Goal: Communication & Community: Answer question/provide support

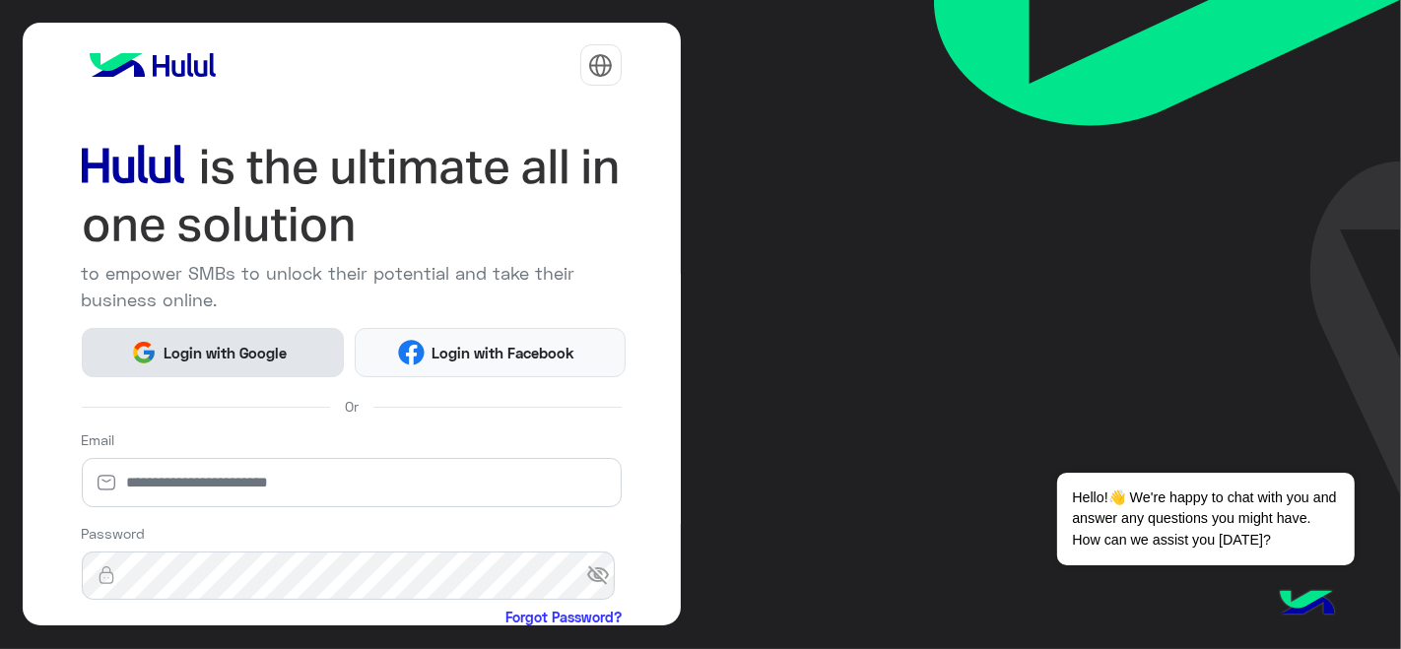
click at [265, 361] on button "Login with Google" at bounding box center [213, 352] width 263 height 48
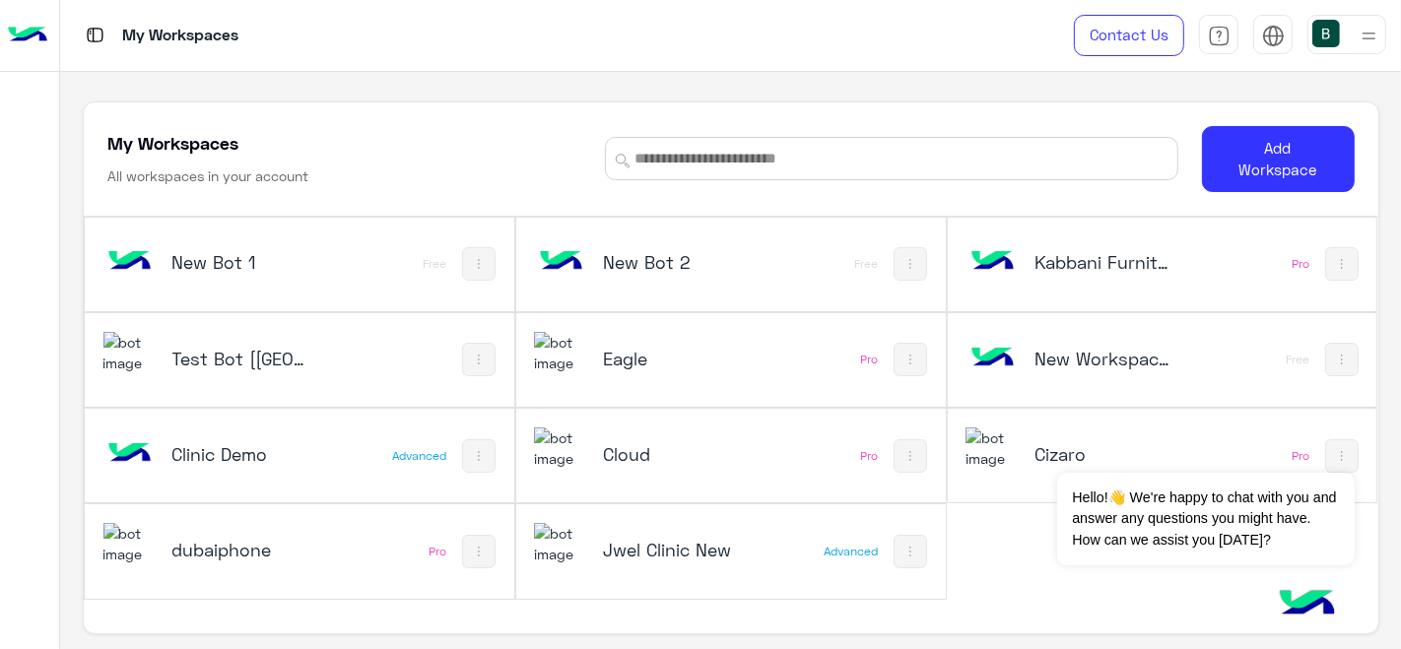
click at [330, 378] on div "Test Bot [[GEOGRAPHIC_DATA]]" at bounding box center [299, 360] width 429 height 94
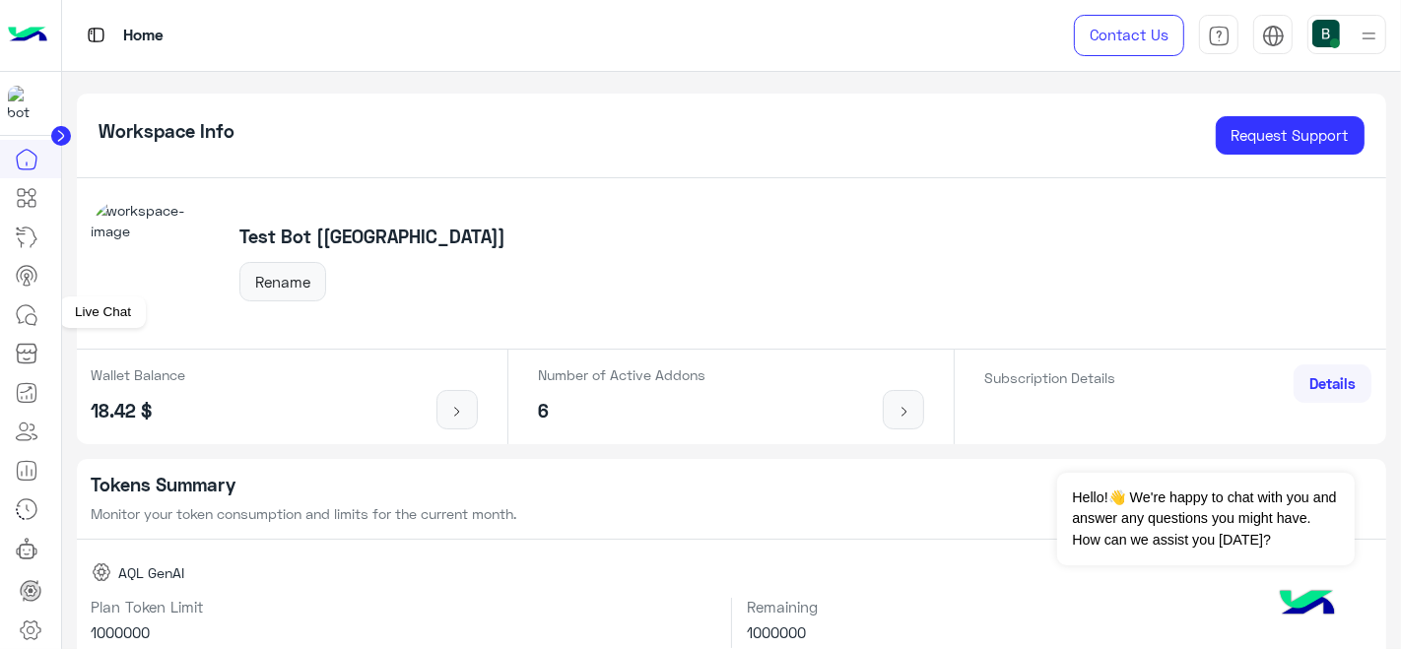
click at [36, 308] on icon at bounding box center [27, 315] width 24 height 24
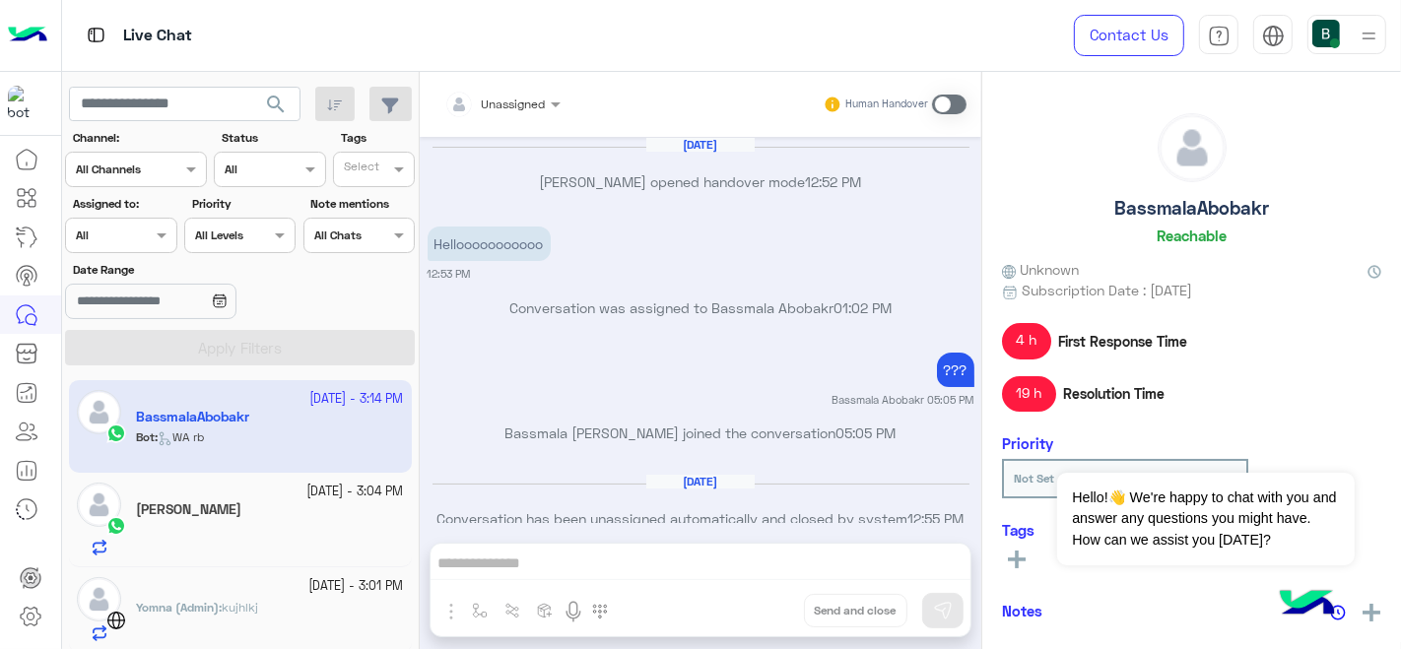
scroll to position [539, 0]
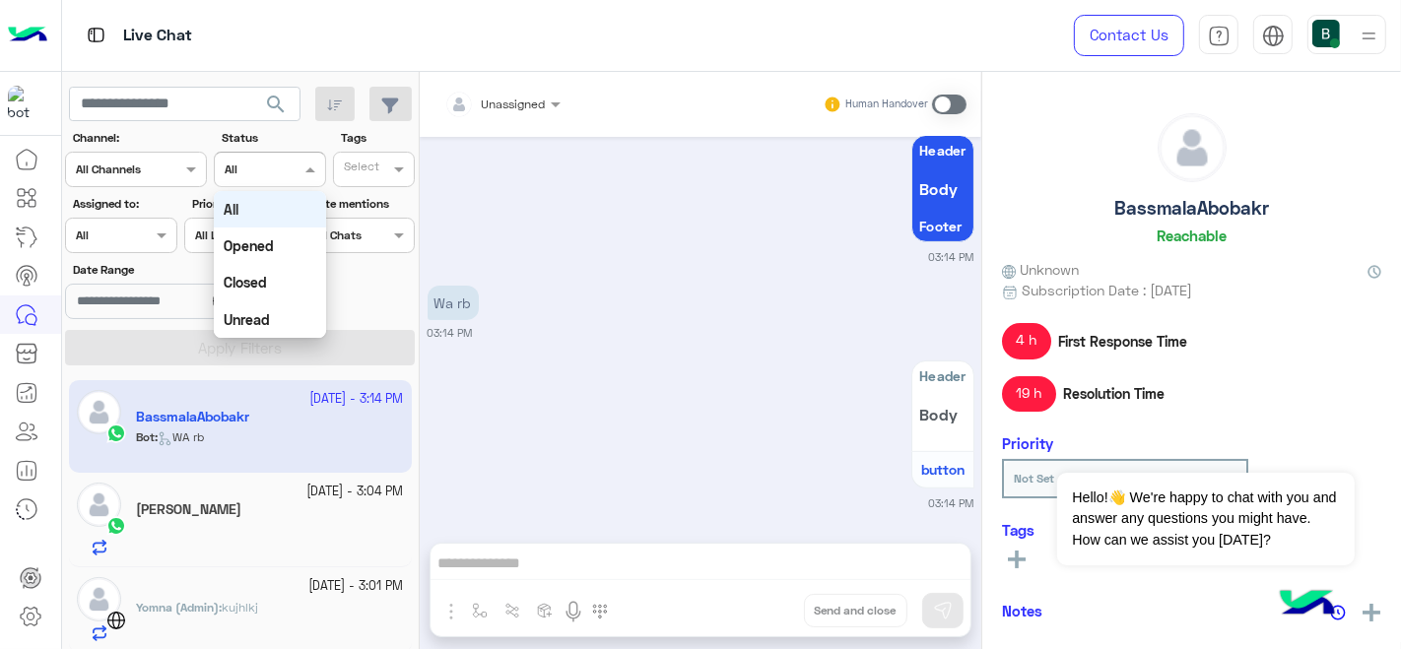
click at [266, 160] on input "text" at bounding box center [247, 168] width 45 height 18
click at [251, 232] on div "Opened" at bounding box center [270, 246] width 112 height 36
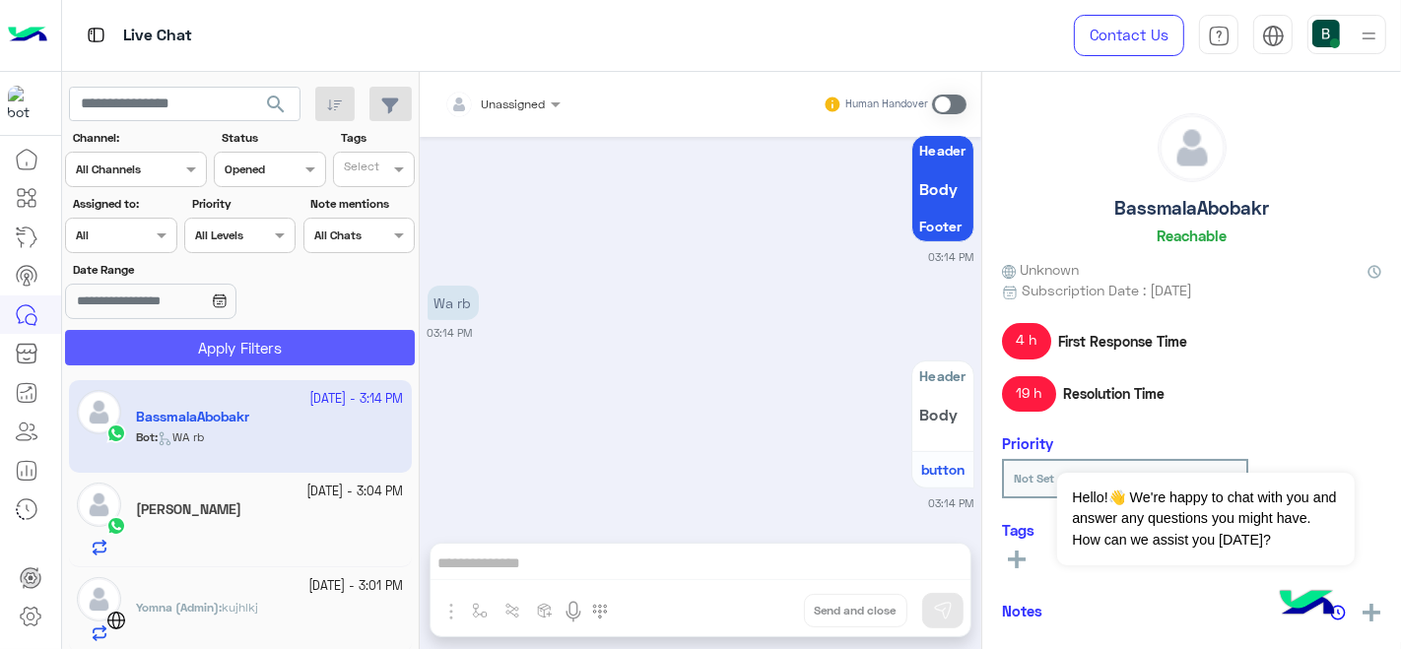
click at [260, 346] on button "Apply Filters" at bounding box center [240, 347] width 350 height 35
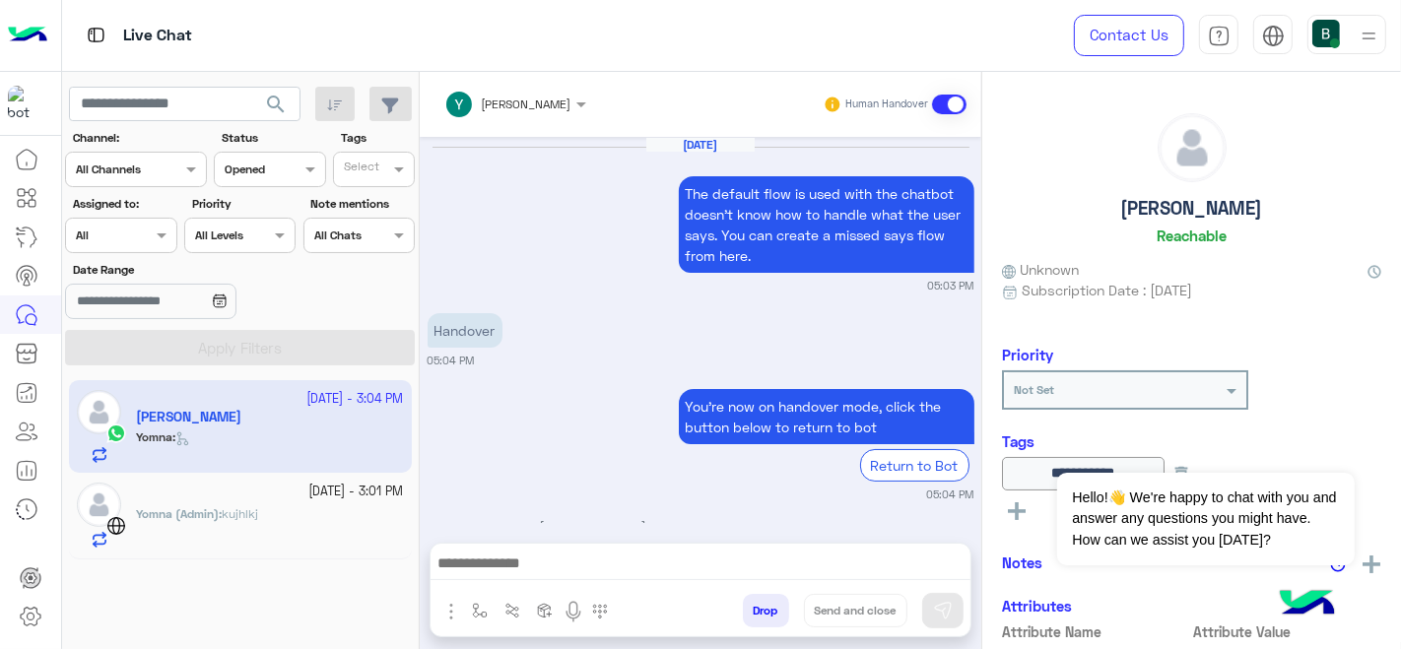
scroll to position [672, 0]
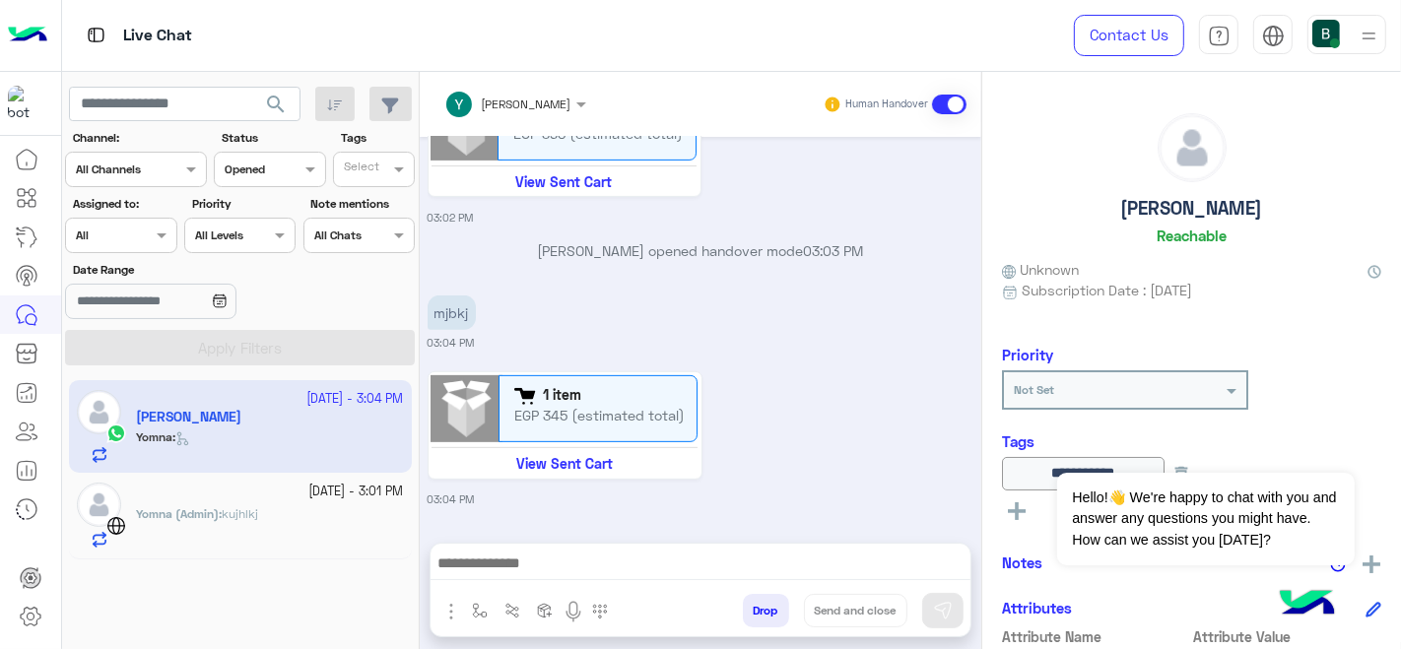
click at [956, 103] on span at bounding box center [949, 105] width 34 height 20
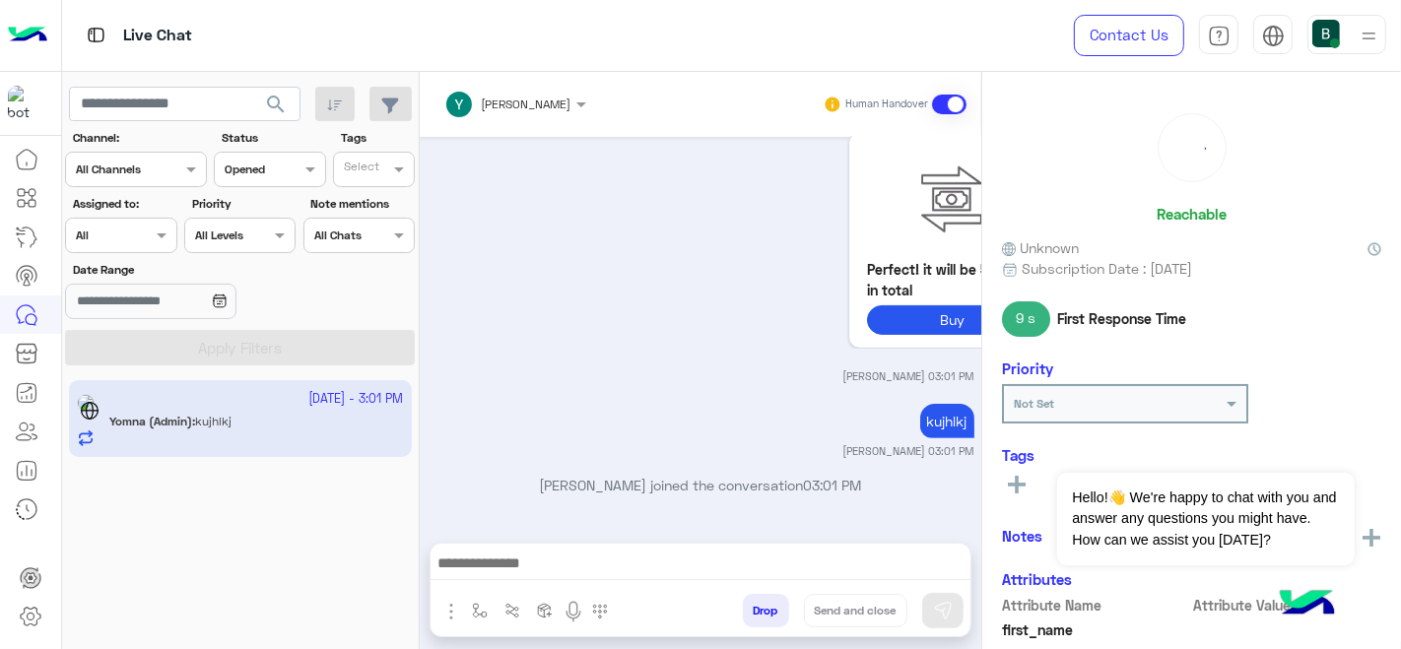
scroll to position [503, 0]
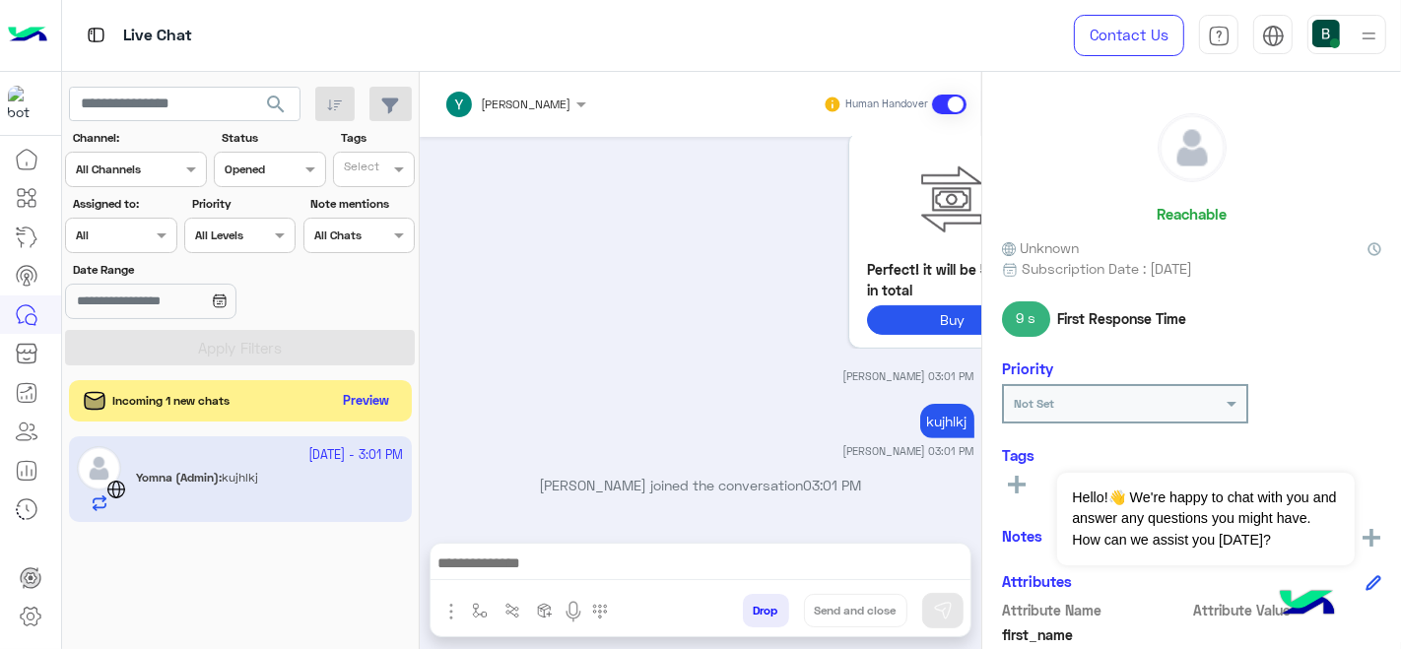
click at [368, 404] on button "Preview" at bounding box center [366, 401] width 61 height 27
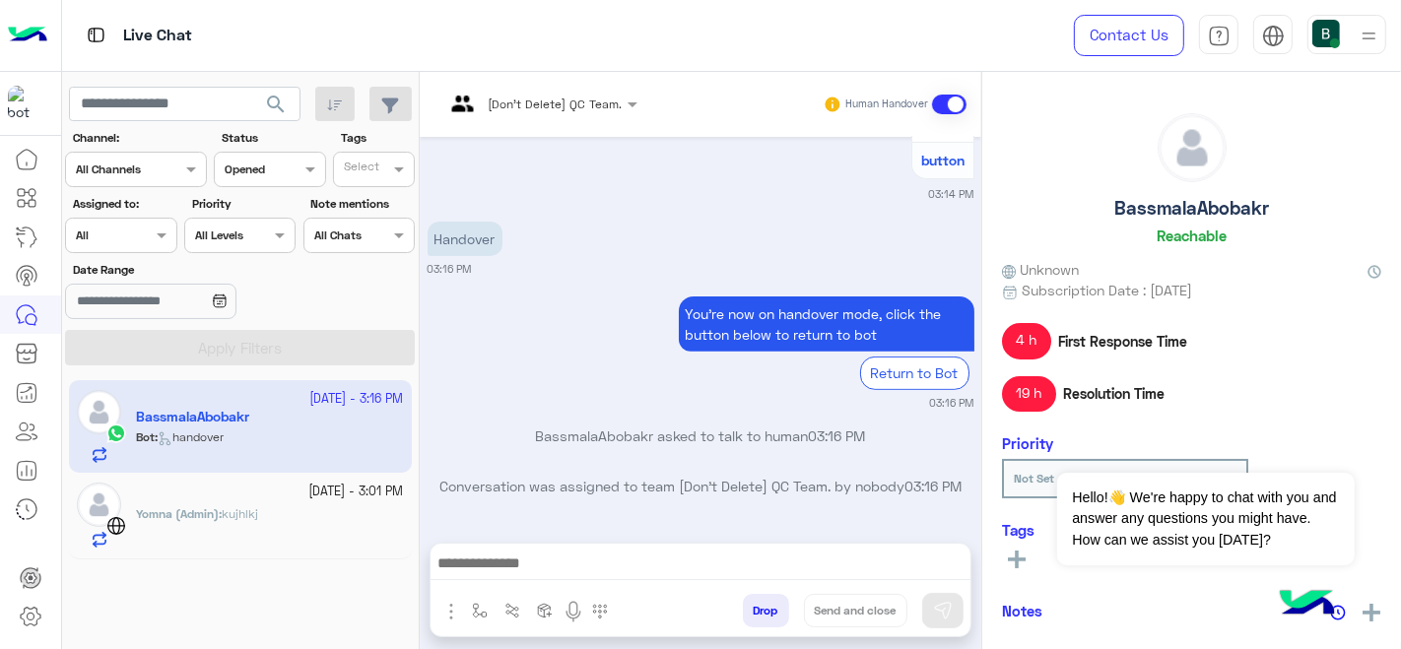
scroll to position [597, 0]
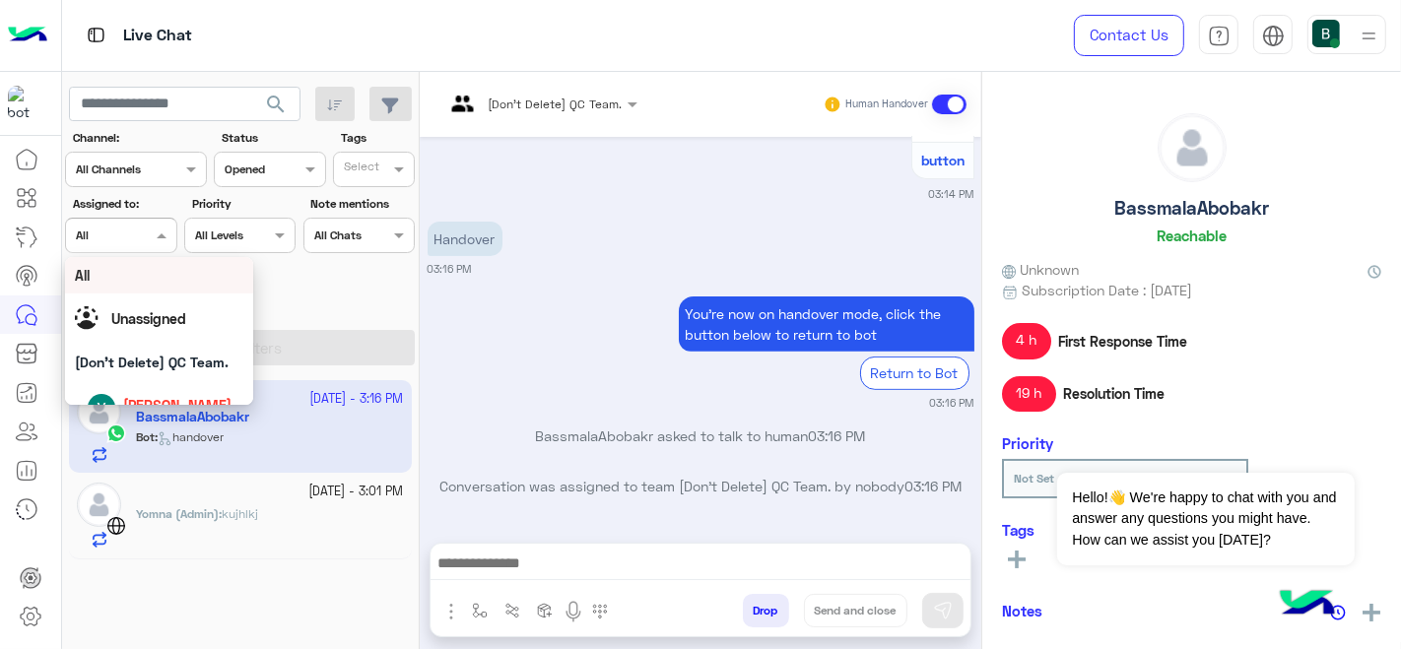
click at [146, 239] on div at bounding box center [120, 233] width 109 height 19
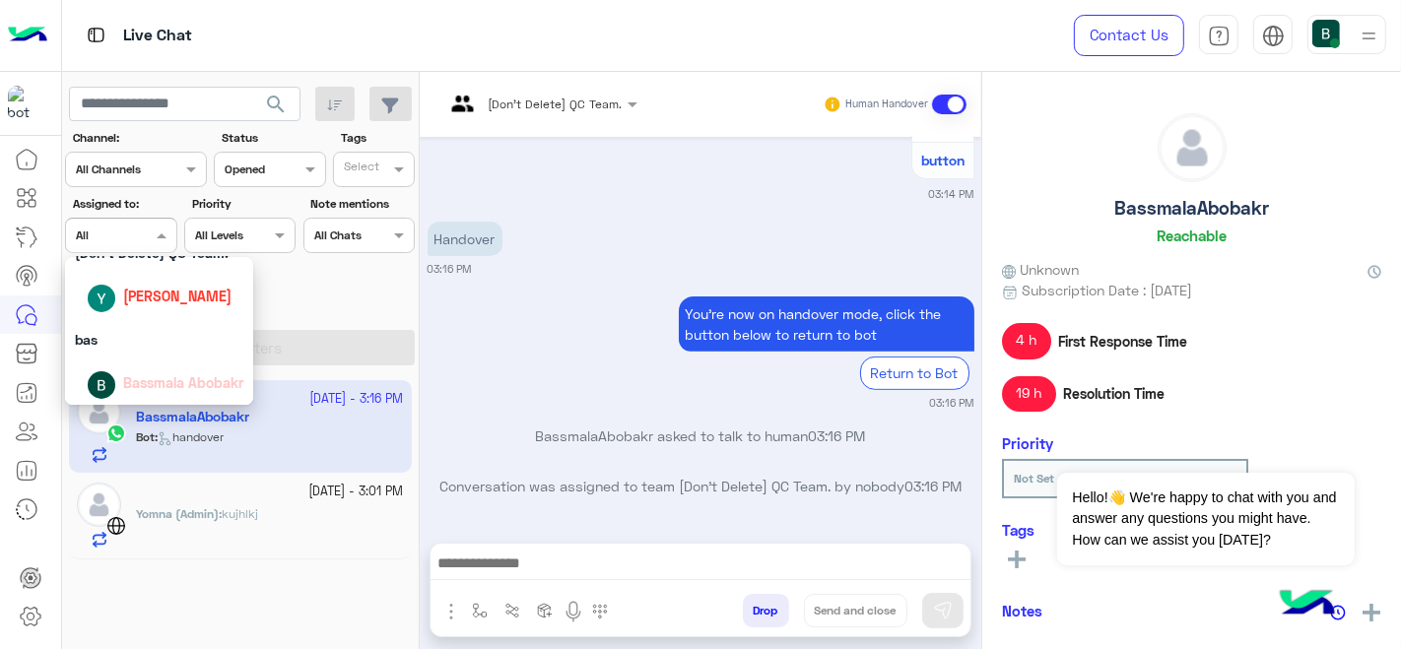
scroll to position [112, 0]
click at [120, 389] on div "Bassmala Abobakr" at bounding box center [166, 379] width 158 height 34
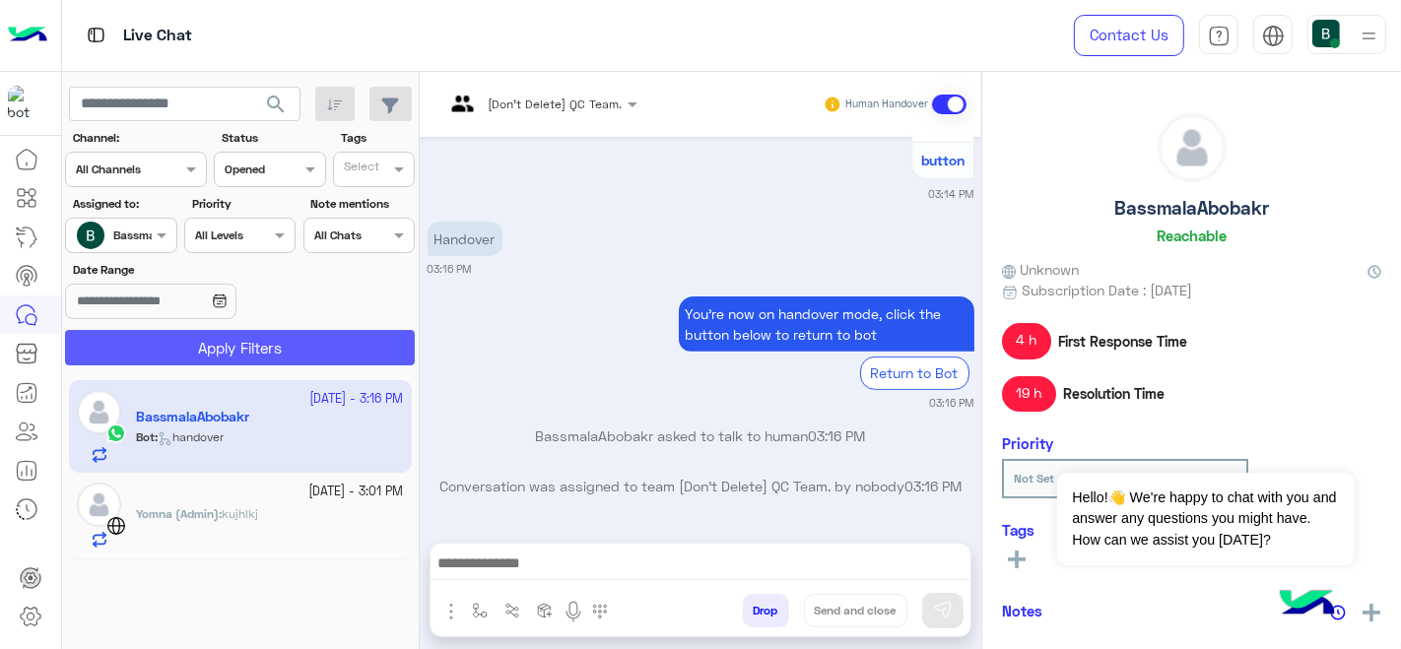
click at [217, 351] on button "Apply Filters" at bounding box center [240, 347] width 350 height 35
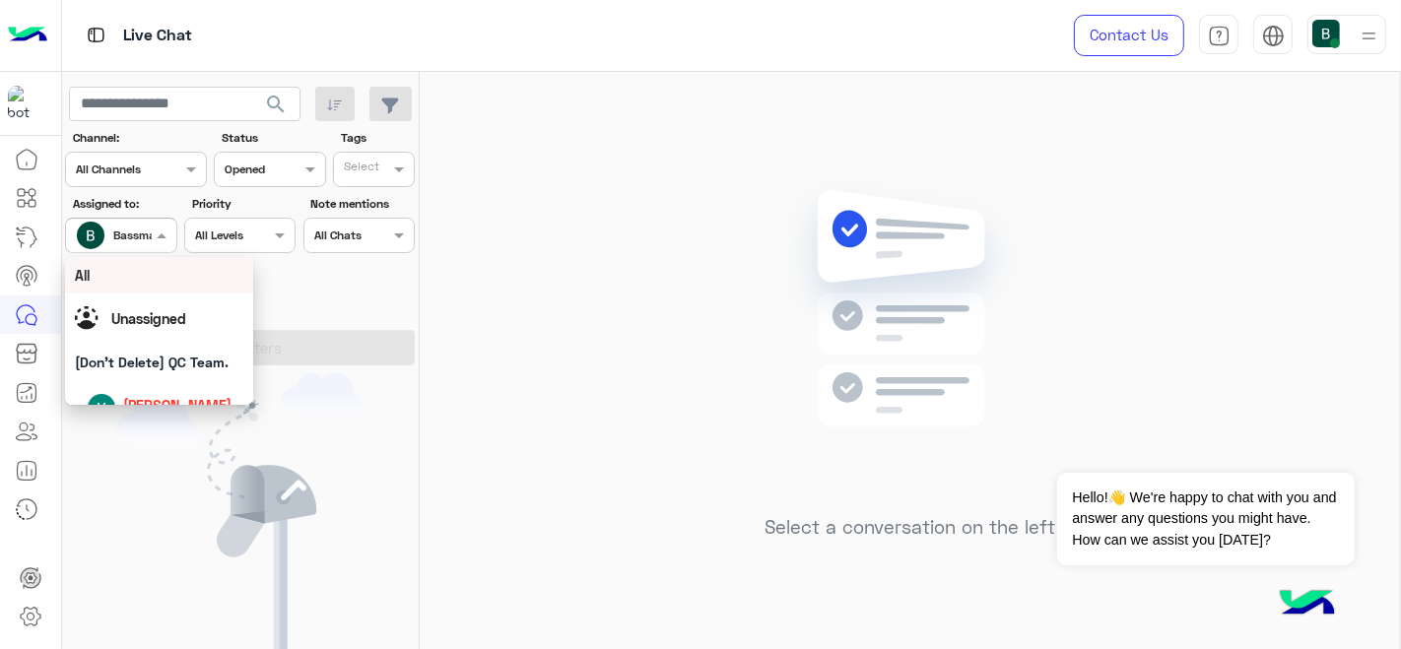
click at [122, 242] on span "Bassmala Abobakr" at bounding box center [163, 235] width 100 height 15
click at [122, 280] on div "All" at bounding box center [159, 275] width 169 height 21
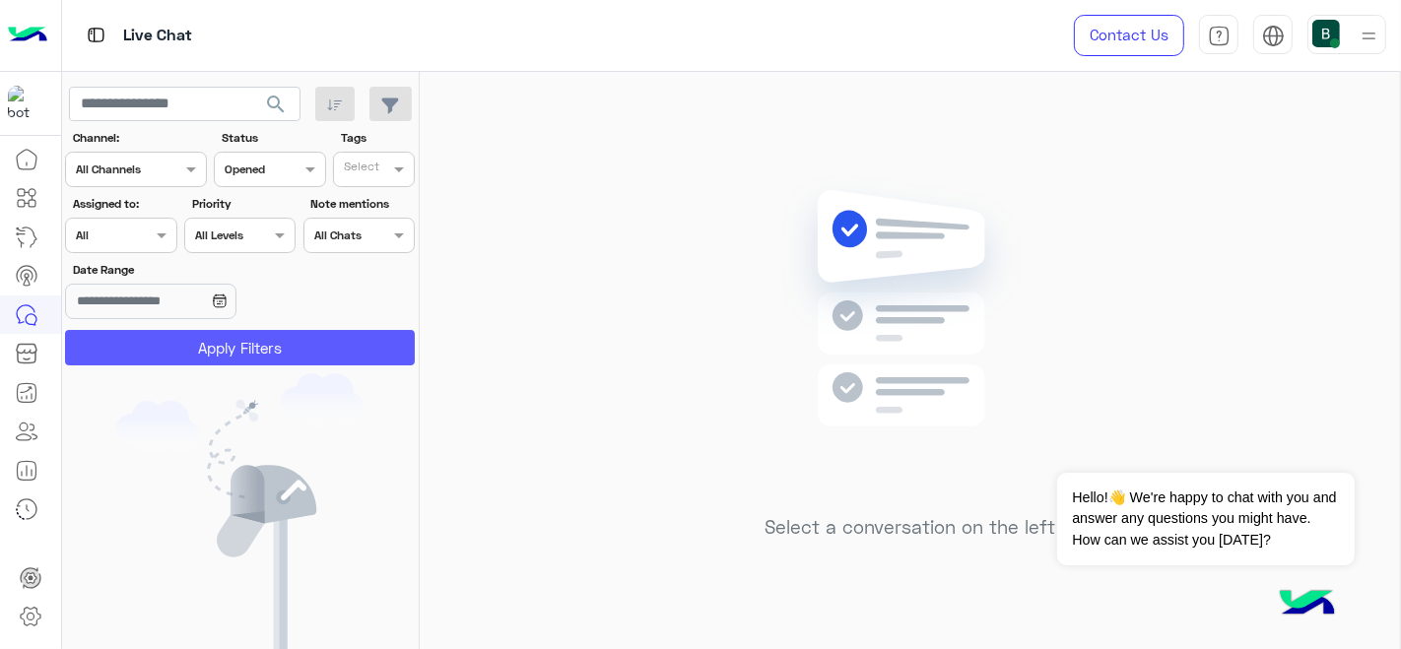
click at [178, 345] on button "Apply Filters" at bounding box center [240, 347] width 350 height 35
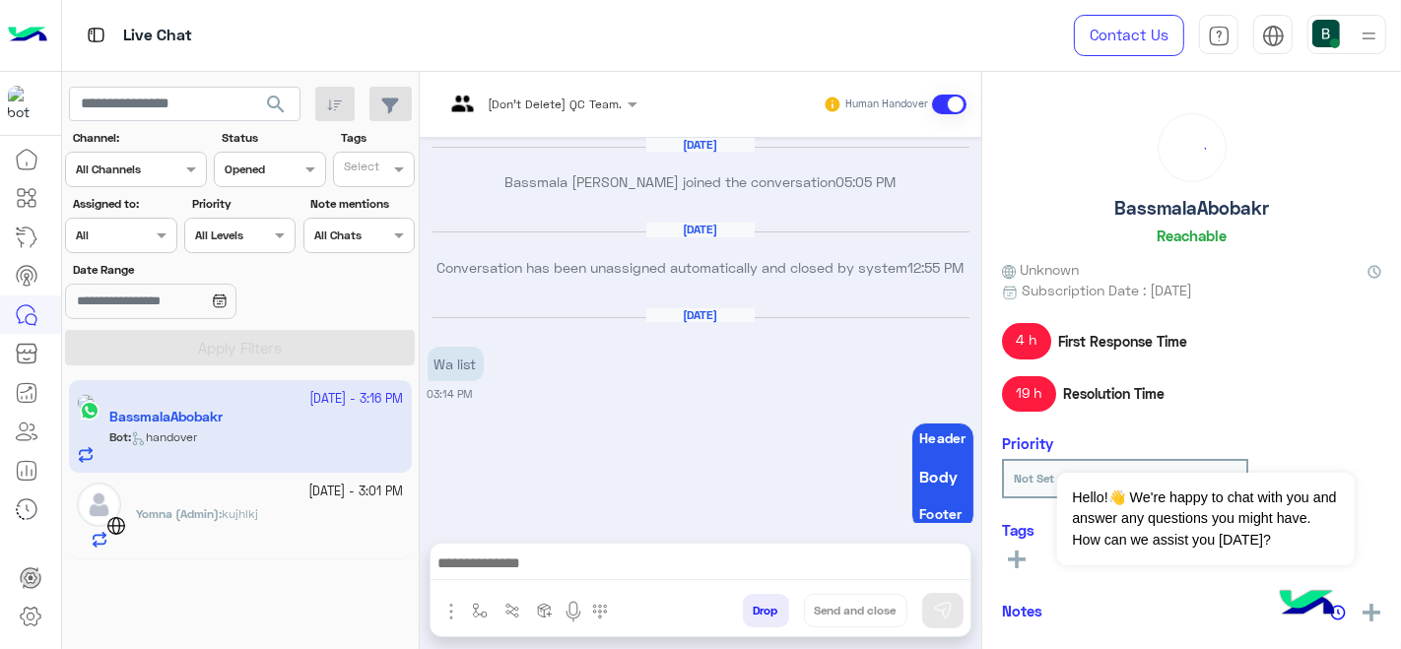
scroll to position [597, 0]
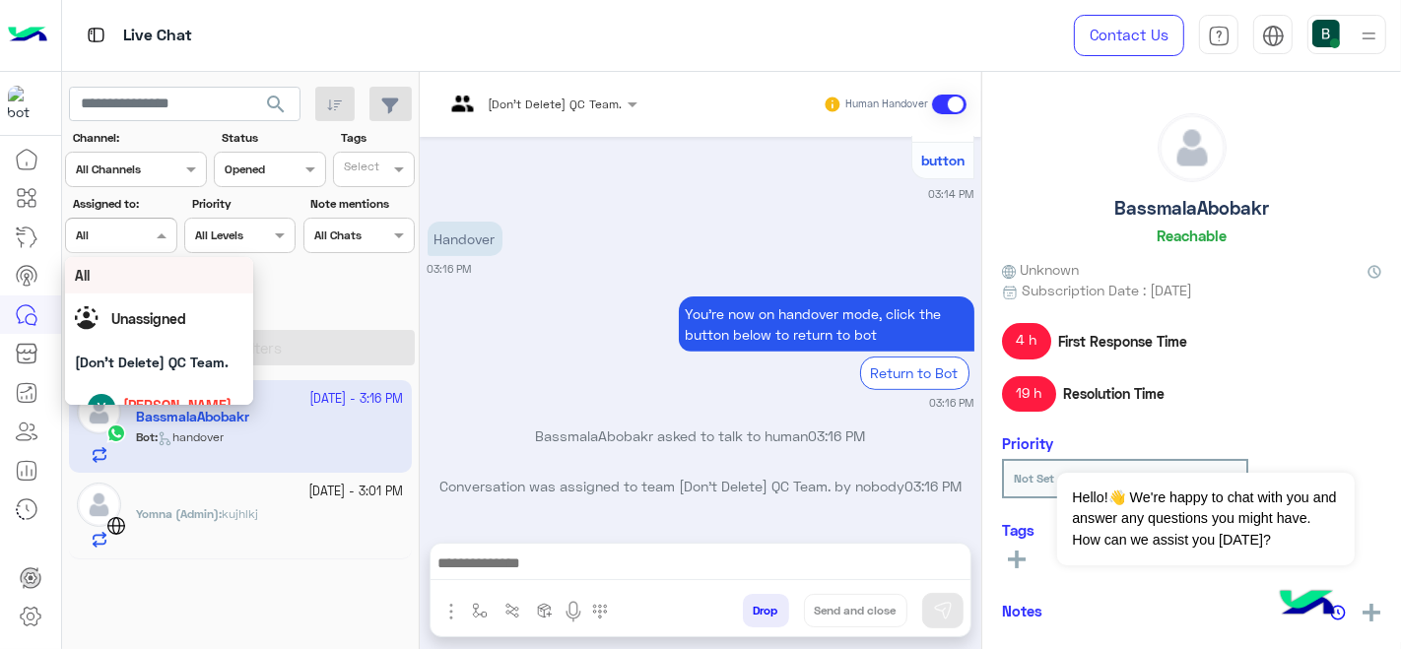
click at [133, 229] on div at bounding box center [120, 233] width 109 height 19
click at [131, 284] on div "All" at bounding box center [159, 275] width 169 height 21
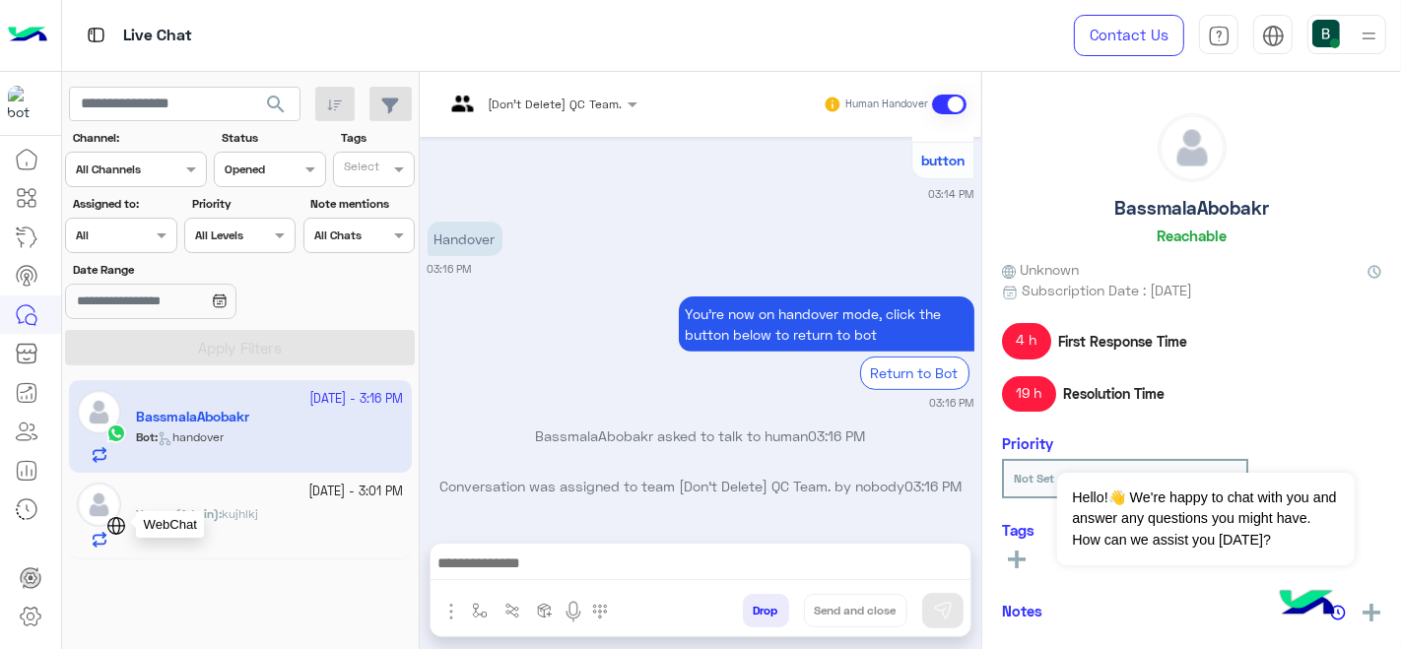
click at [116, 526] on img at bounding box center [116, 526] width 20 height 20
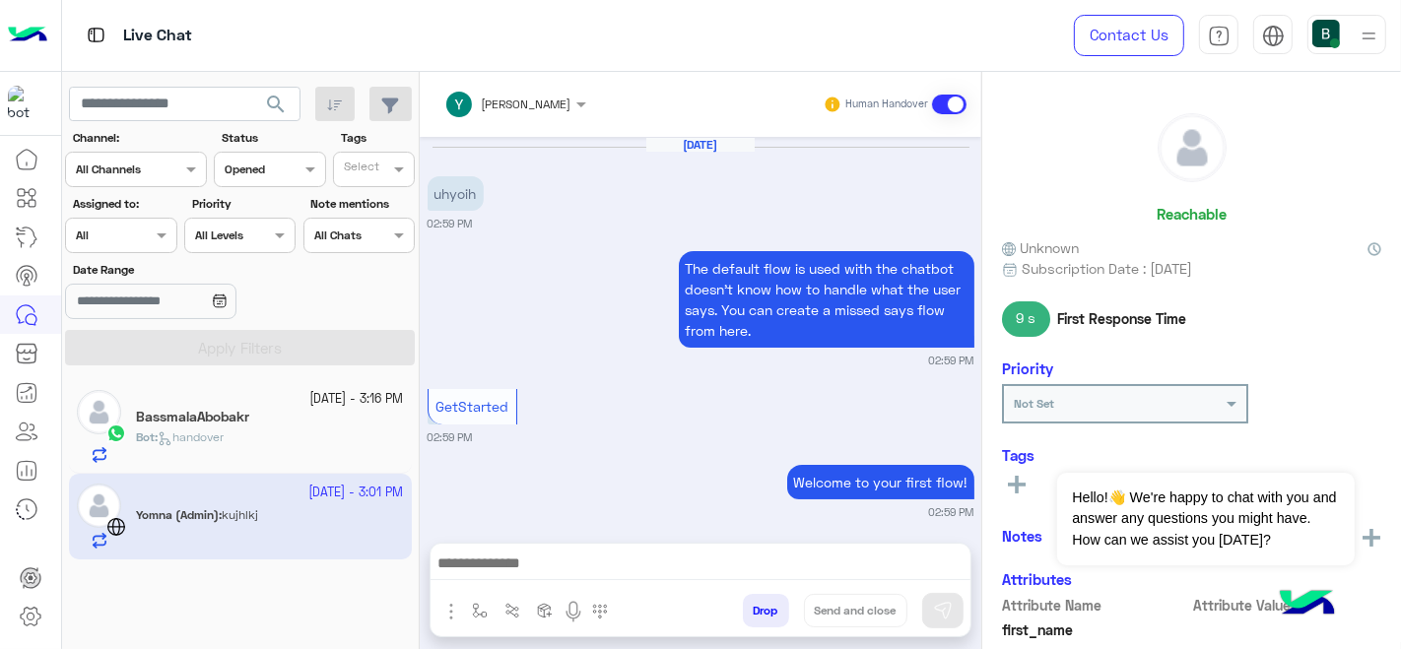
scroll to position [503, 0]
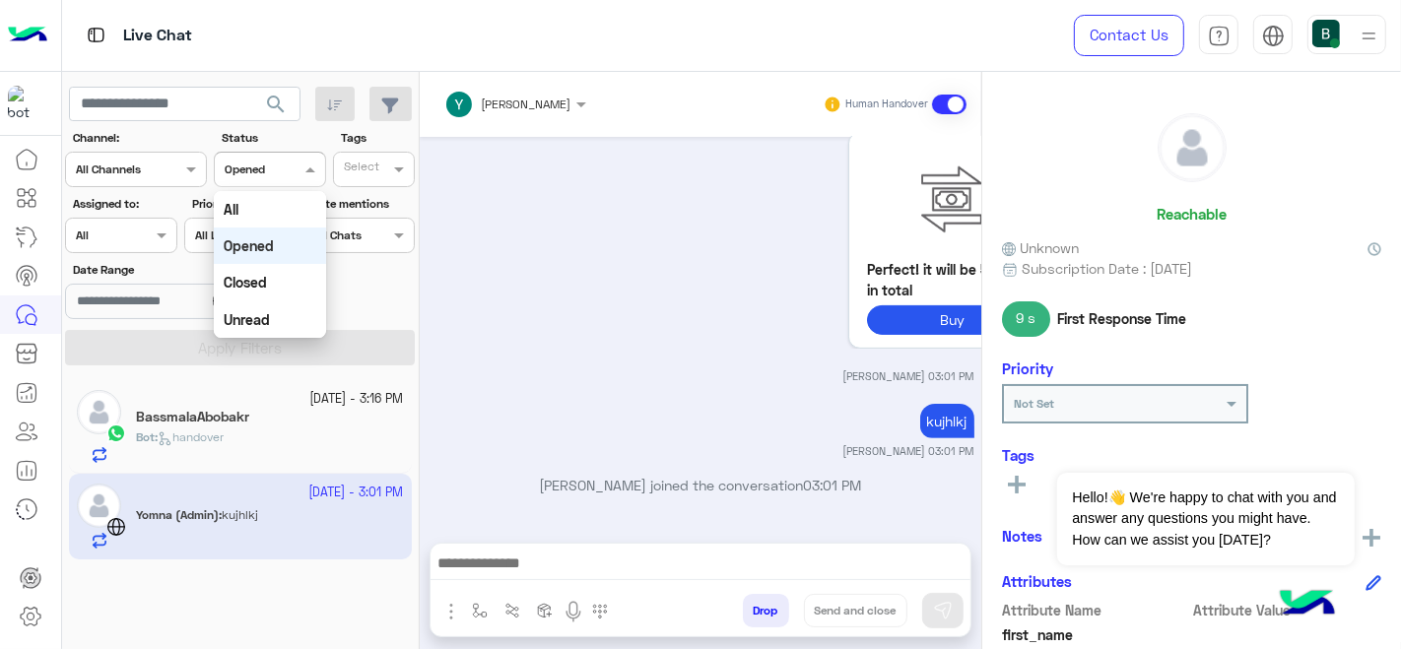
click at [266, 173] on input "text" at bounding box center [247, 168] width 45 height 18
click at [256, 219] on div "All" at bounding box center [270, 209] width 112 height 36
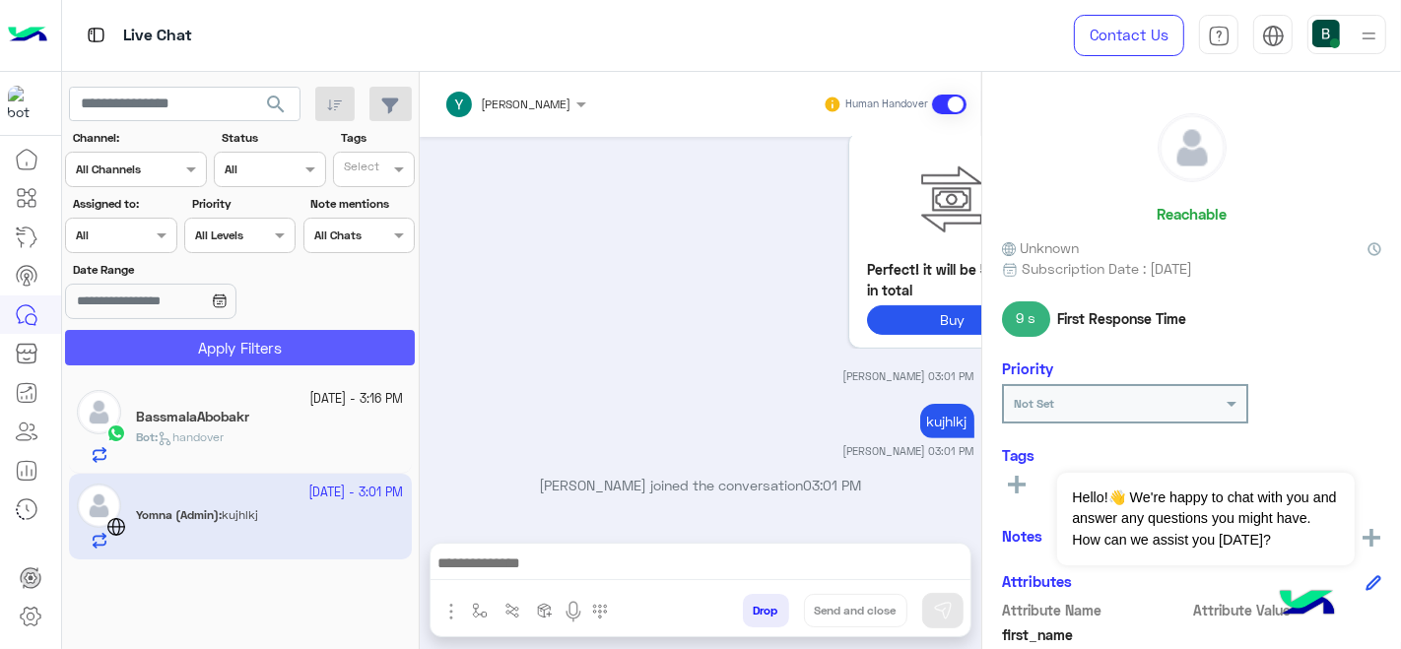
click at [201, 353] on button "Apply Filters" at bounding box center [240, 347] width 350 height 35
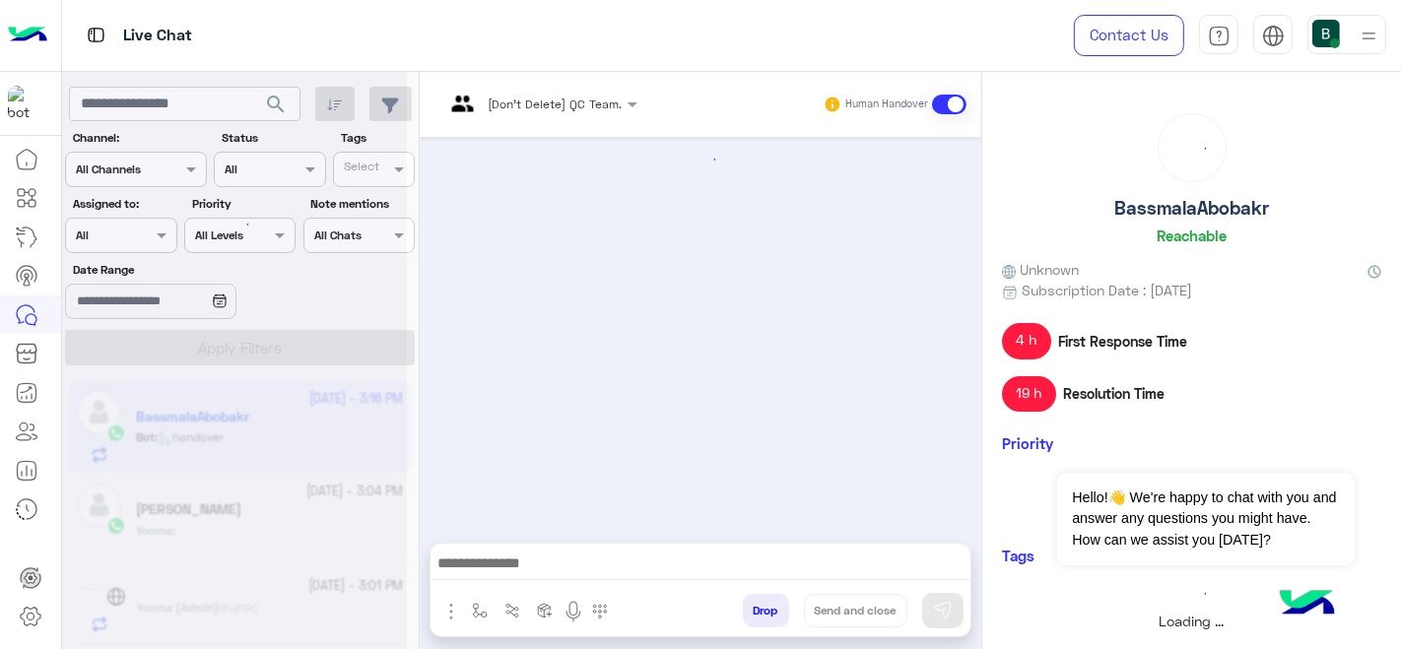
scroll to position [597, 0]
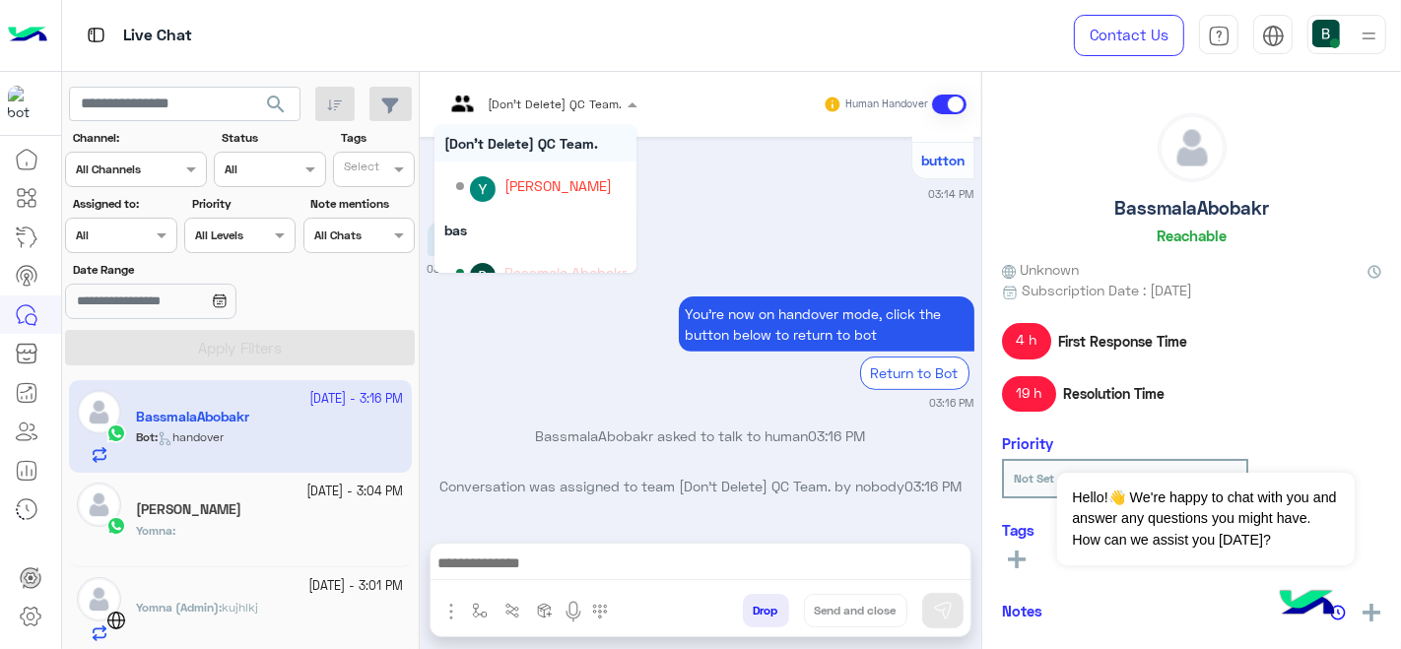
click at [549, 109] on span "[Don't Delete] QC Team." at bounding box center [556, 104] width 134 height 15
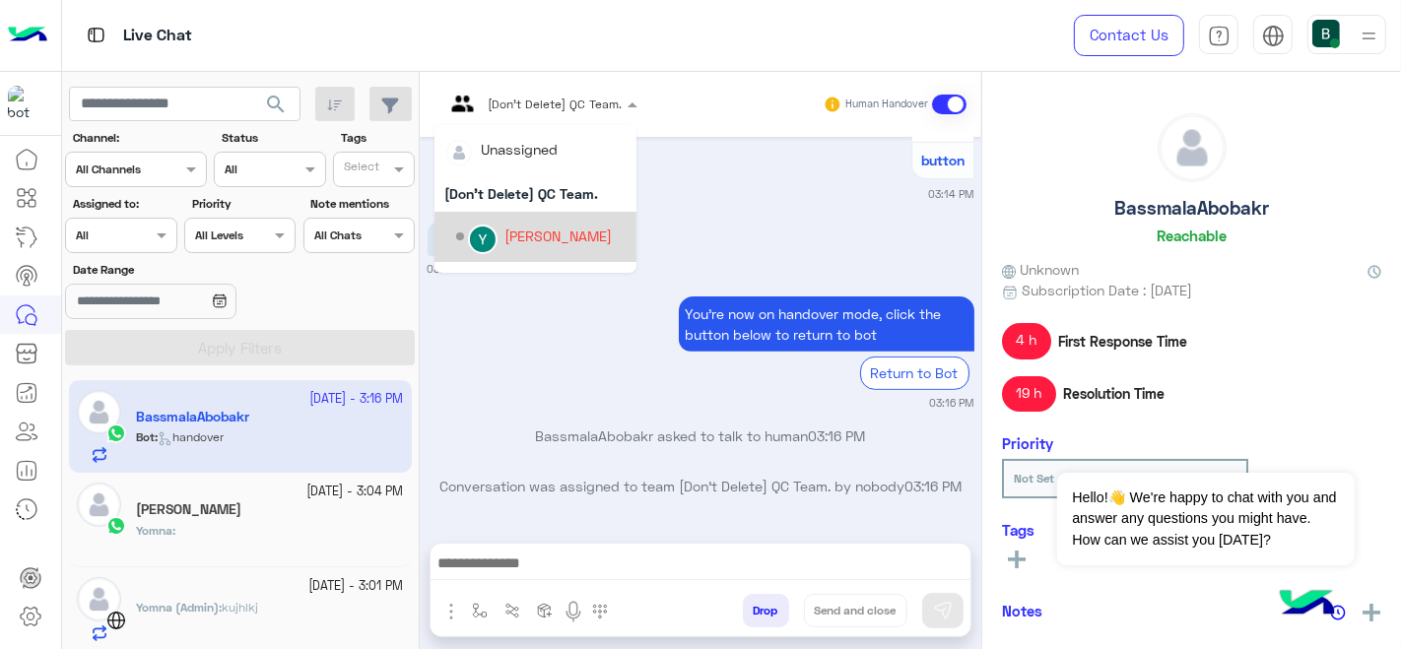
scroll to position [76, 0]
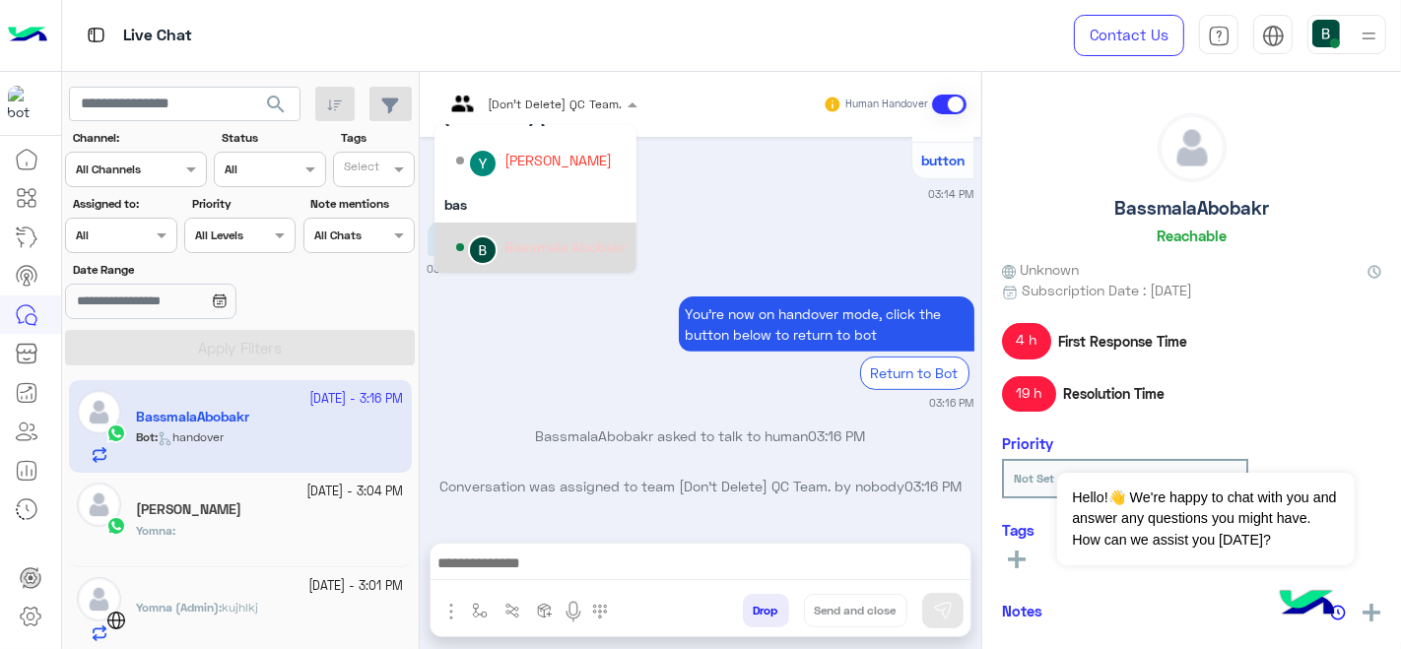
click at [506, 246] on div "Bassmala Abobakr" at bounding box center [565, 246] width 122 height 21
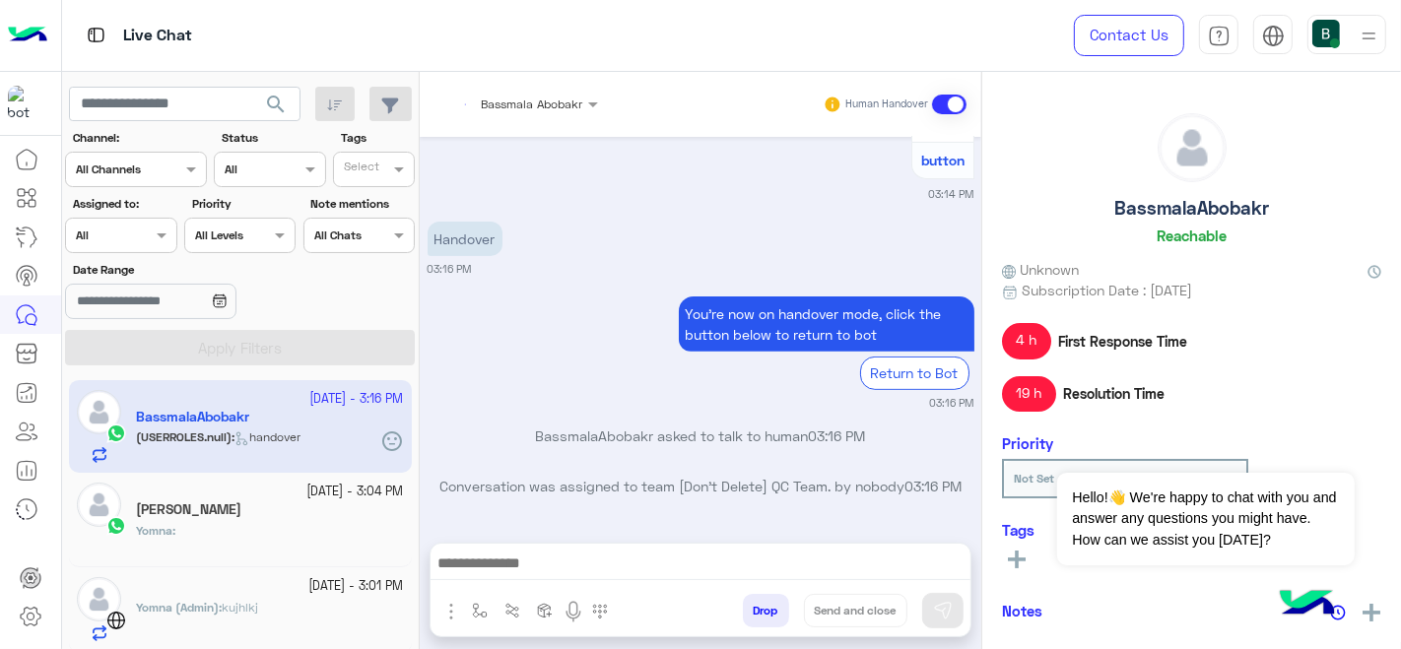
scroll to position [662, 0]
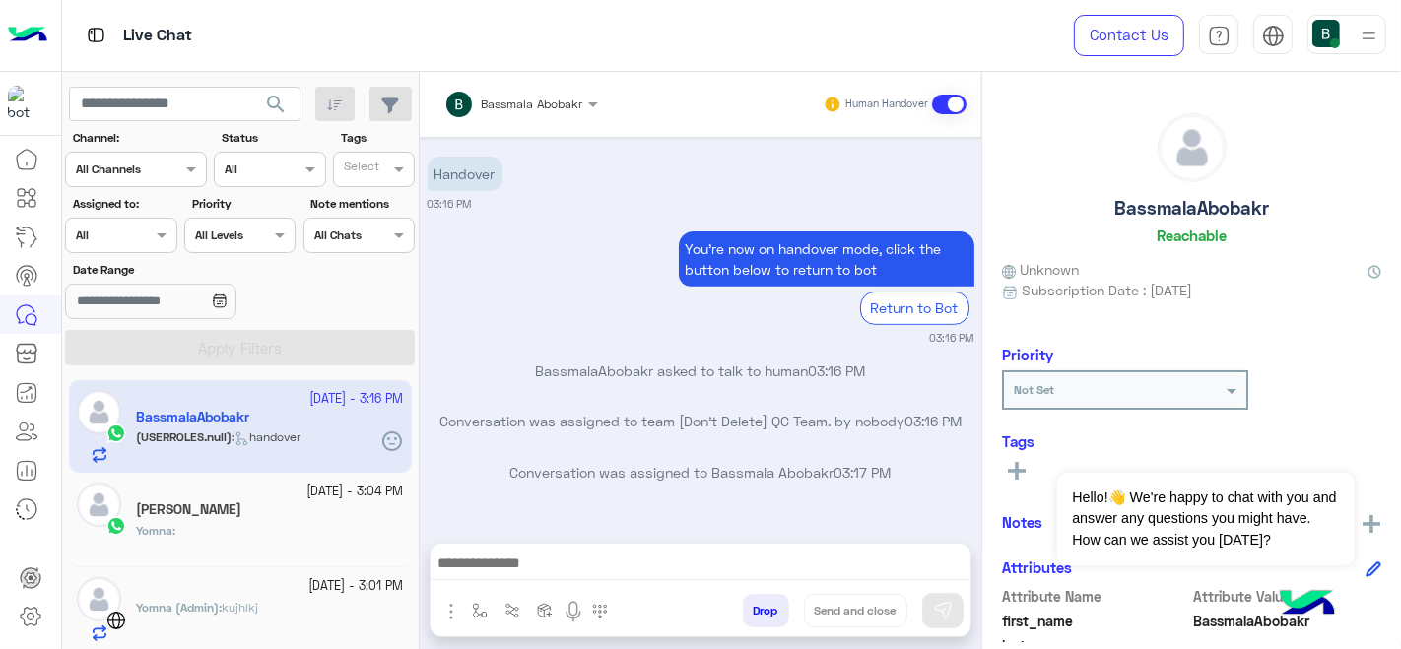
click at [267, 595] on div at bounding box center [270, 597] width 268 height 4
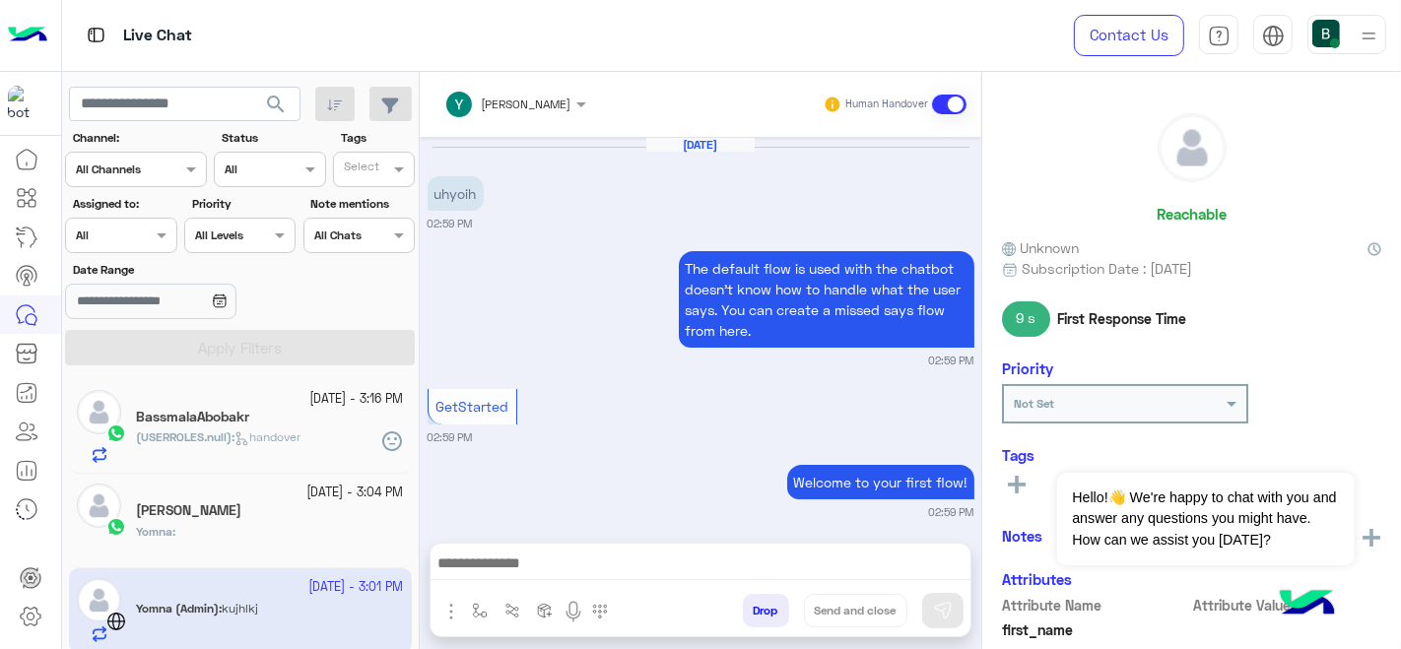
scroll to position [503, 0]
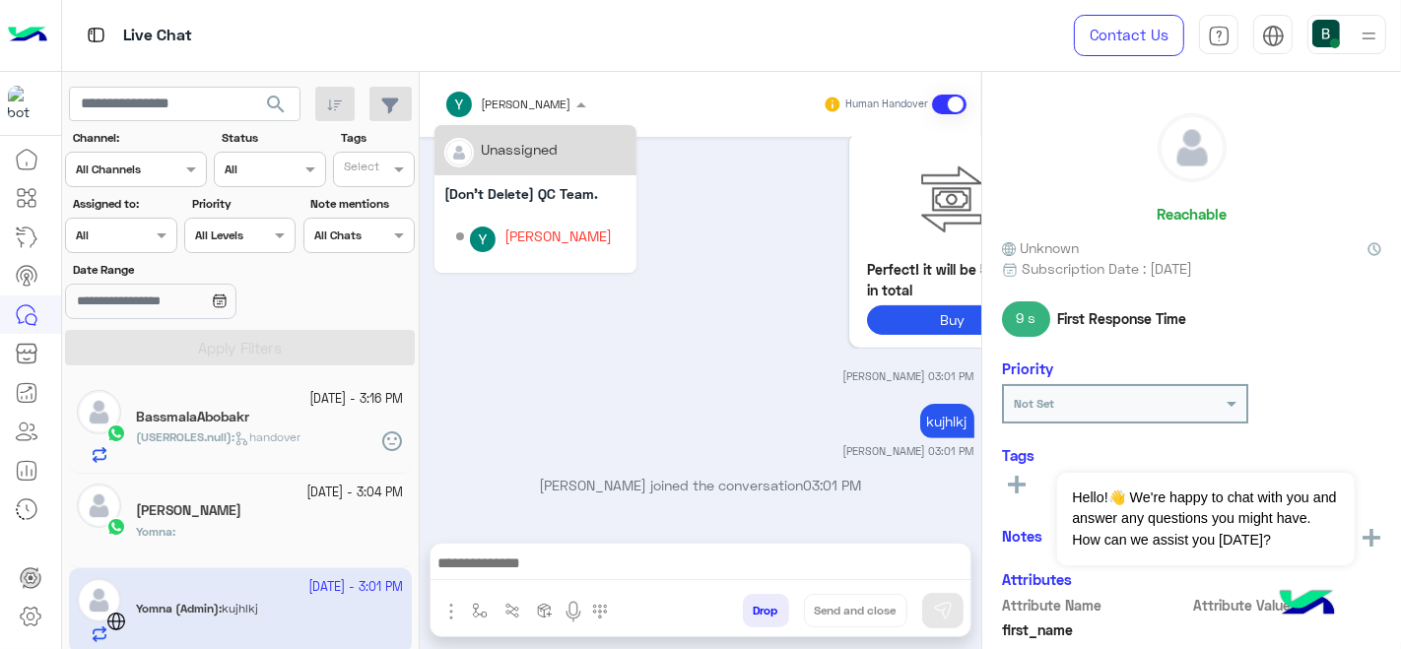
click at [543, 110] on div "[PERSON_NAME]" at bounding box center [527, 105] width 90 height 18
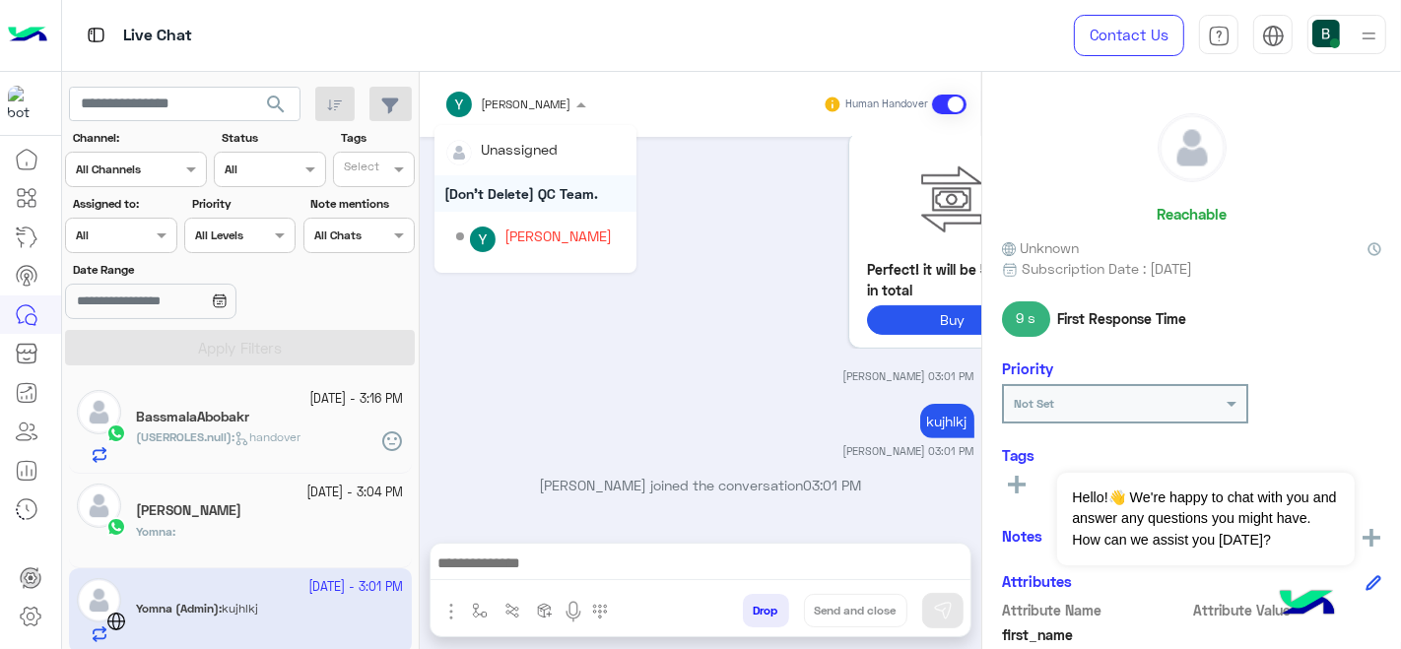
scroll to position [76, 0]
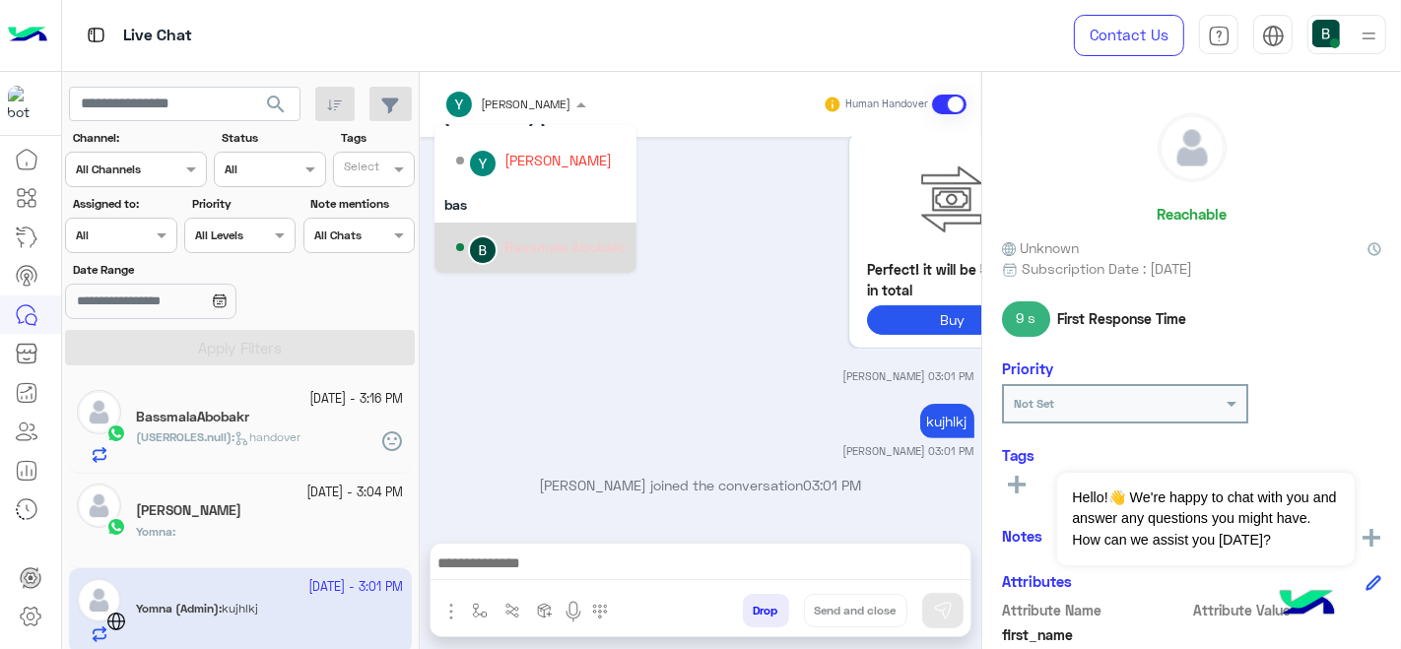
click at [507, 262] on div "Bassmala Abobakr" at bounding box center [541, 247] width 170 height 34
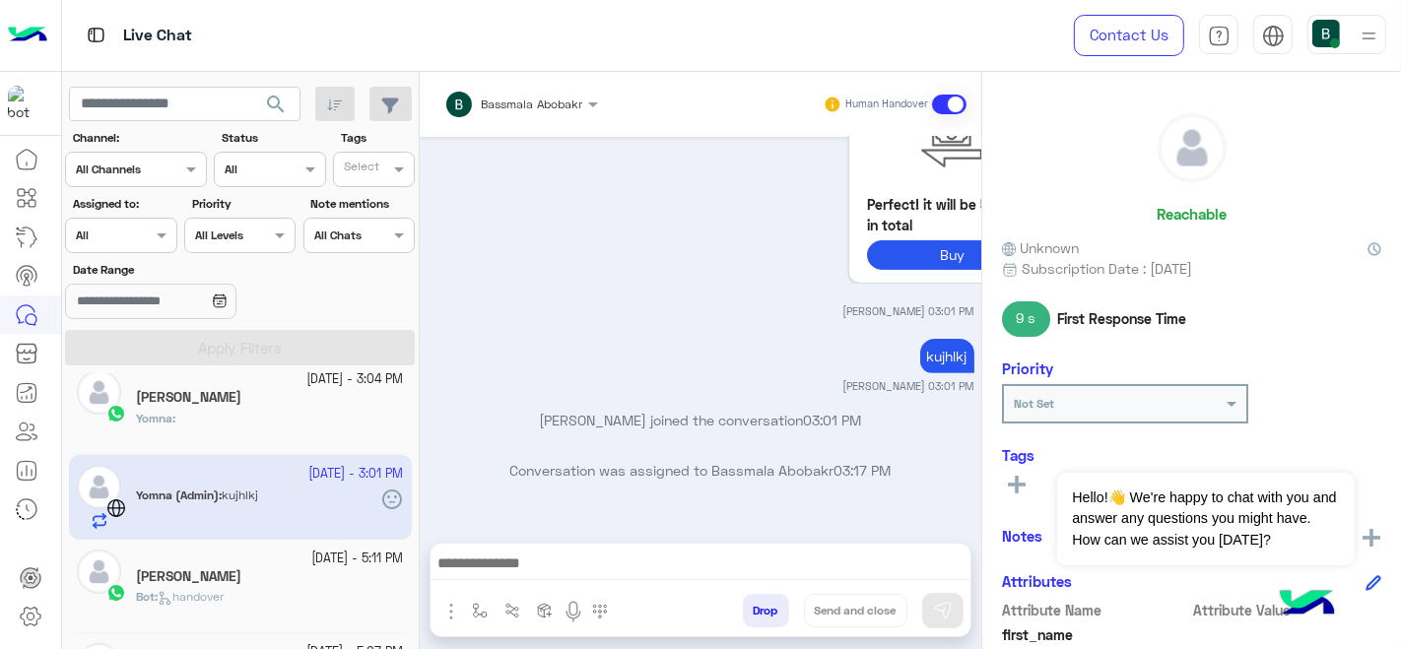
scroll to position [123, 0]
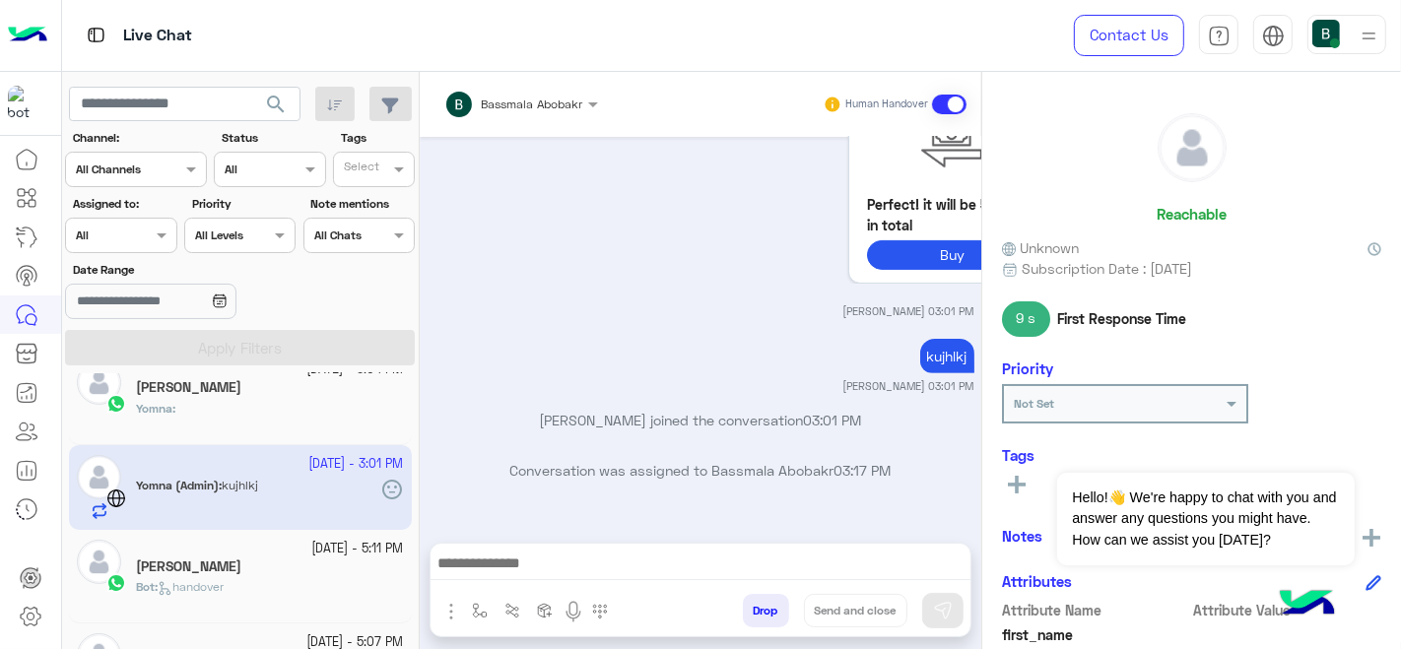
click at [208, 440] on div "5 October - 3:04 PM Yomna Hamdy Yomna :" at bounding box center [240, 398] width 343 height 94
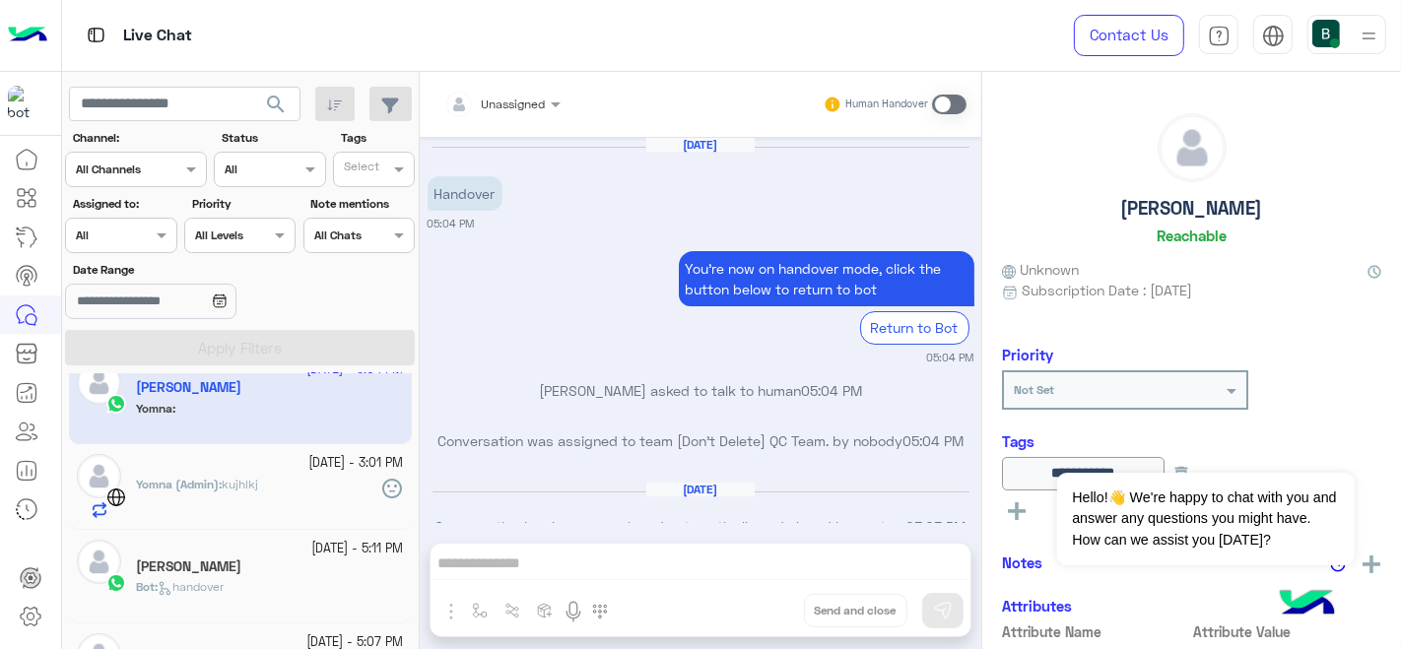
scroll to position [585, 0]
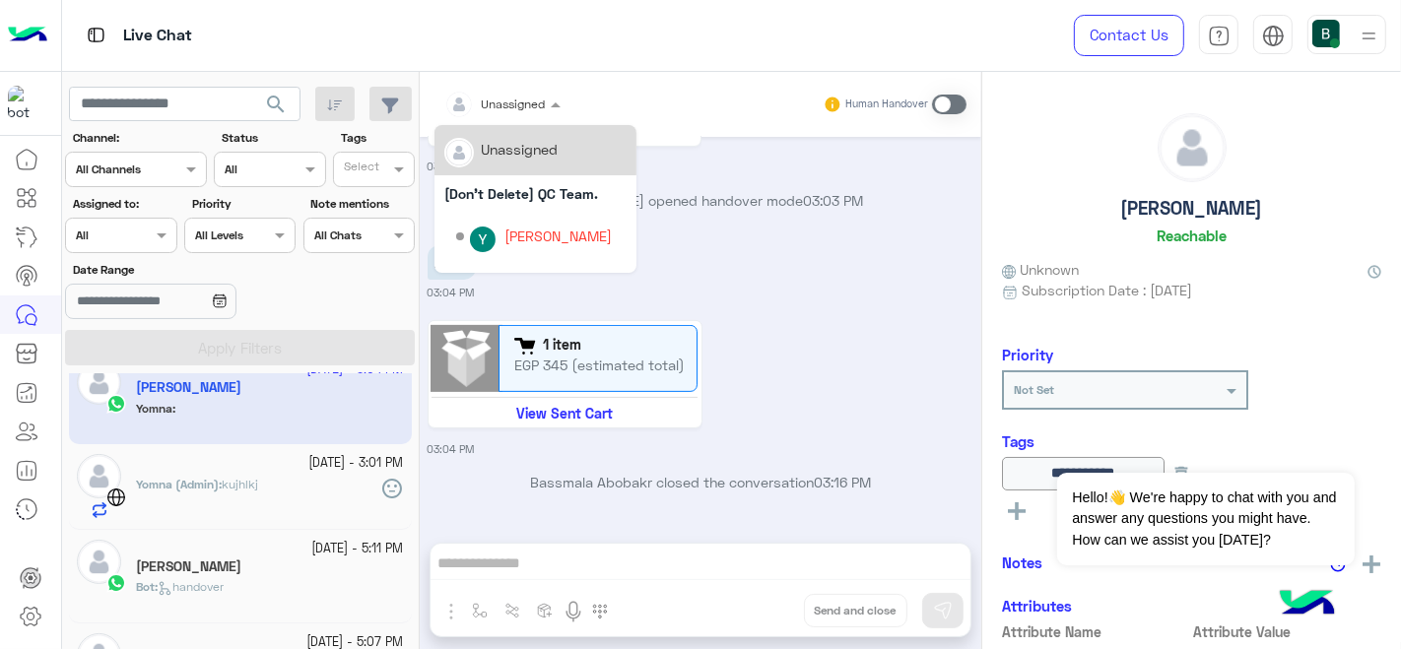
click at [497, 99] on input "text" at bounding box center [478, 102] width 69 height 18
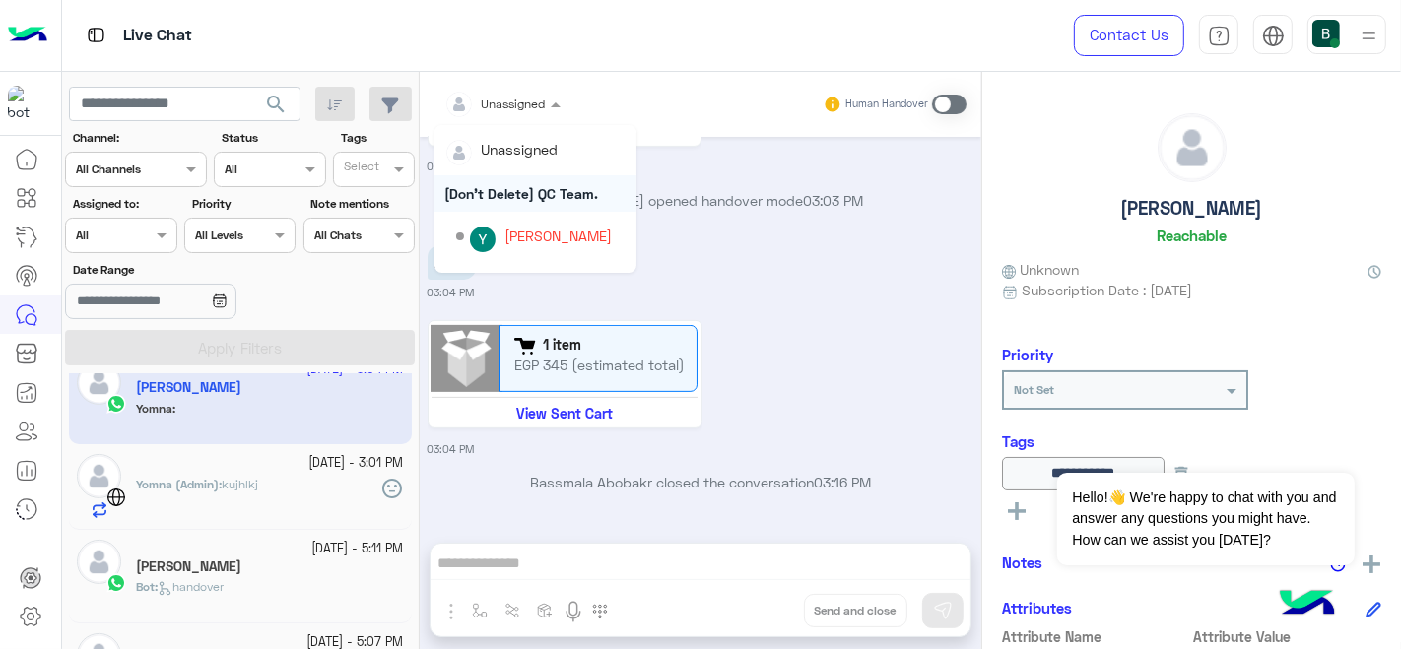
scroll to position [76, 0]
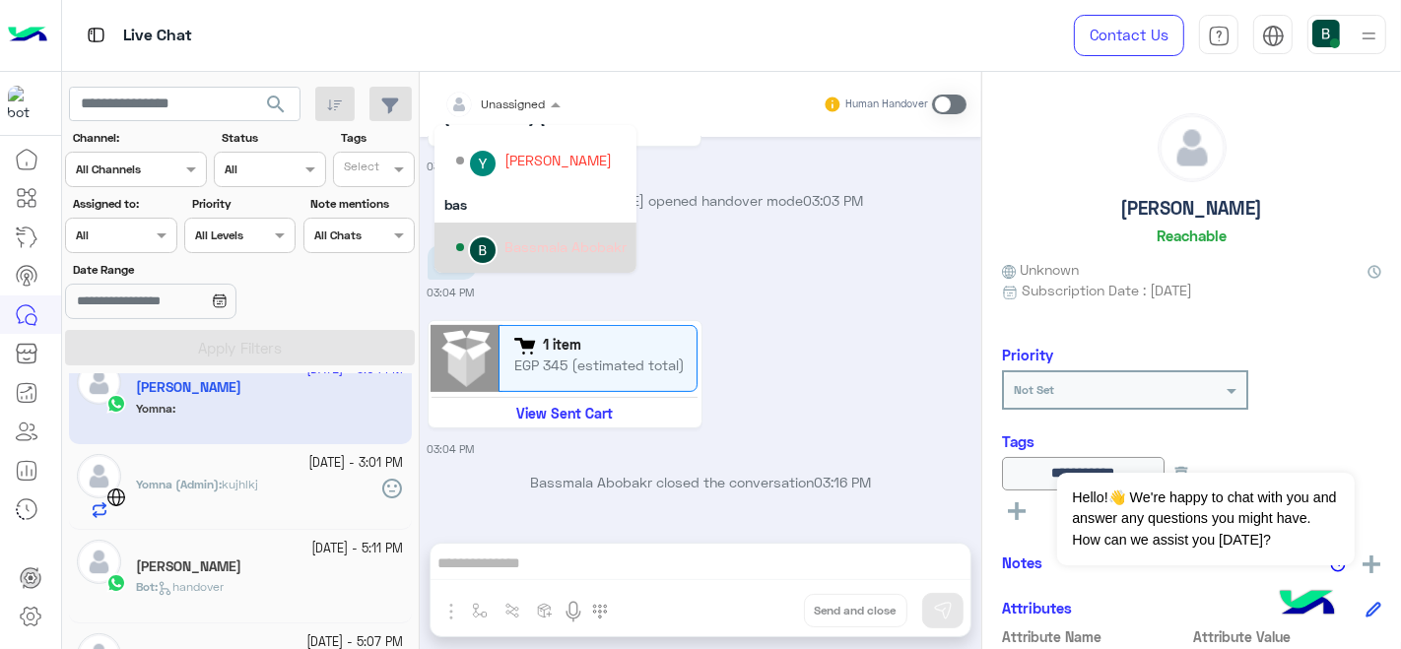
click at [507, 257] on div "Bassmala Abobakr" at bounding box center [565, 246] width 122 height 21
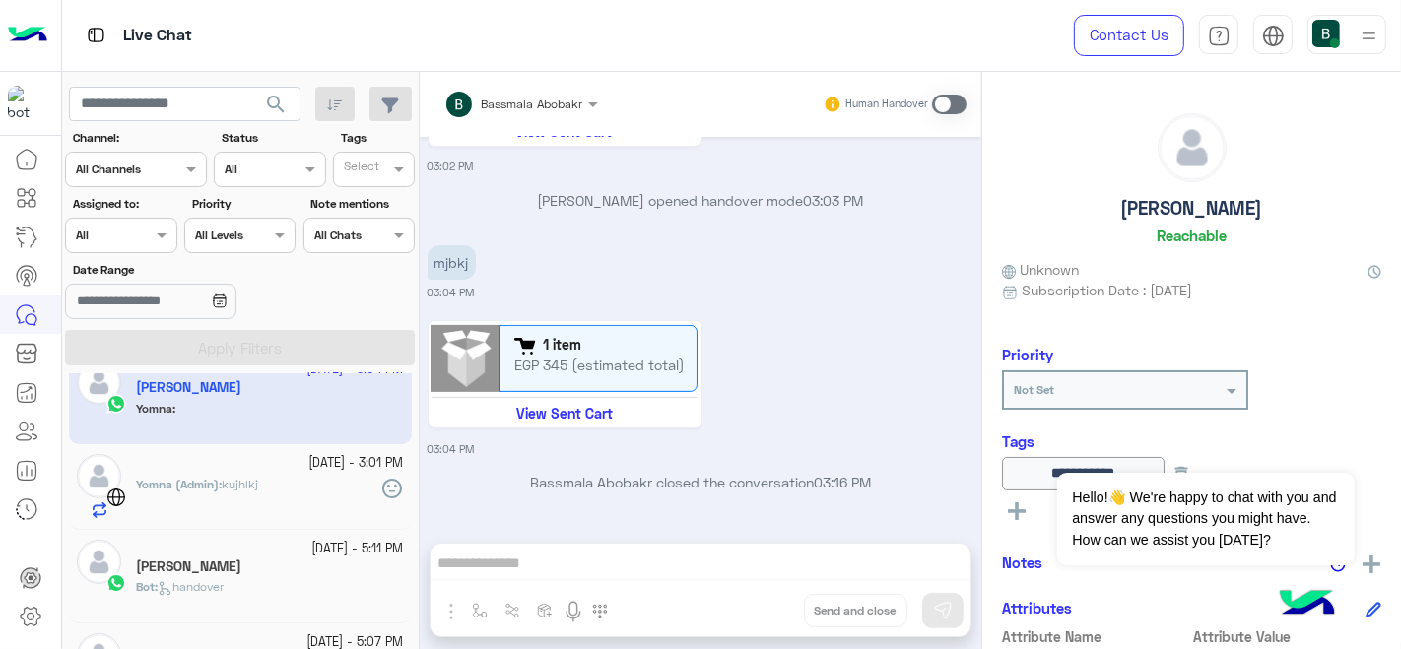
click at [934, 102] on span at bounding box center [949, 105] width 34 height 20
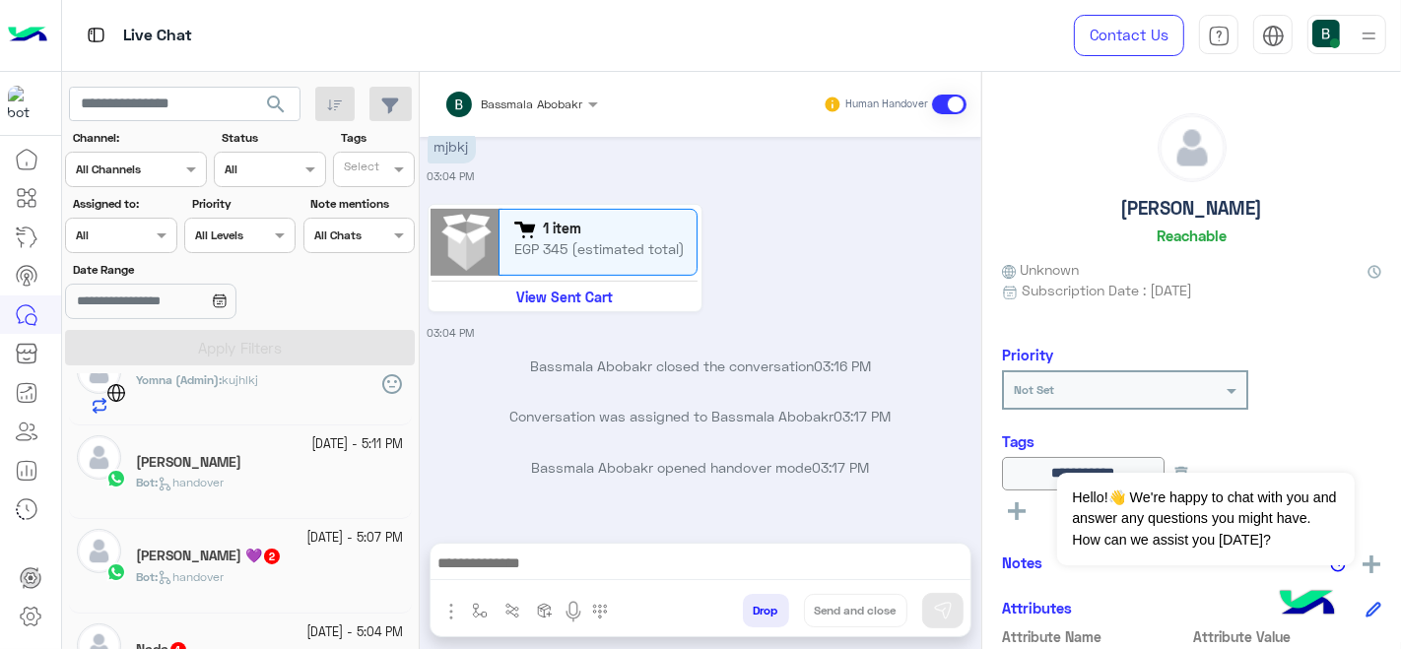
scroll to position [298, 0]
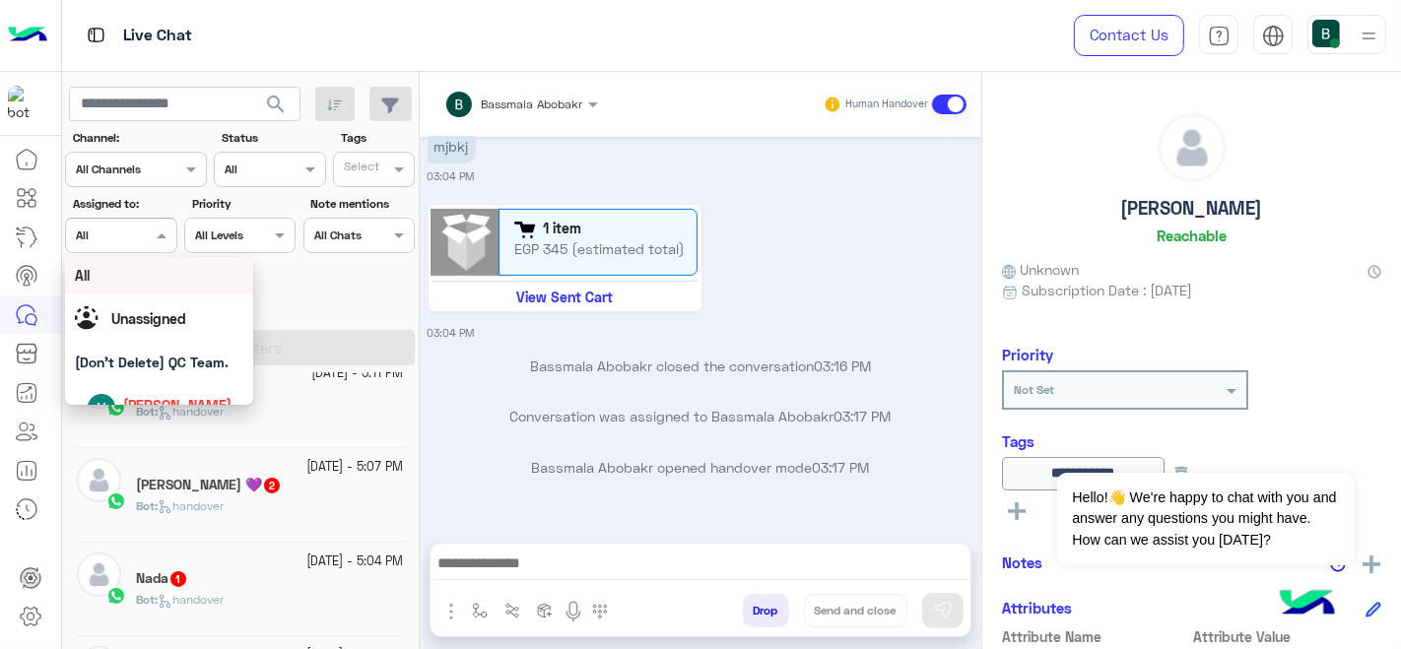
click at [131, 229] on div at bounding box center [120, 233] width 109 height 19
click at [287, 400] on div "[PERSON_NAME]" at bounding box center [270, 393] width 268 height 21
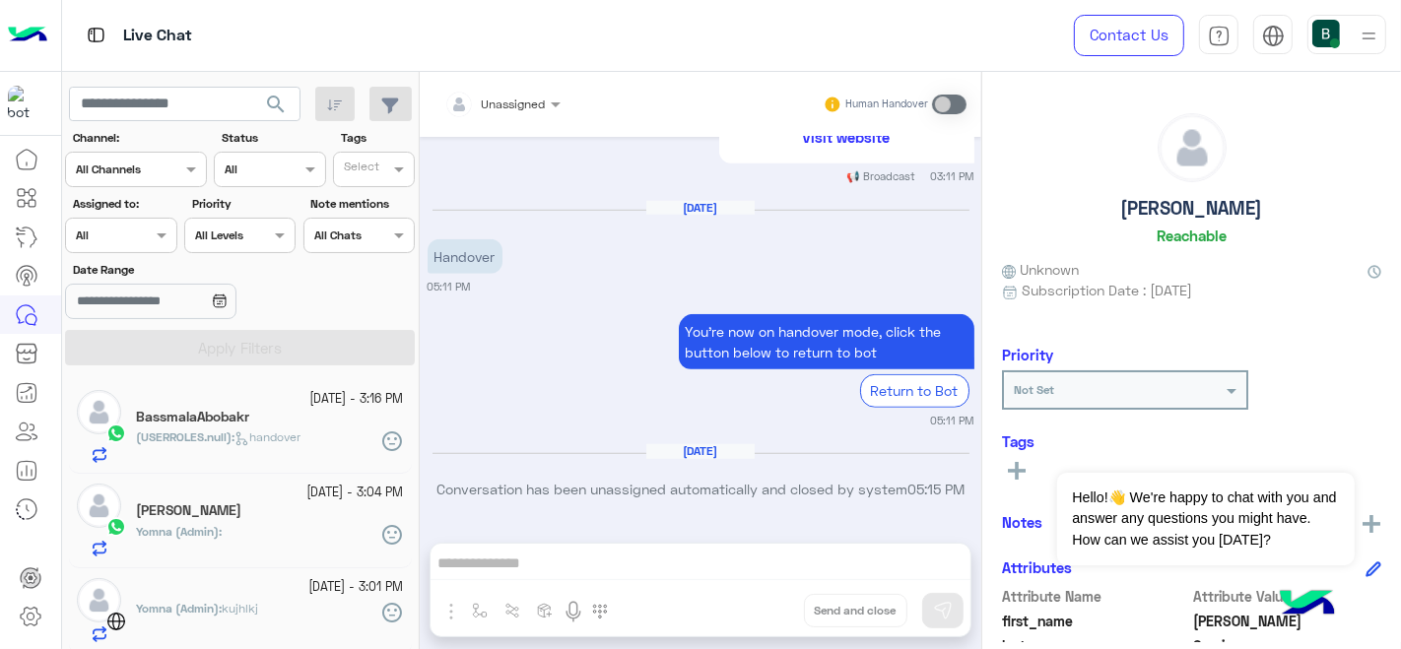
click at [147, 234] on div at bounding box center [120, 233] width 109 height 19
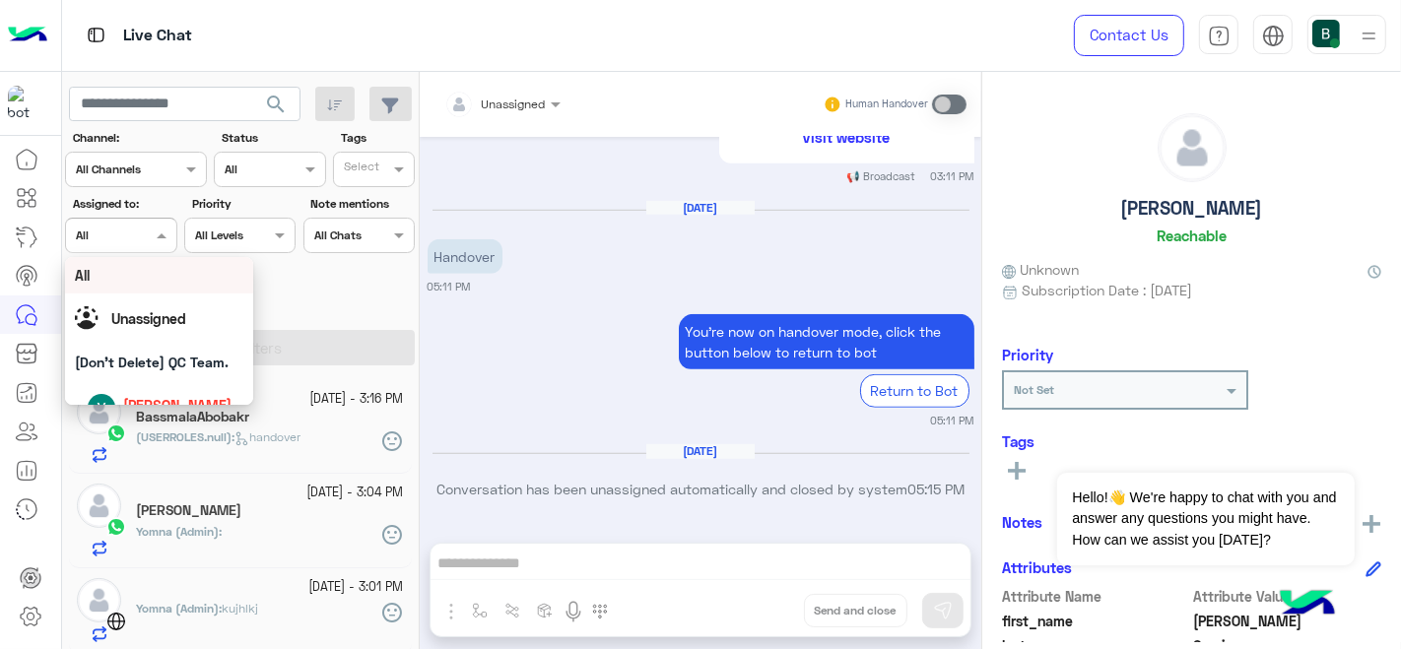
click at [144, 284] on div "All" at bounding box center [159, 275] width 169 height 21
click at [143, 238] on div at bounding box center [120, 233] width 109 height 19
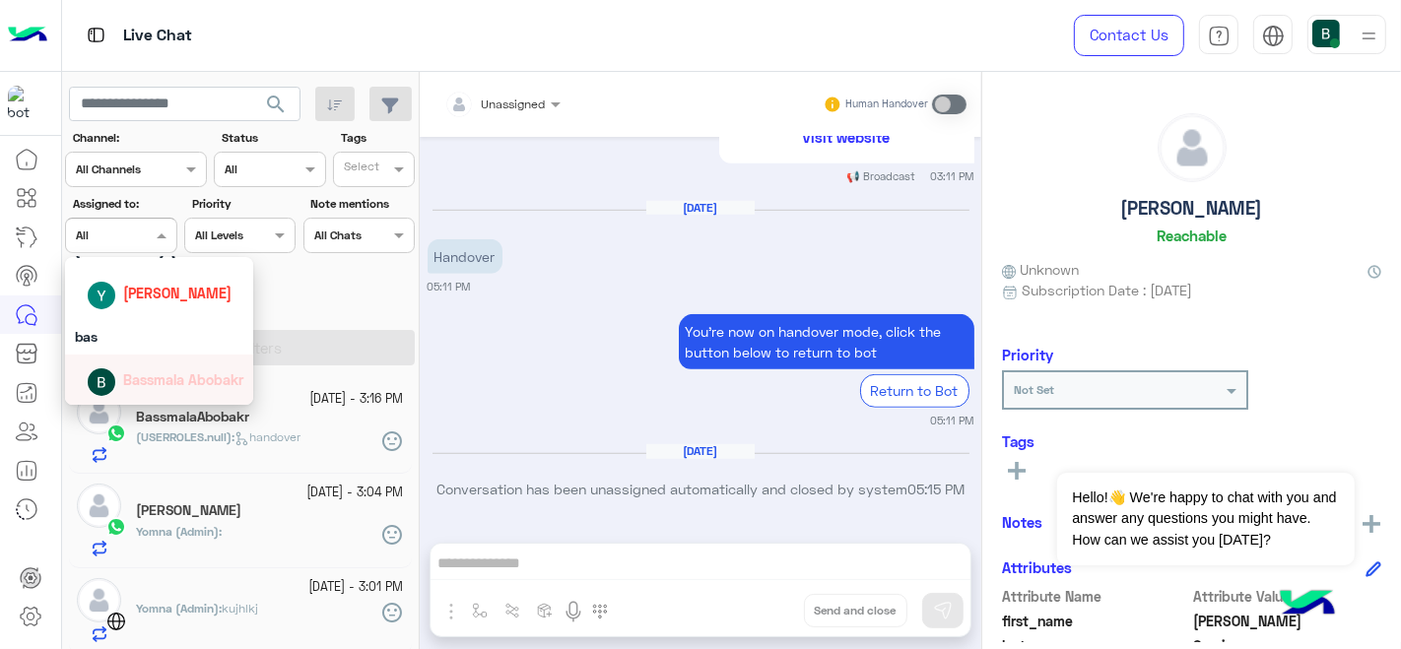
click at [145, 389] on div "Bassmala Abobakr" at bounding box center [183, 379] width 120 height 21
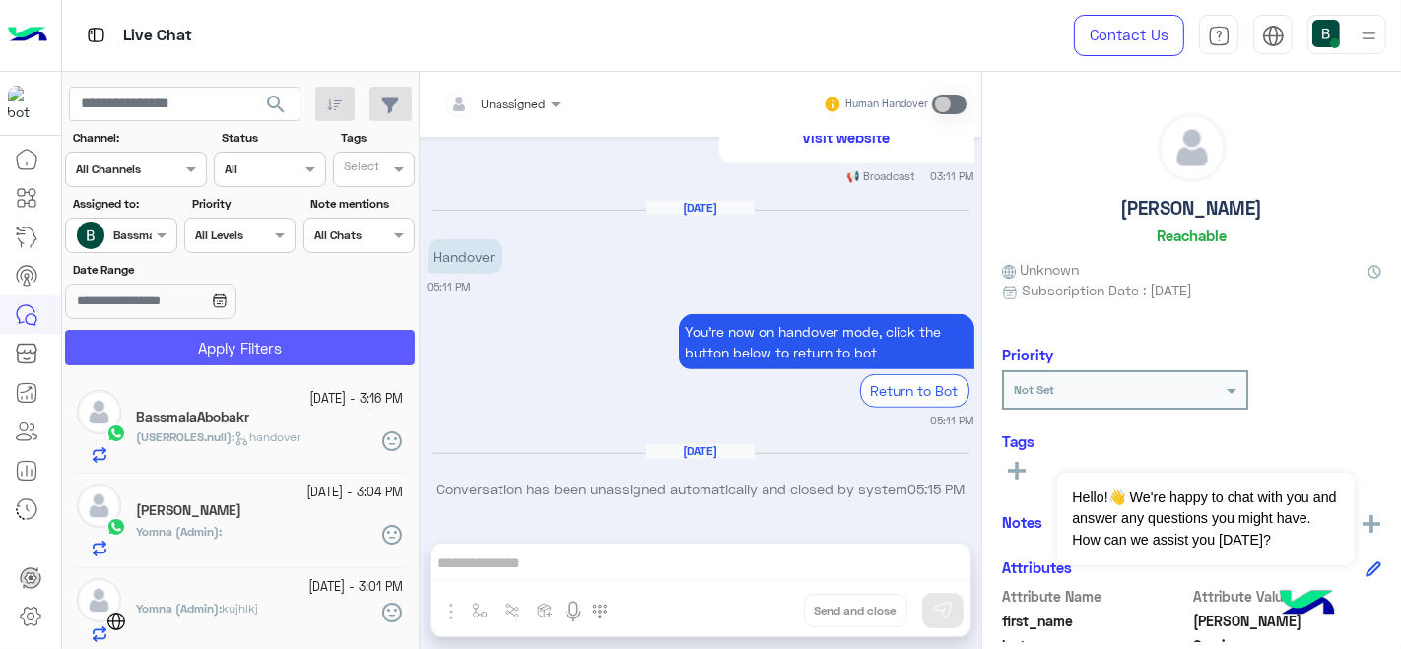
click at [278, 356] on button "Apply Filters" at bounding box center [240, 347] width 350 height 35
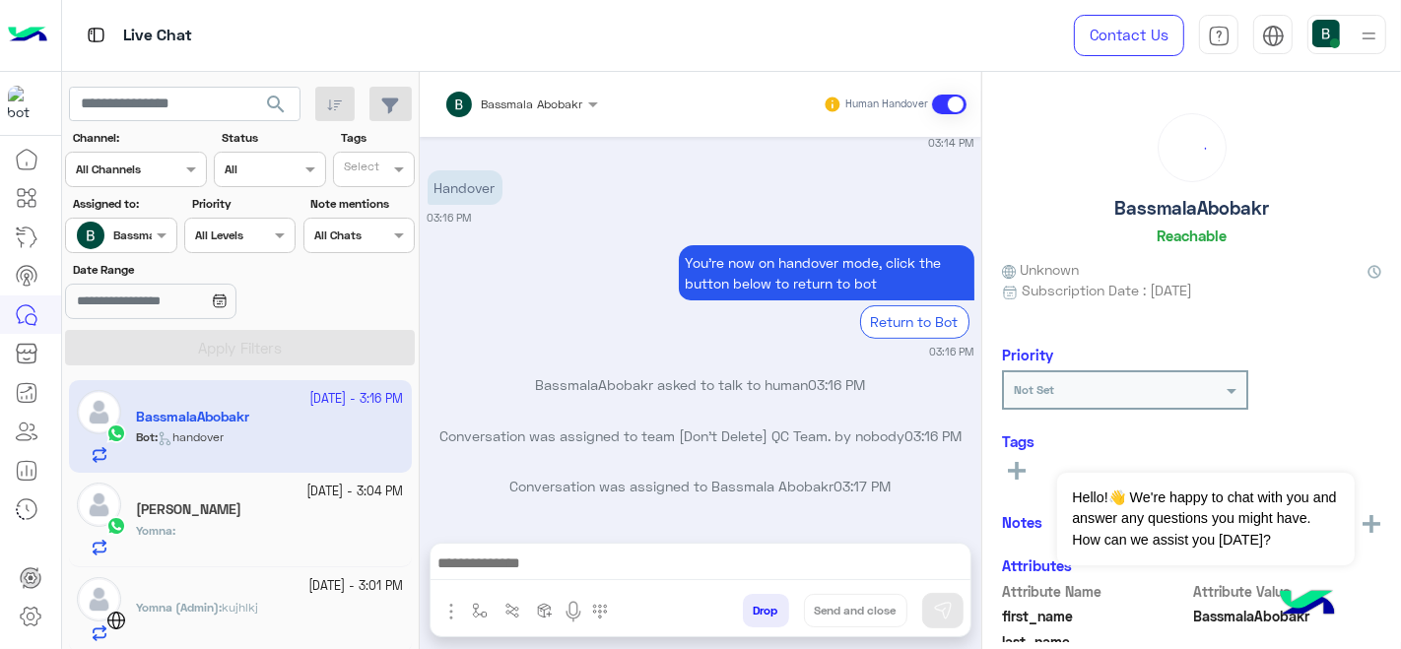
scroll to position [562, 0]
click at [365, 540] on div "Yomna :" at bounding box center [270, 539] width 268 height 34
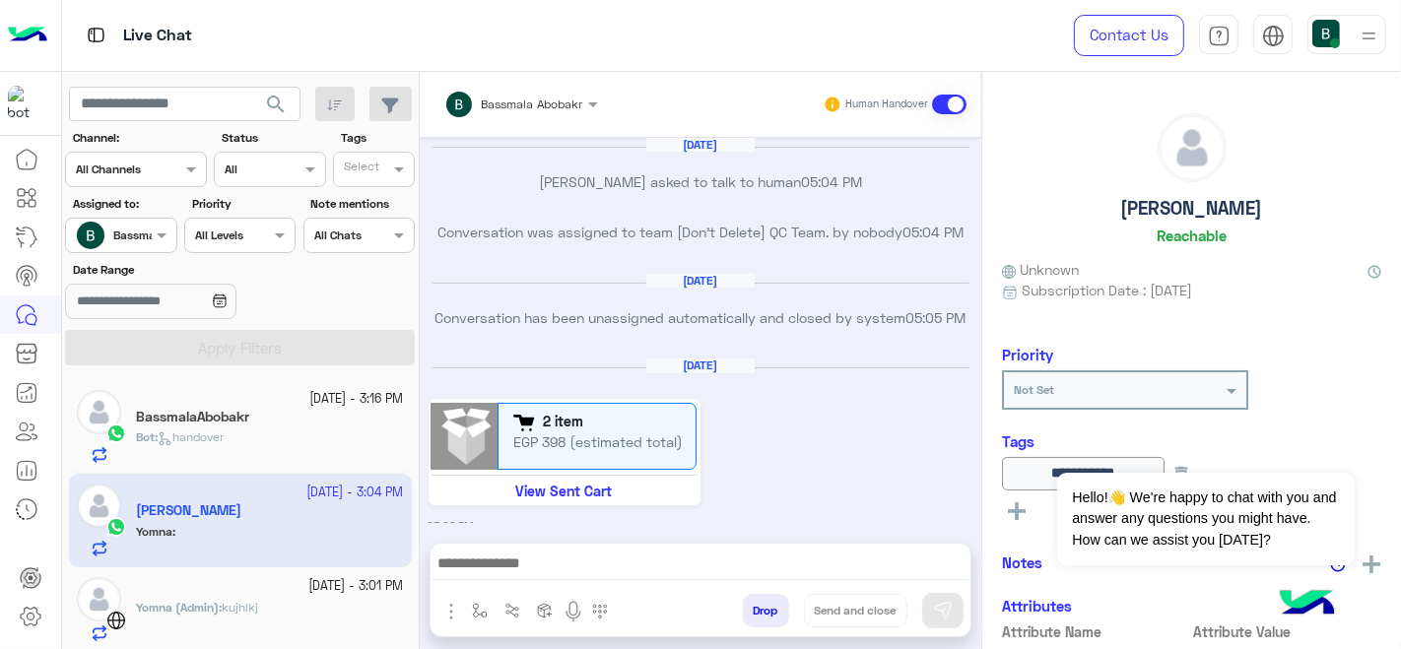
scroll to position [478, 0]
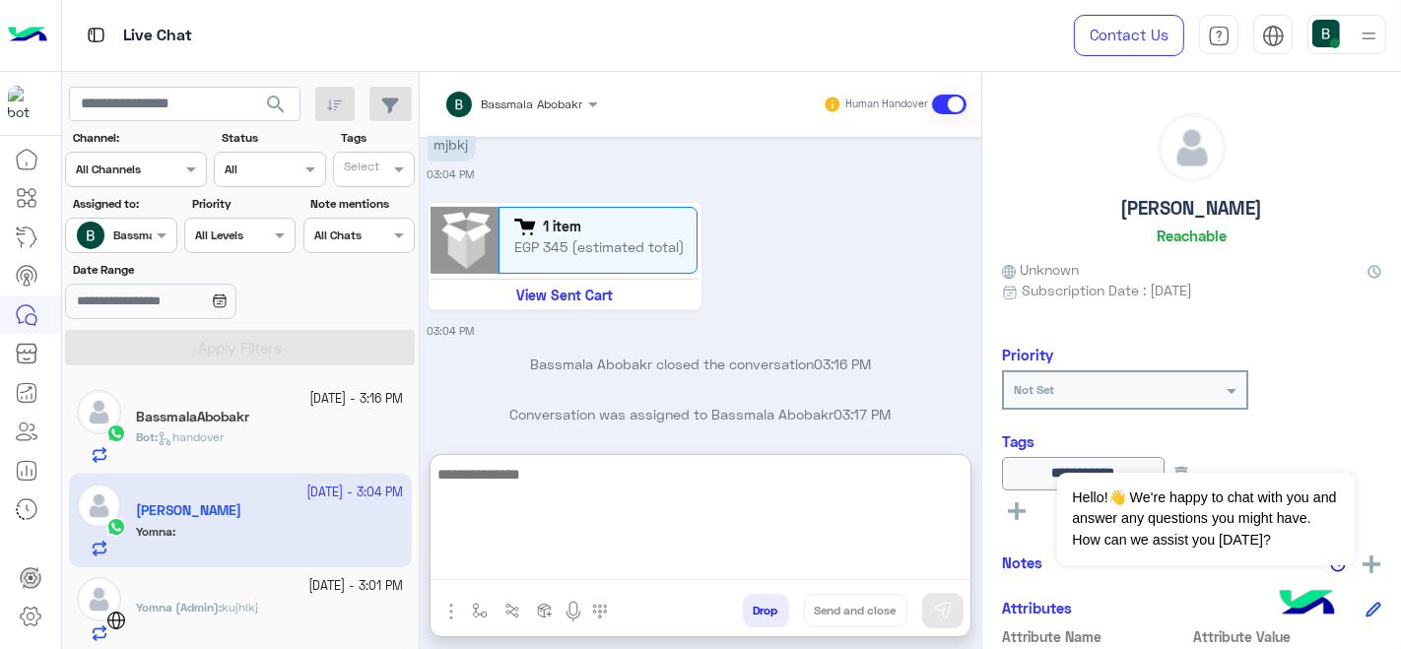
click at [598, 572] on textarea at bounding box center [700, 521] width 540 height 118
type textarea "**"
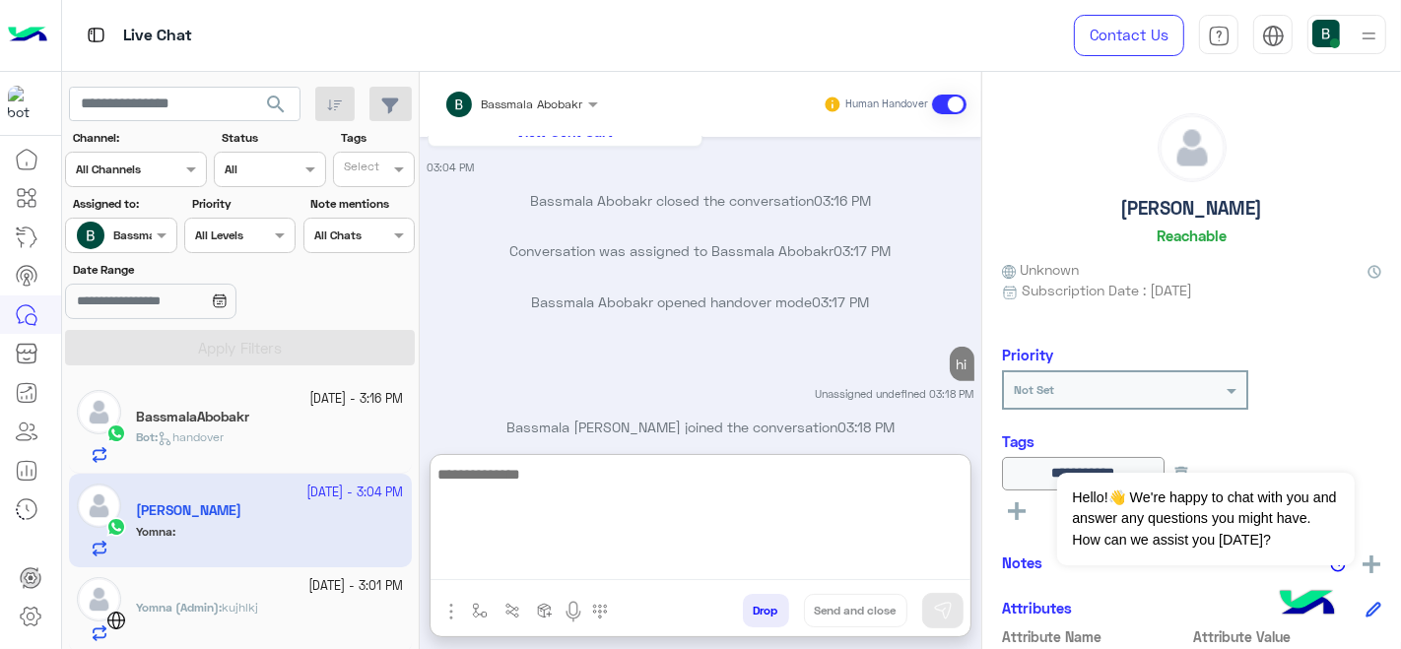
scroll to position [692, 0]
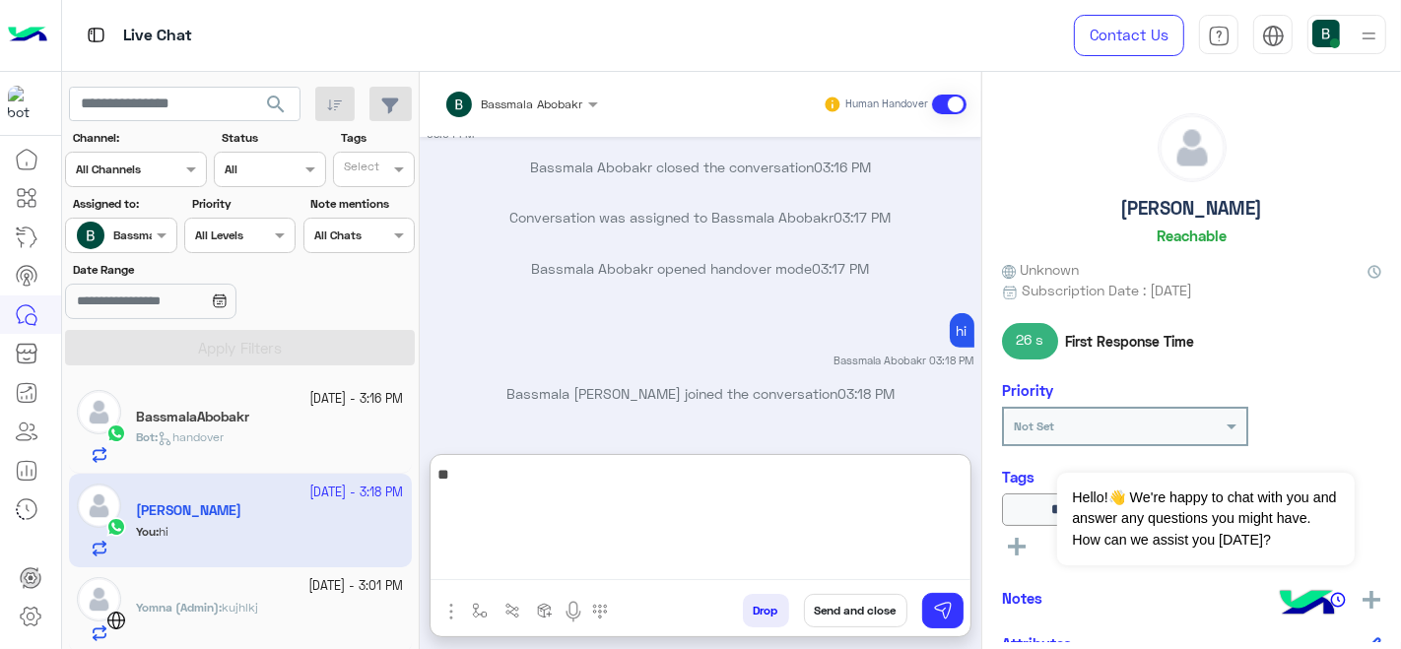
type textarea "*"
type textarea "*****"
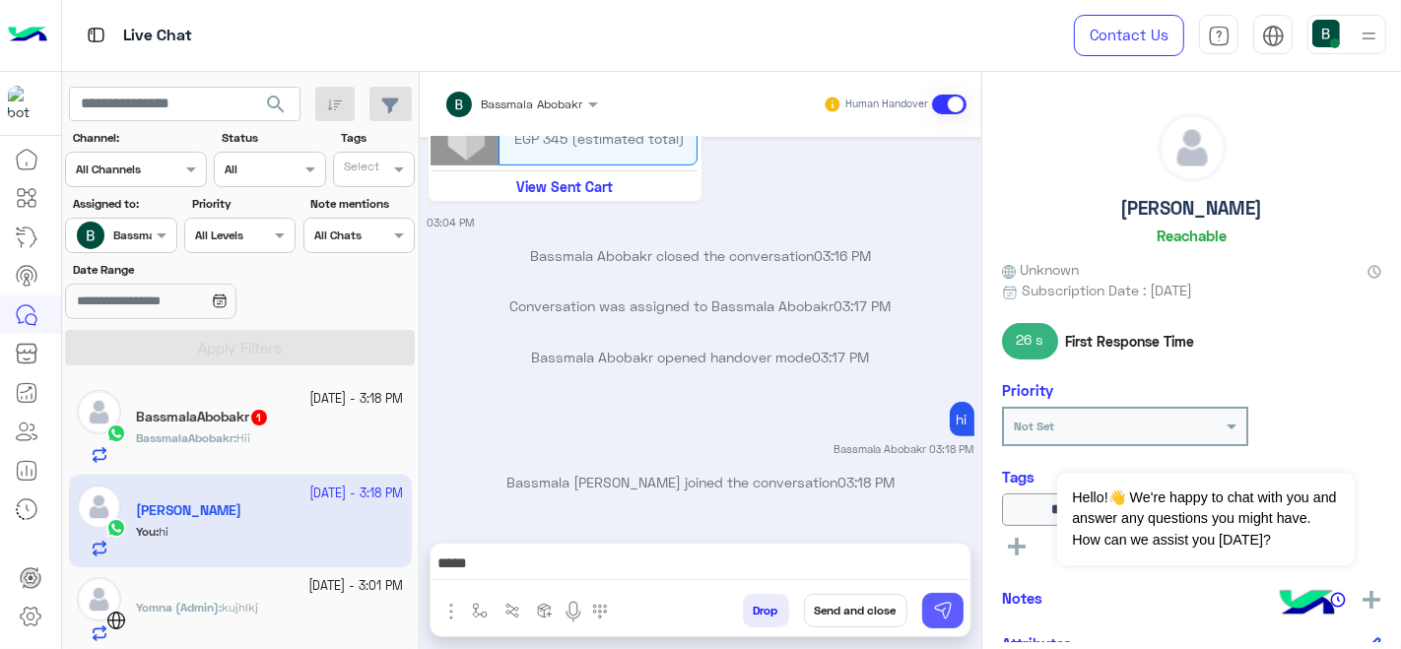
click at [929, 608] on button at bounding box center [942, 610] width 41 height 35
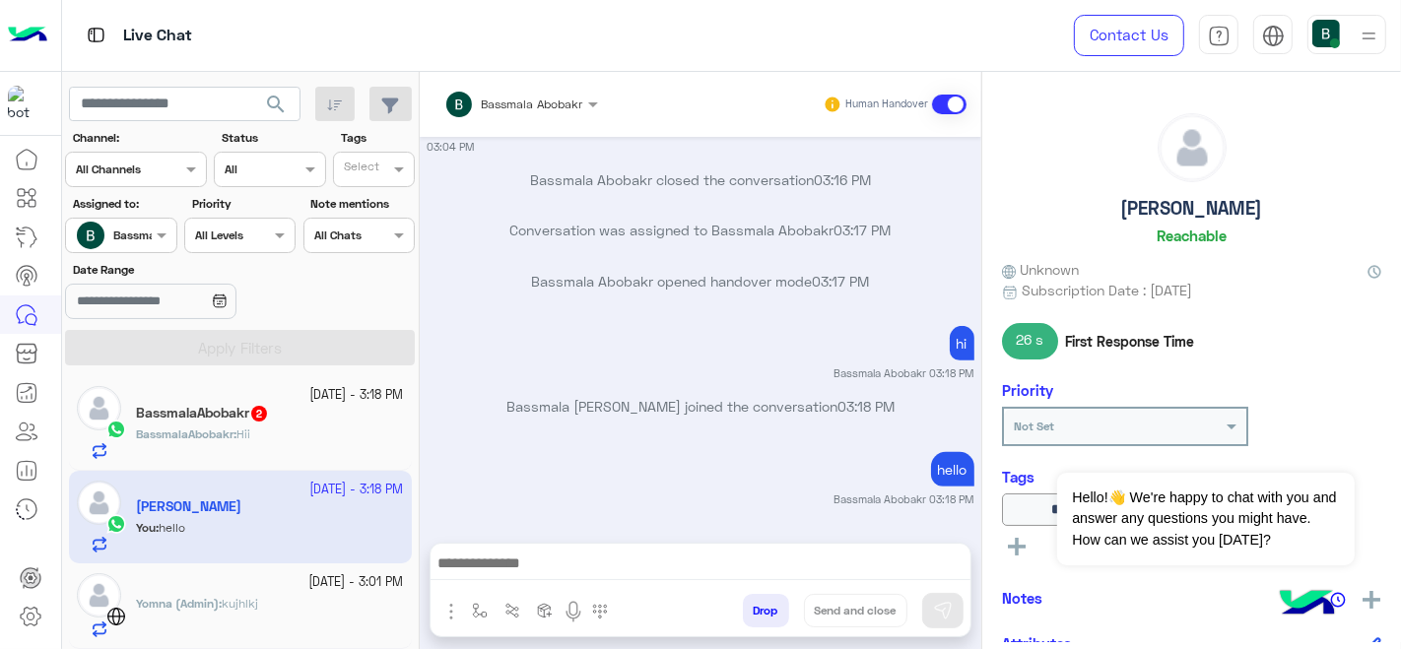
scroll to position [0, 0]
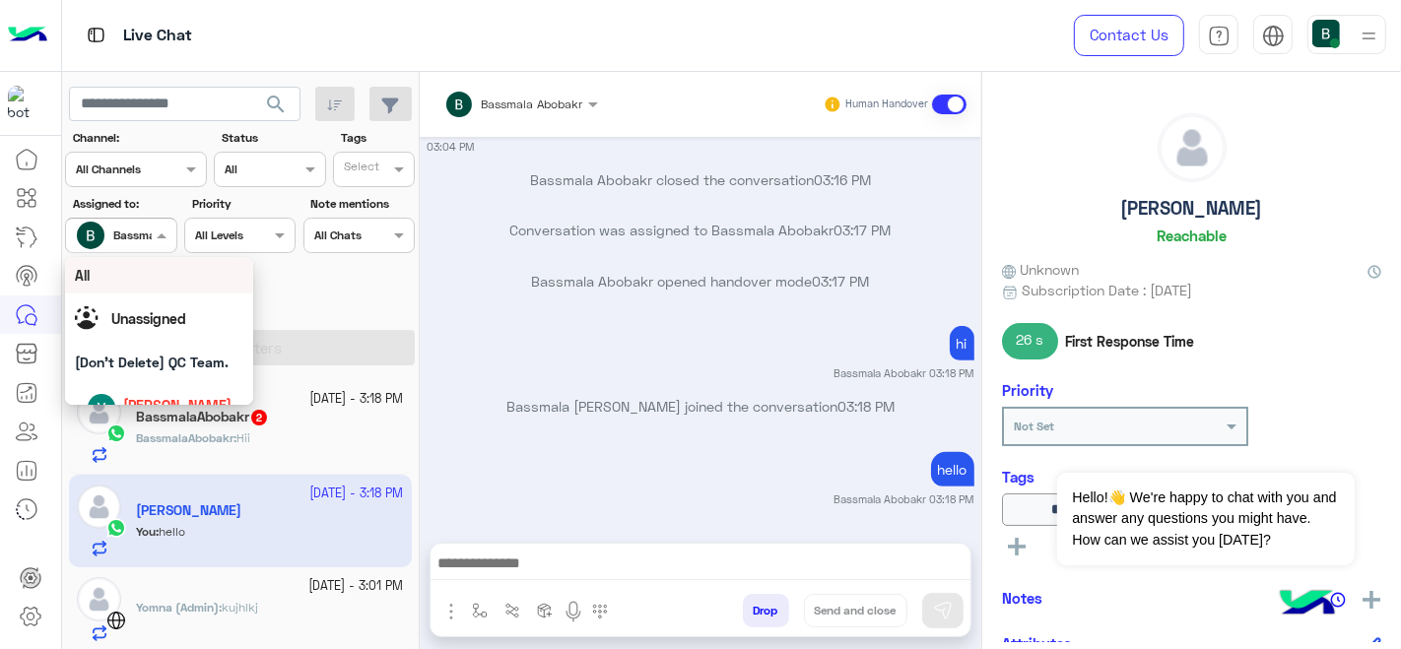
click at [168, 245] on span at bounding box center [164, 235] width 25 height 21
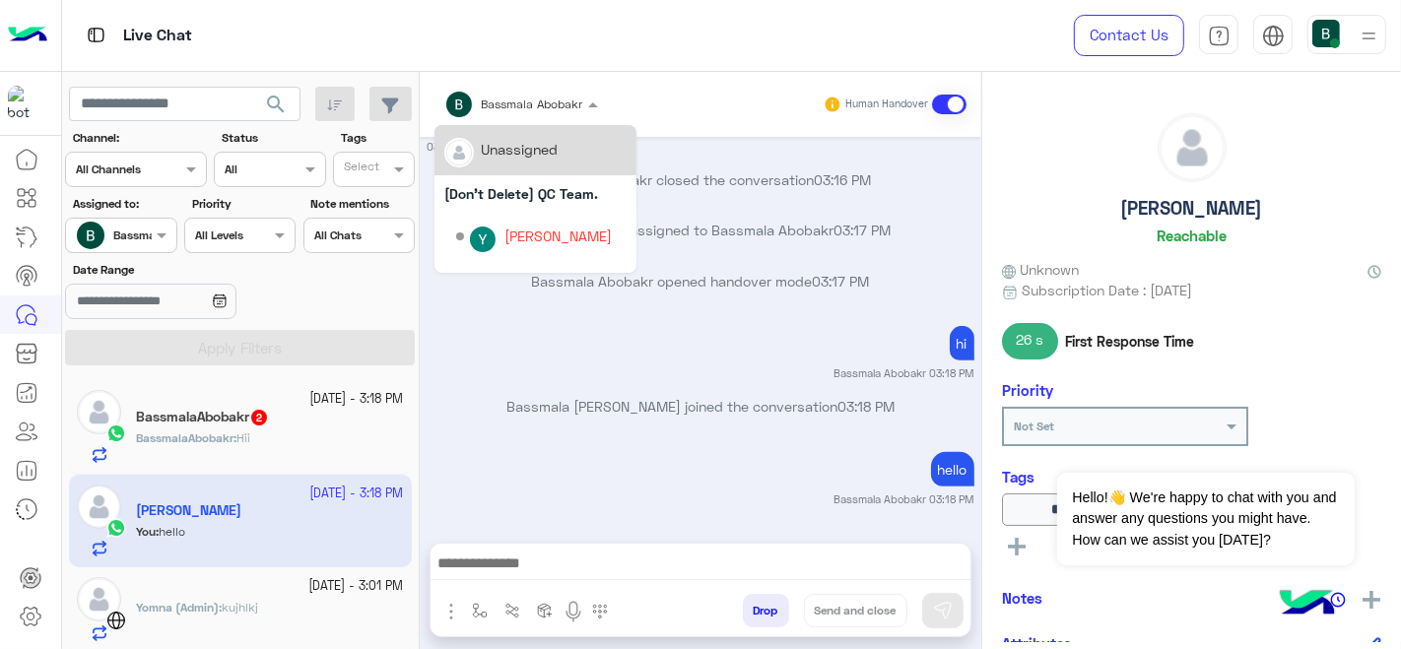
click at [494, 117] on div "Bassmala Abobakr" at bounding box center [513, 104] width 139 height 39
click at [480, 199] on div "[Don't Delete] QC Team." at bounding box center [535, 193] width 202 height 36
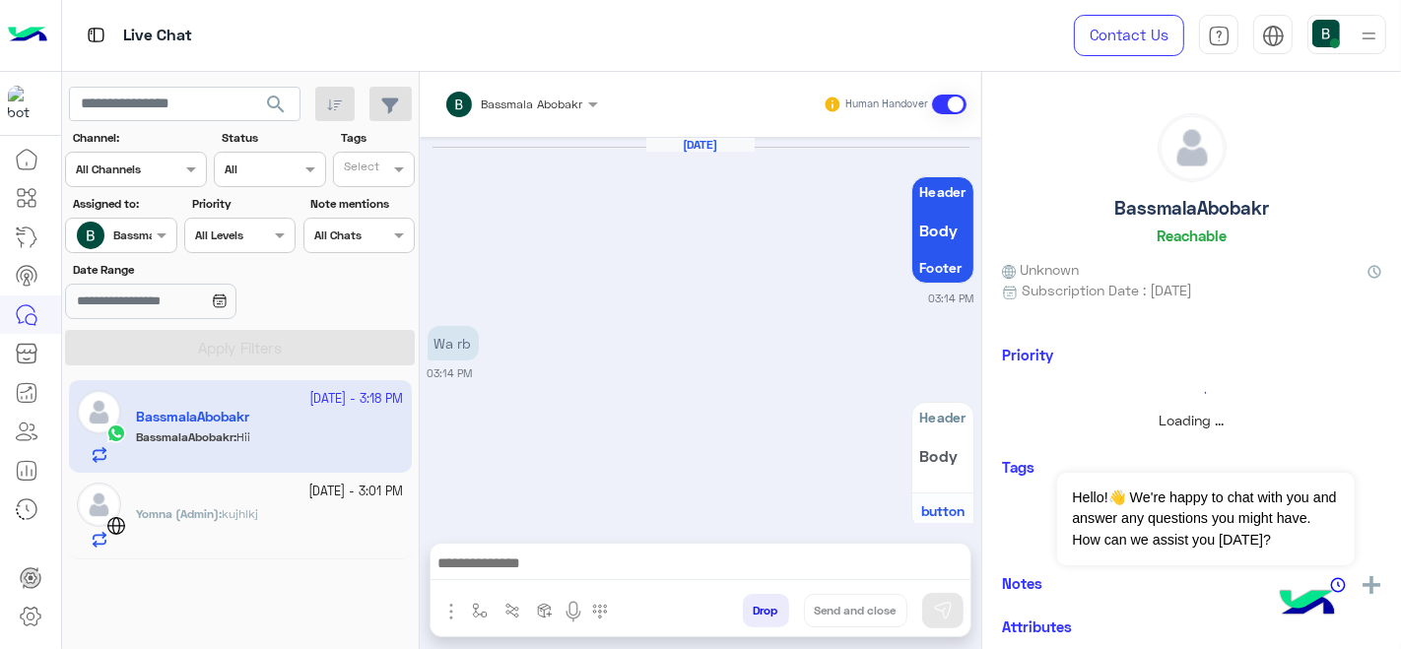
scroll to position [553, 0]
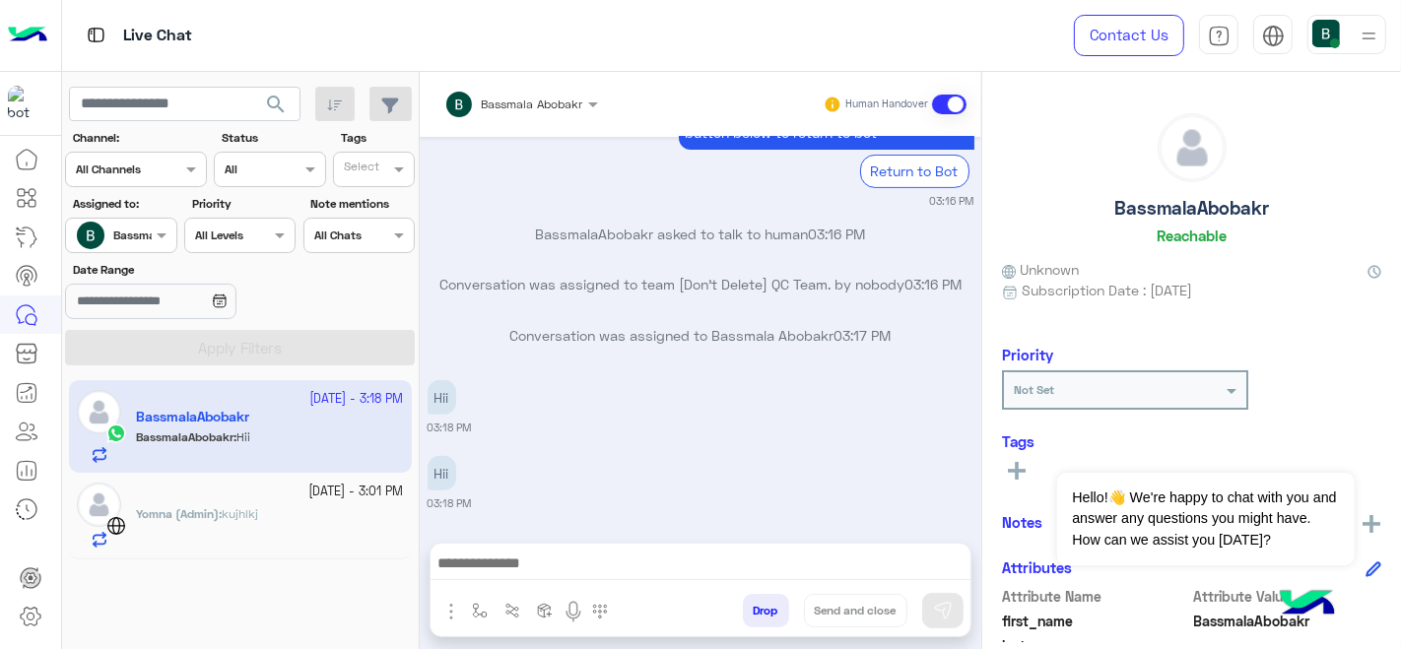
click at [523, 85] on div "Bassmala Abobakr Human Handover" at bounding box center [700, 104] width 561 height 65
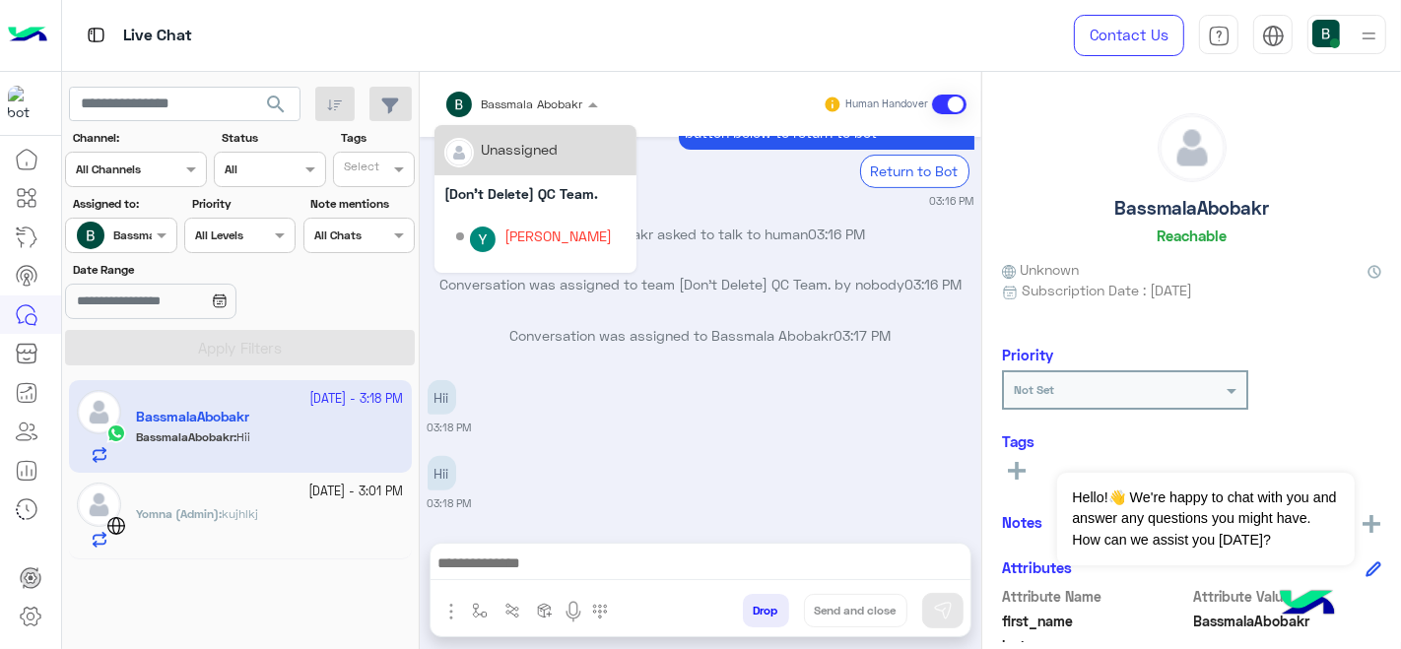
click at [514, 112] on div "Bassmala Abobakr" at bounding box center [532, 105] width 101 height 18
click at [500, 206] on div "[Don't Delete] QC Team." at bounding box center [535, 193] width 202 height 36
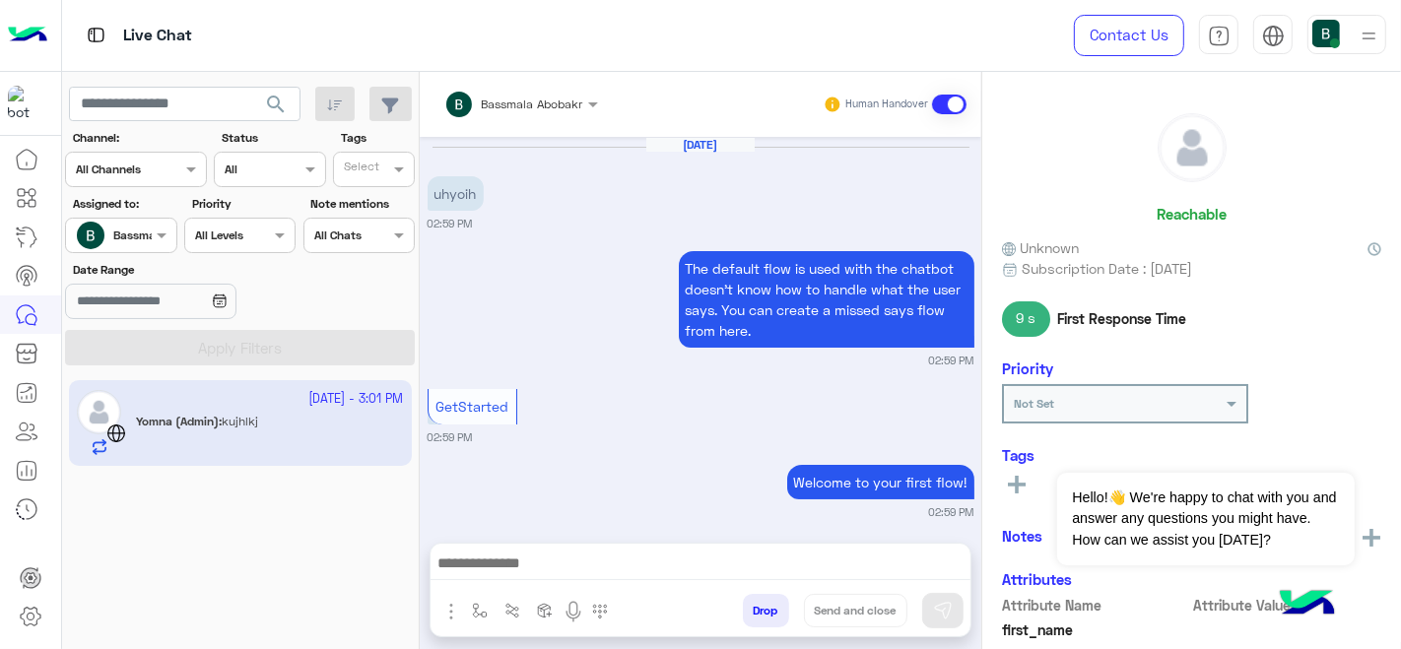
scroll to position [554, 0]
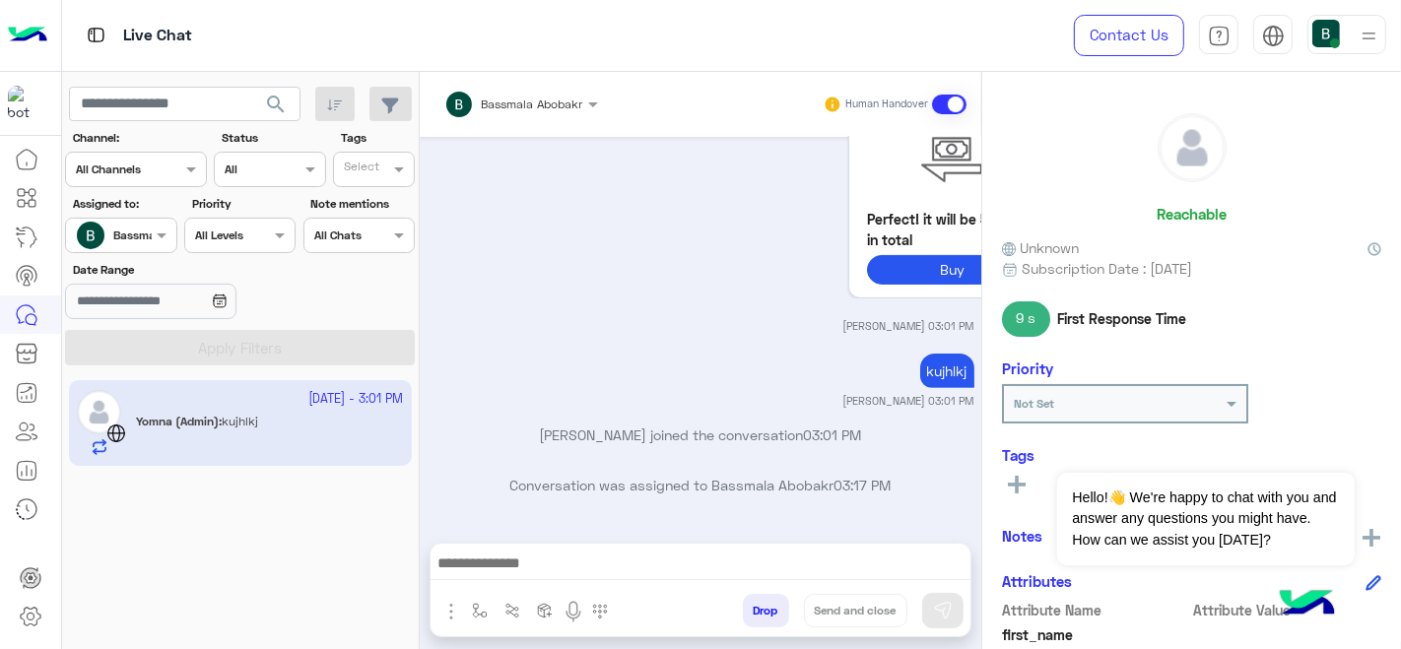
click at [513, 103] on input "text" at bounding box center [495, 102] width 102 height 18
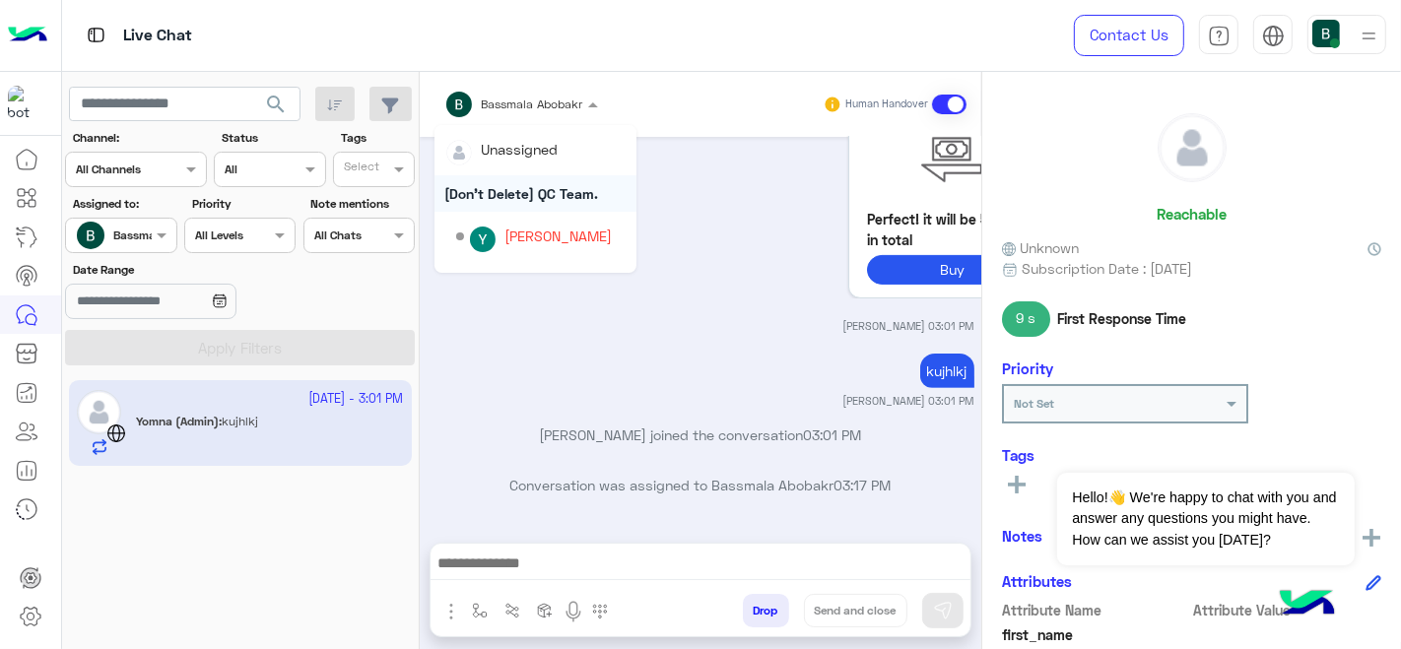
click at [494, 201] on div "[Don't Delete] QC Team." at bounding box center [535, 193] width 202 height 36
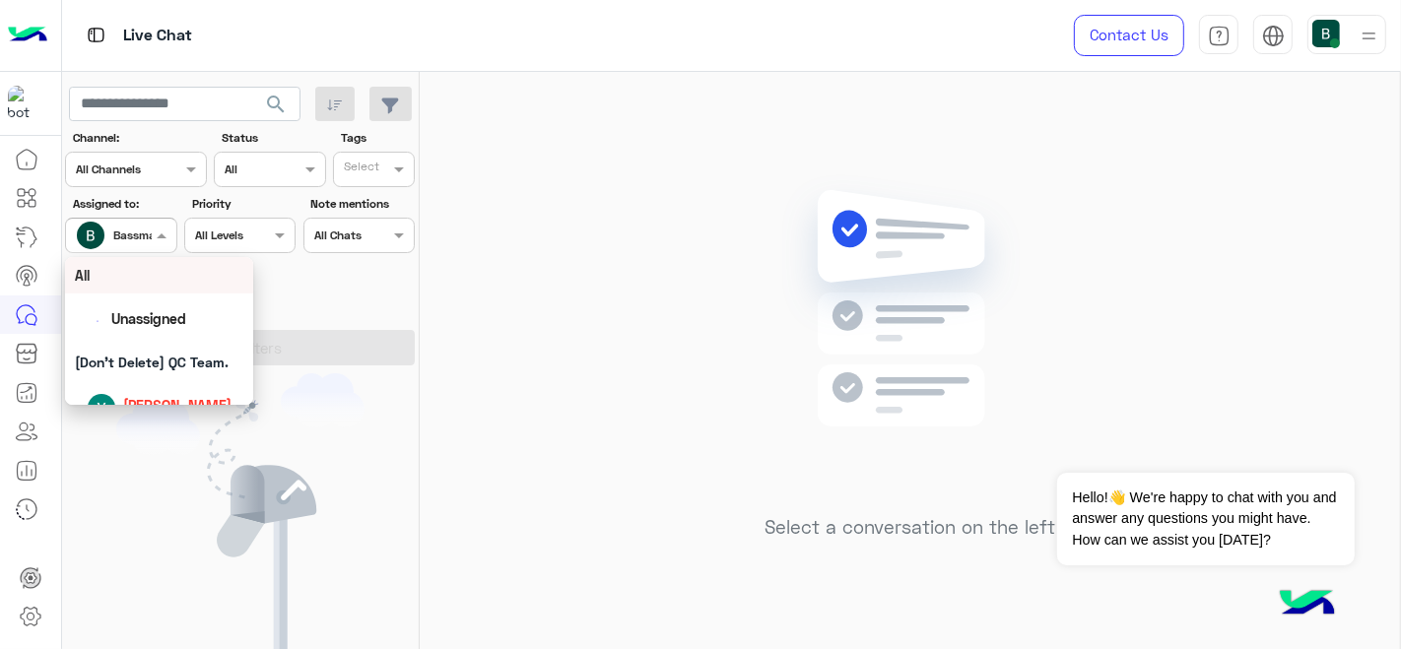
click at [136, 242] on span "Bassmala Abobakr" at bounding box center [163, 235] width 100 height 15
click at [196, 349] on div "[Don't Delete] QC Team." at bounding box center [159, 362] width 189 height 36
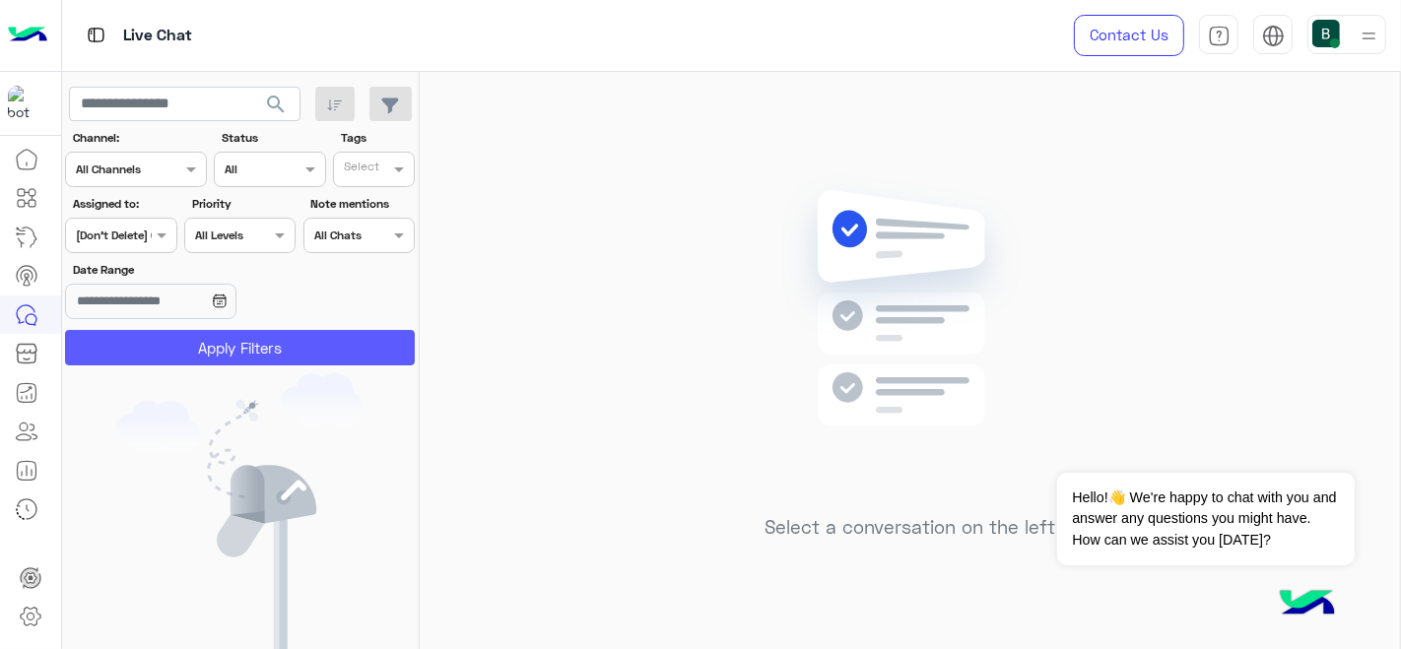
click at [256, 349] on button "Apply Filters" at bounding box center [240, 347] width 350 height 35
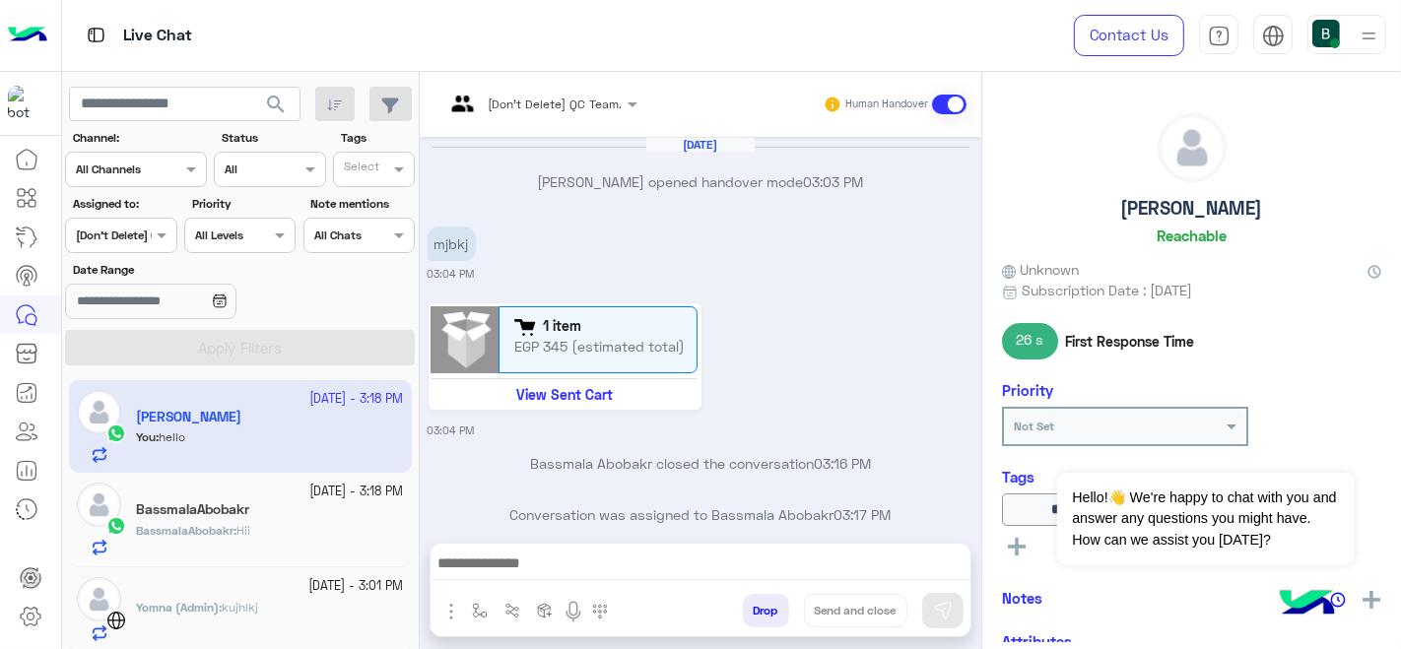
scroll to position [354, 0]
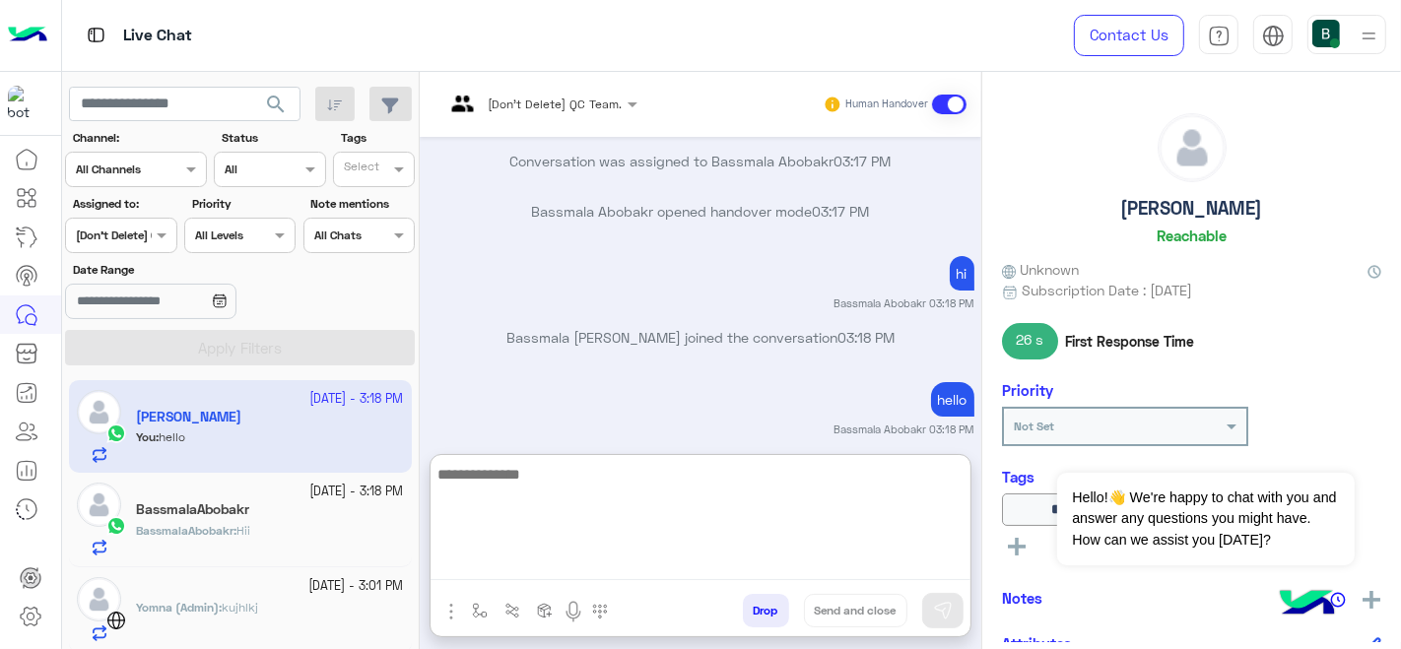
click at [539, 569] on textarea at bounding box center [700, 521] width 540 height 118
type textarea "*"
type textarea "***"
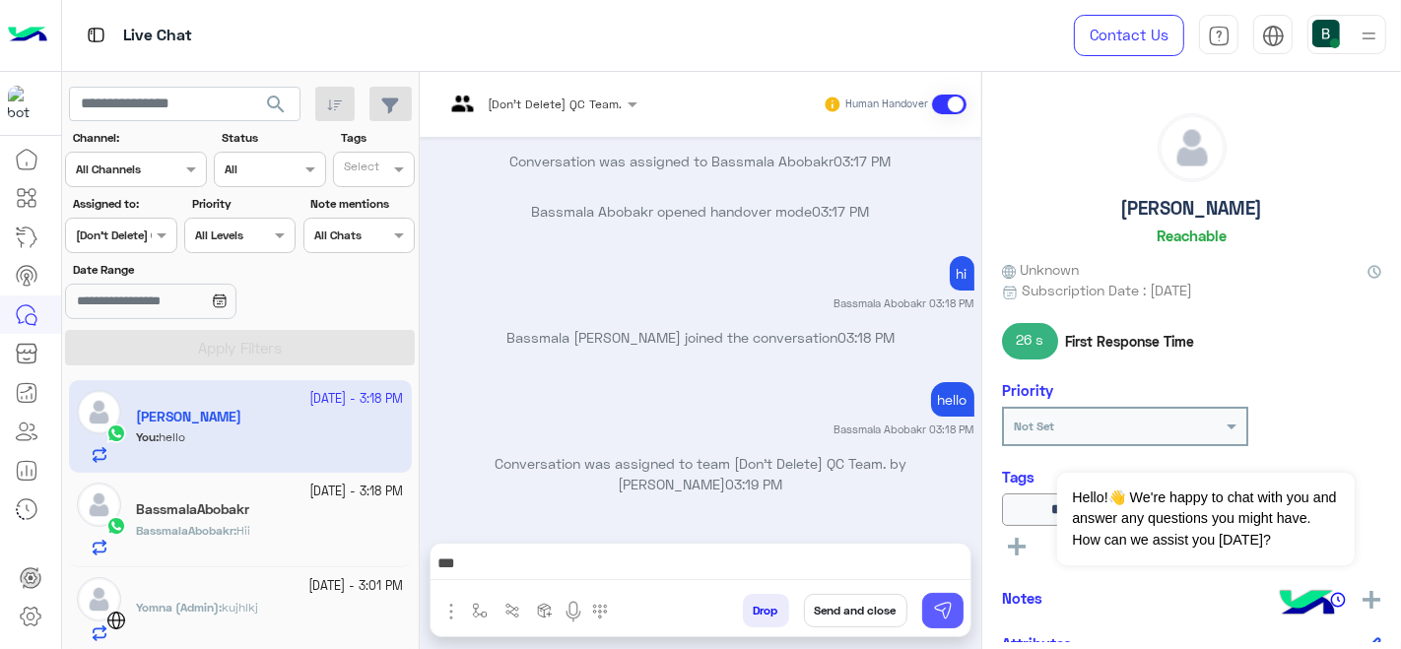
click at [948, 607] on img at bounding box center [943, 611] width 20 height 20
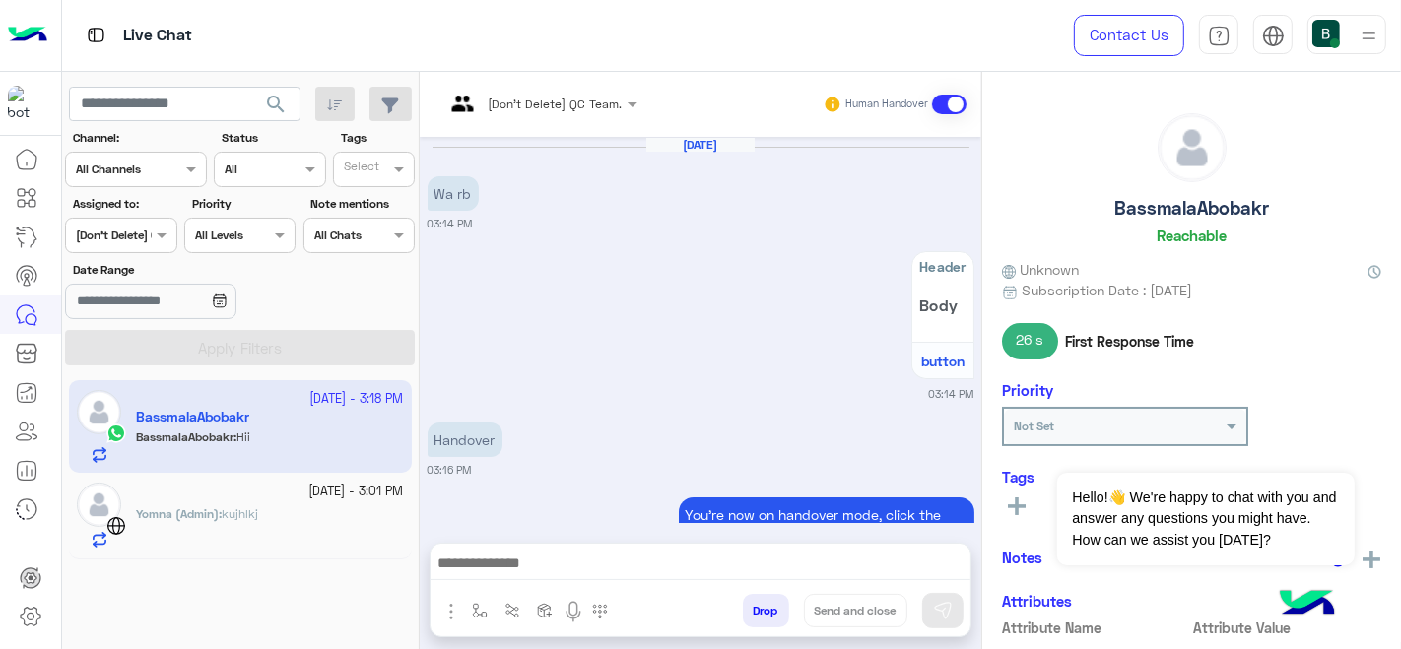
scroll to position [475, 0]
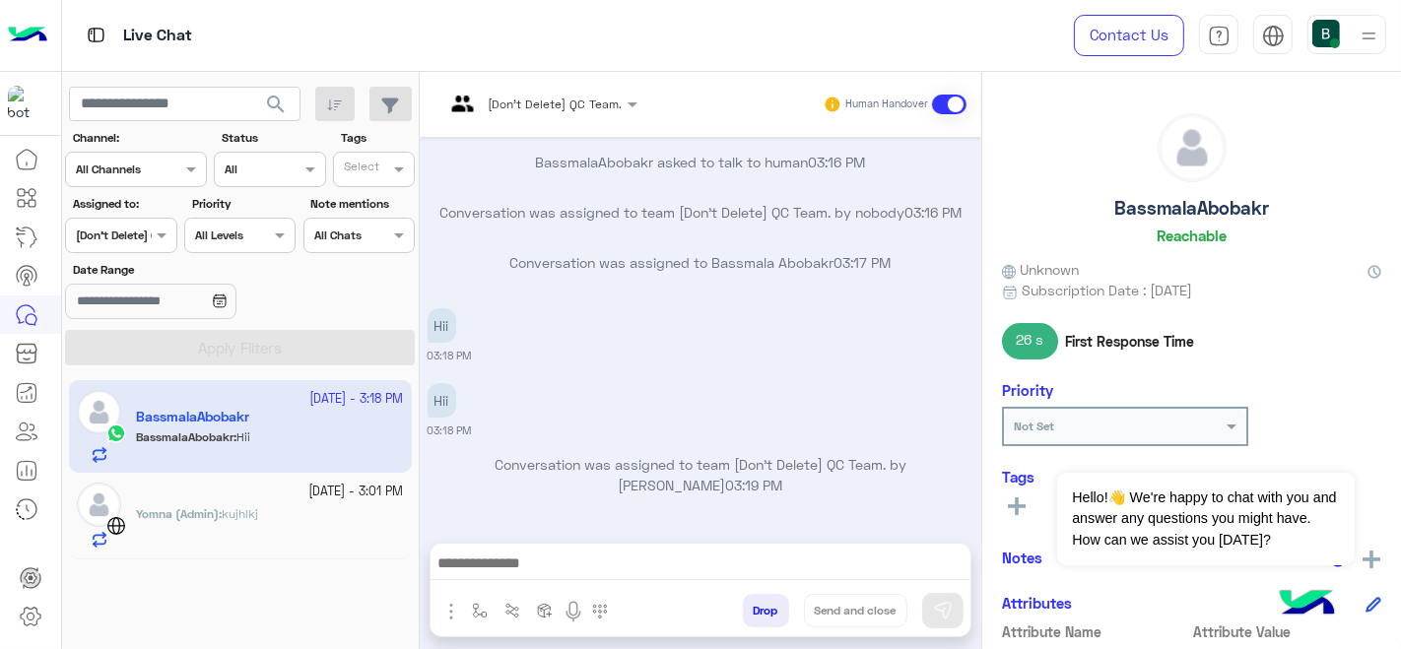
click at [284, 107] on span "search" at bounding box center [276, 105] width 24 height 24
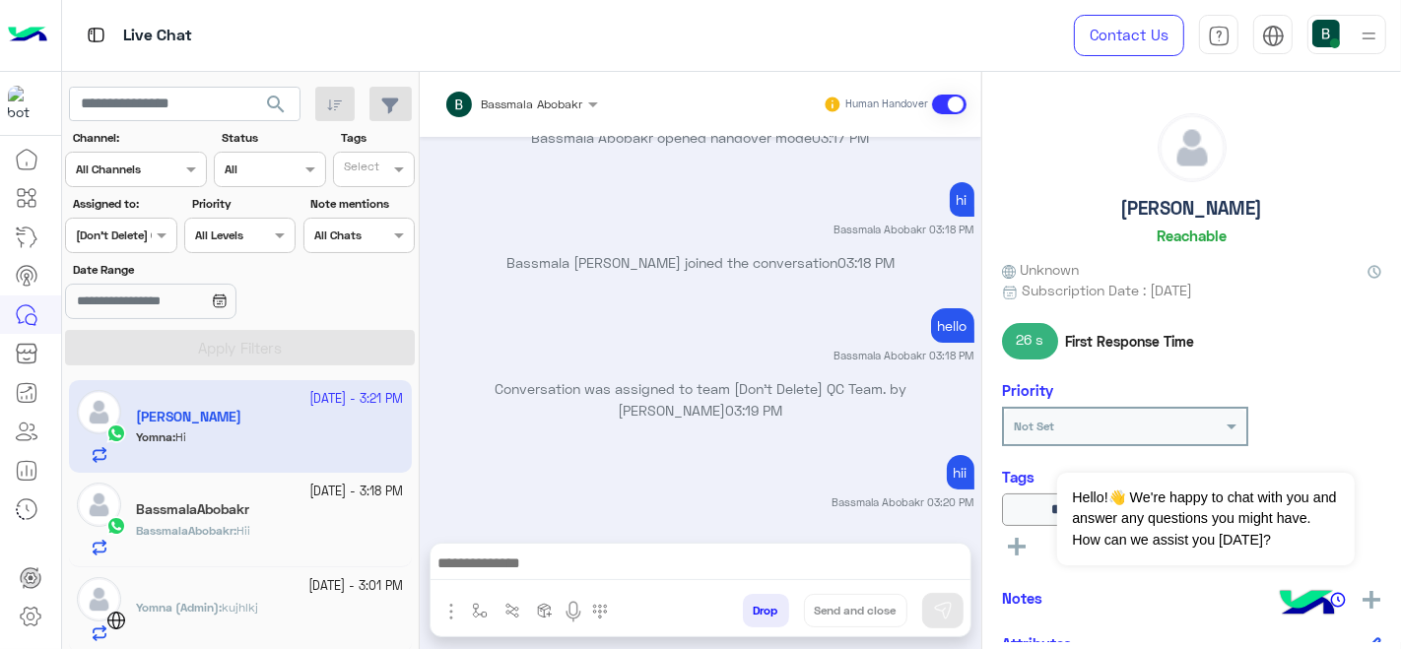
scroll to position [453, 0]
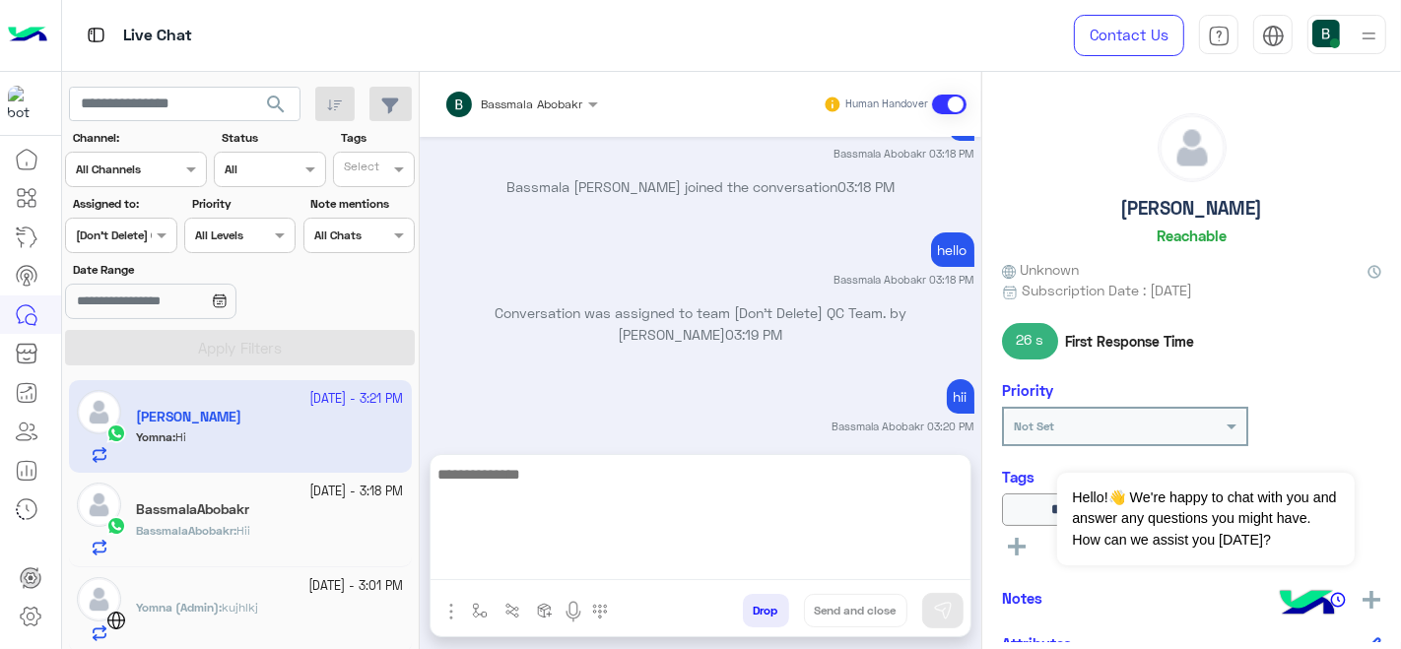
click at [691, 567] on textarea at bounding box center [700, 521] width 540 height 118
type textarea "*******"
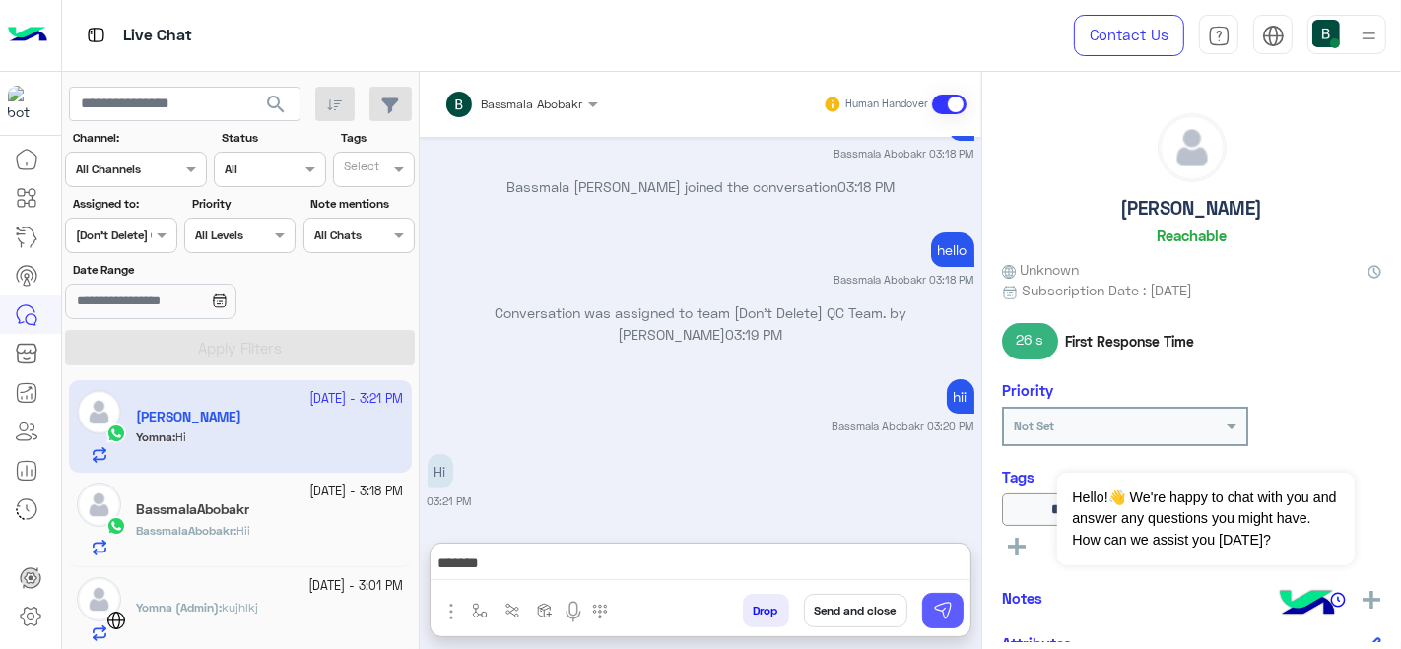
click at [942, 604] on img at bounding box center [943, 611] width 20 height 20
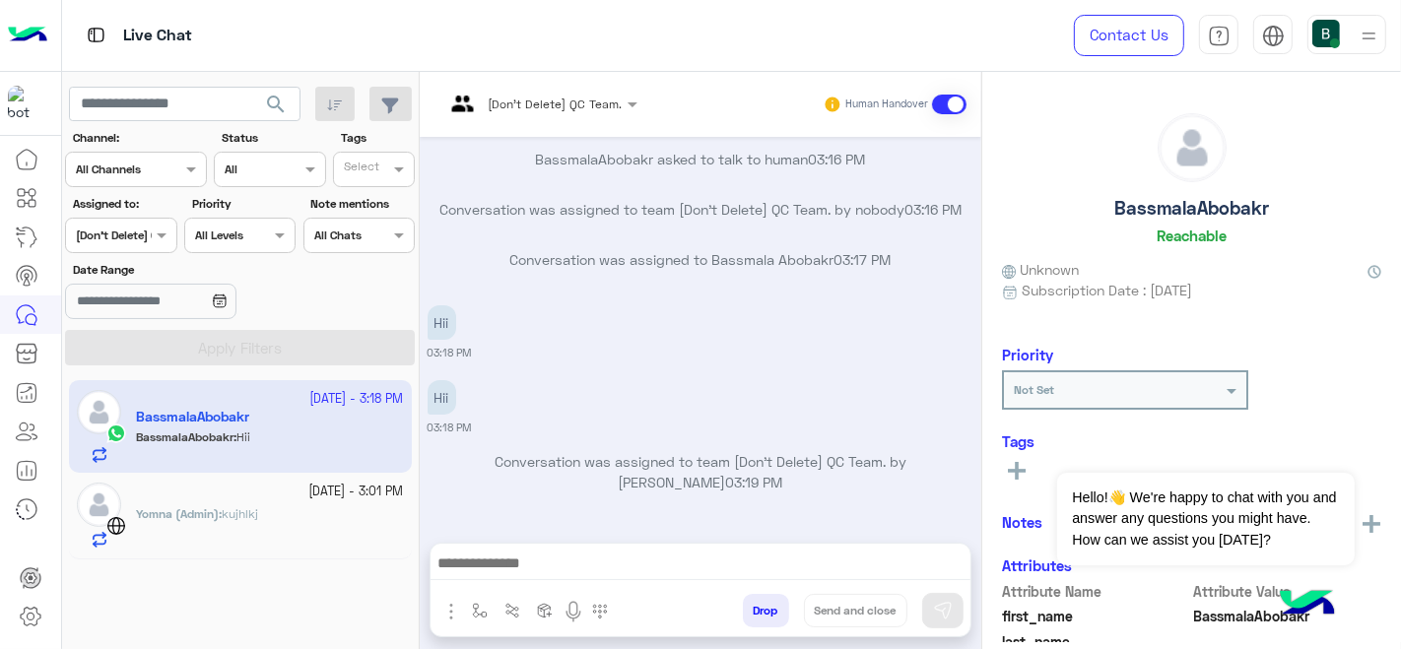
scroll to position [475, 0]
click at [278, 104] on span "search" at bounding box center [276, 105] width 24 height 24
click at [291, 106] on button "search" at bounding box center [276, 108] width 48 height 42
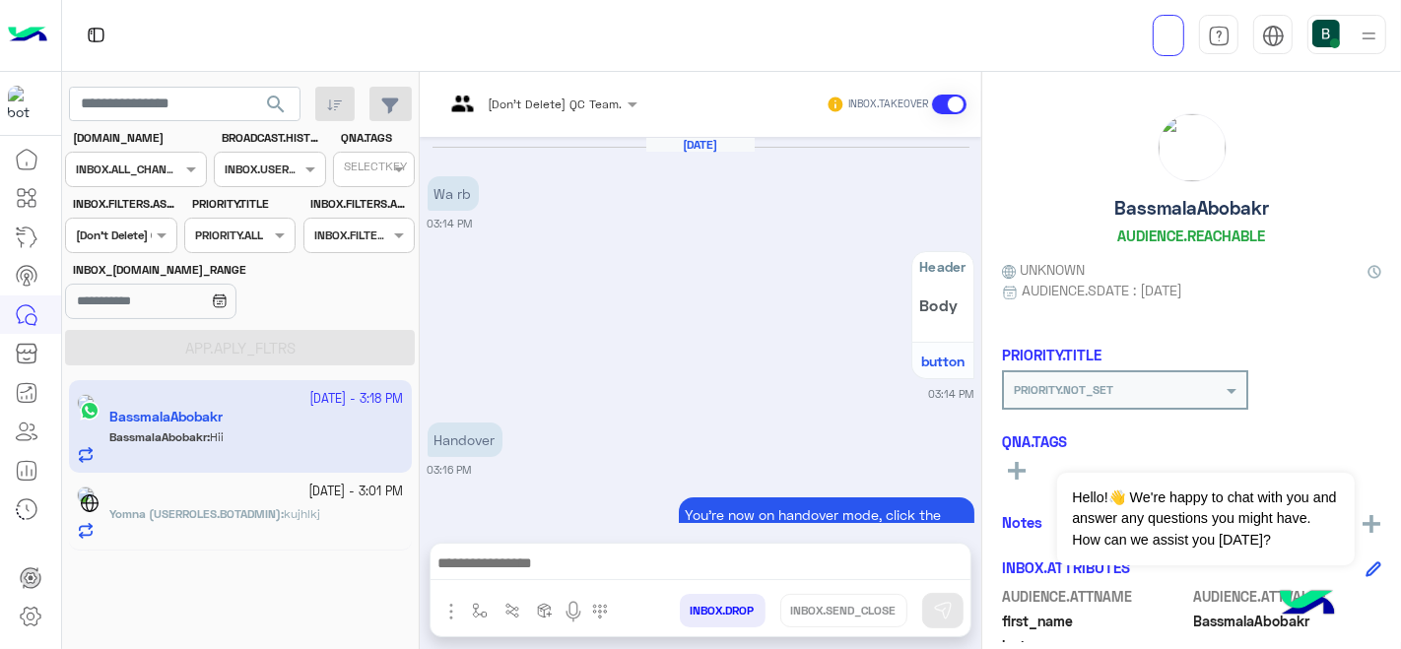
scroll to position [453, 0]
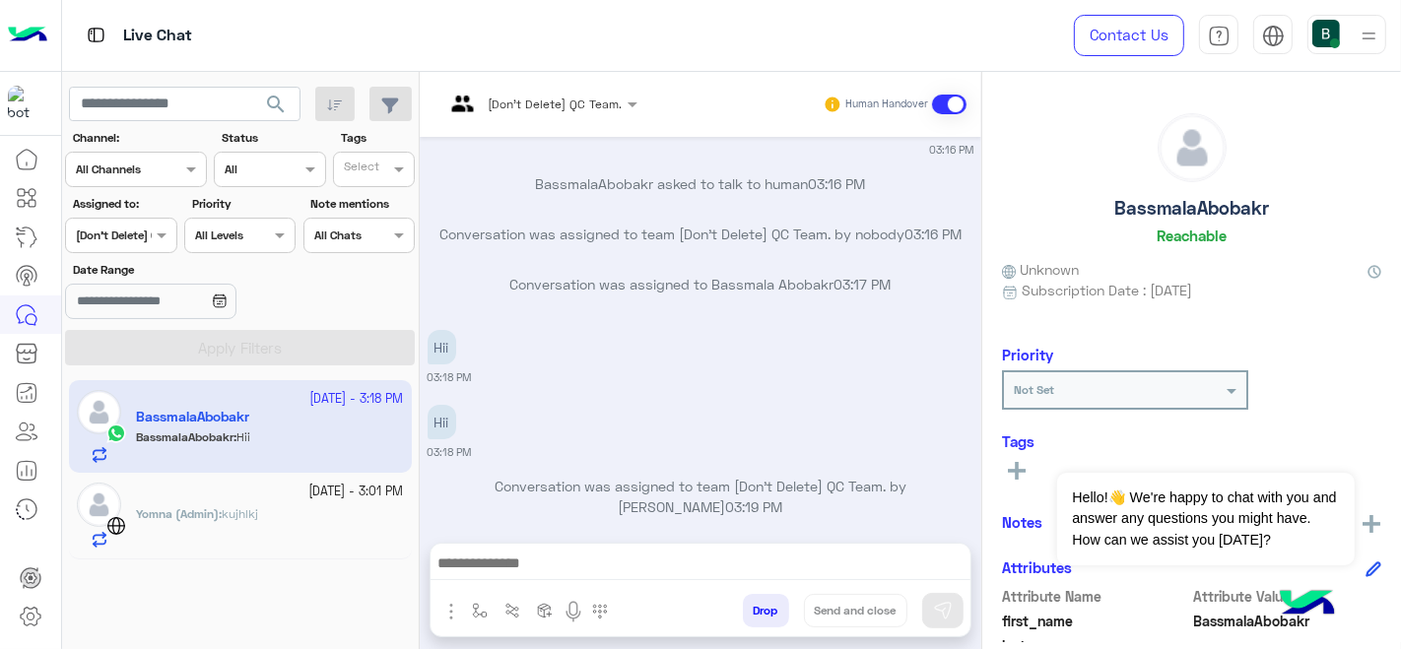
click at [126, 237] on div at bounding box center [120, 233] width 109 height 19
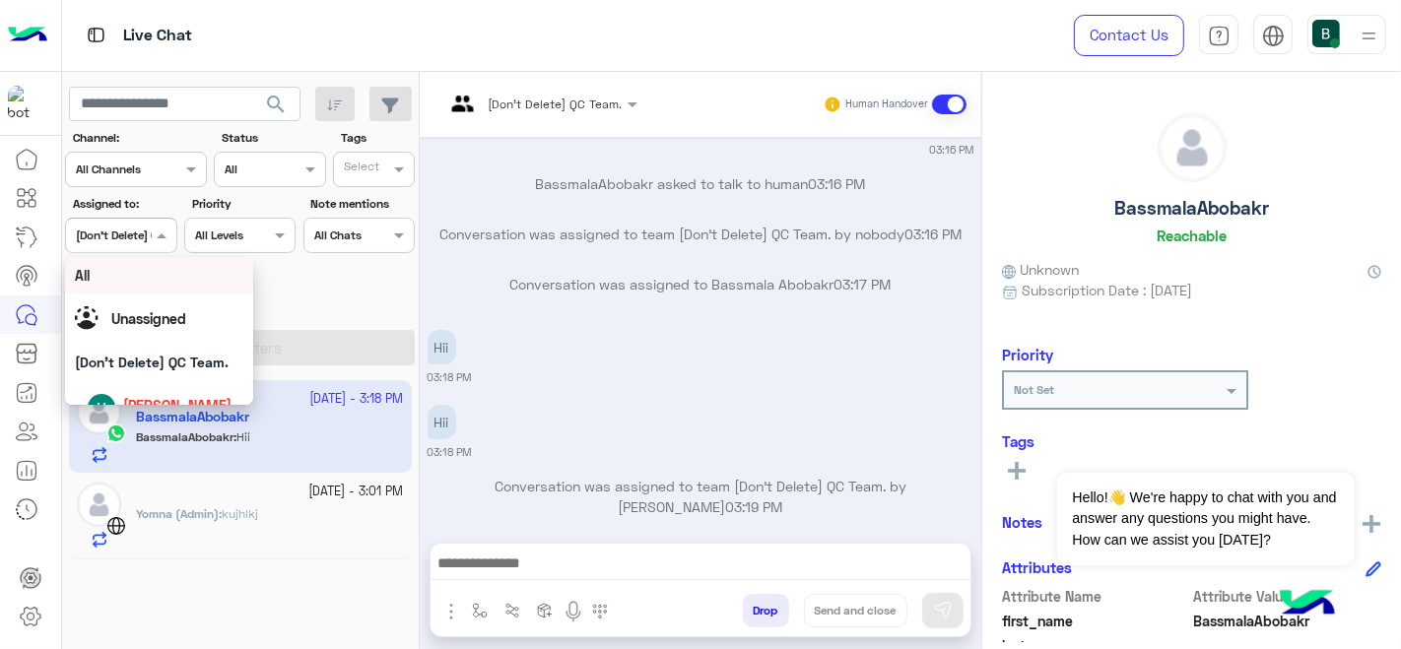
click at [137, 277] on div "All" at bounding box center [159, 275] width 169 height 21
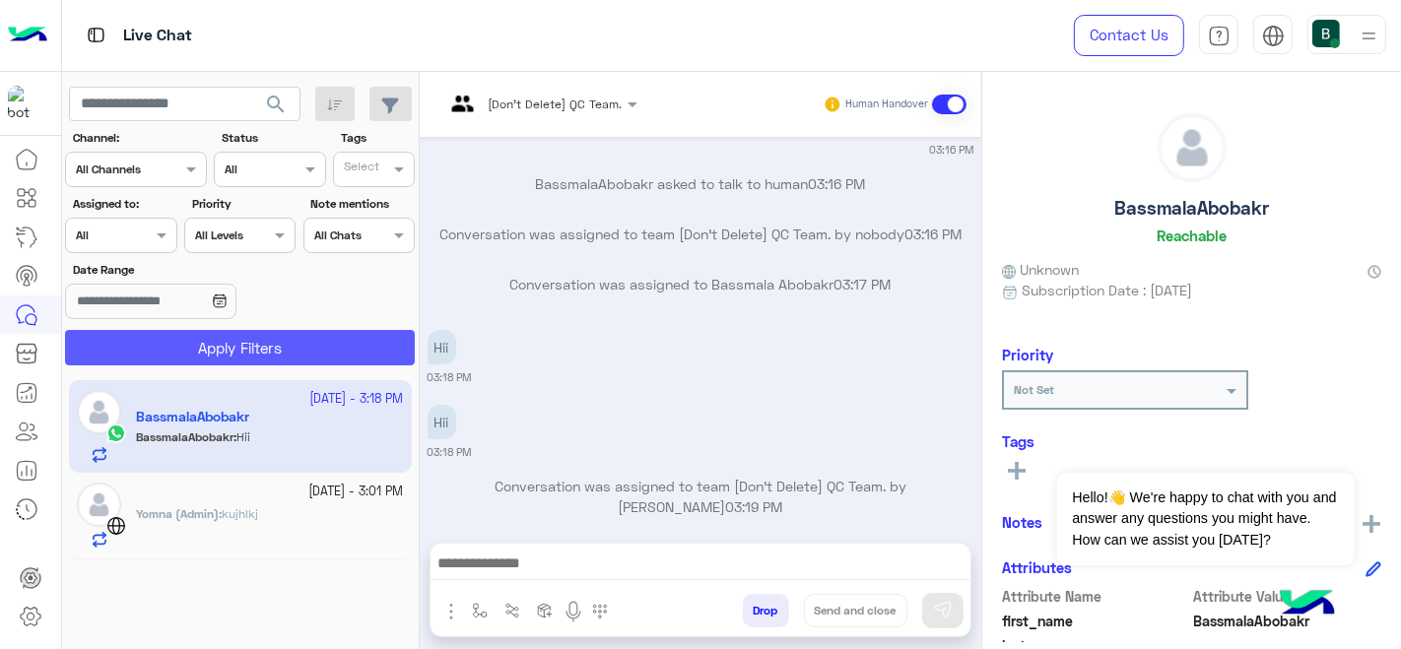
click at [212, 355] on button "Apply Filters" at bounding box center [240, 347] width 350 height 35
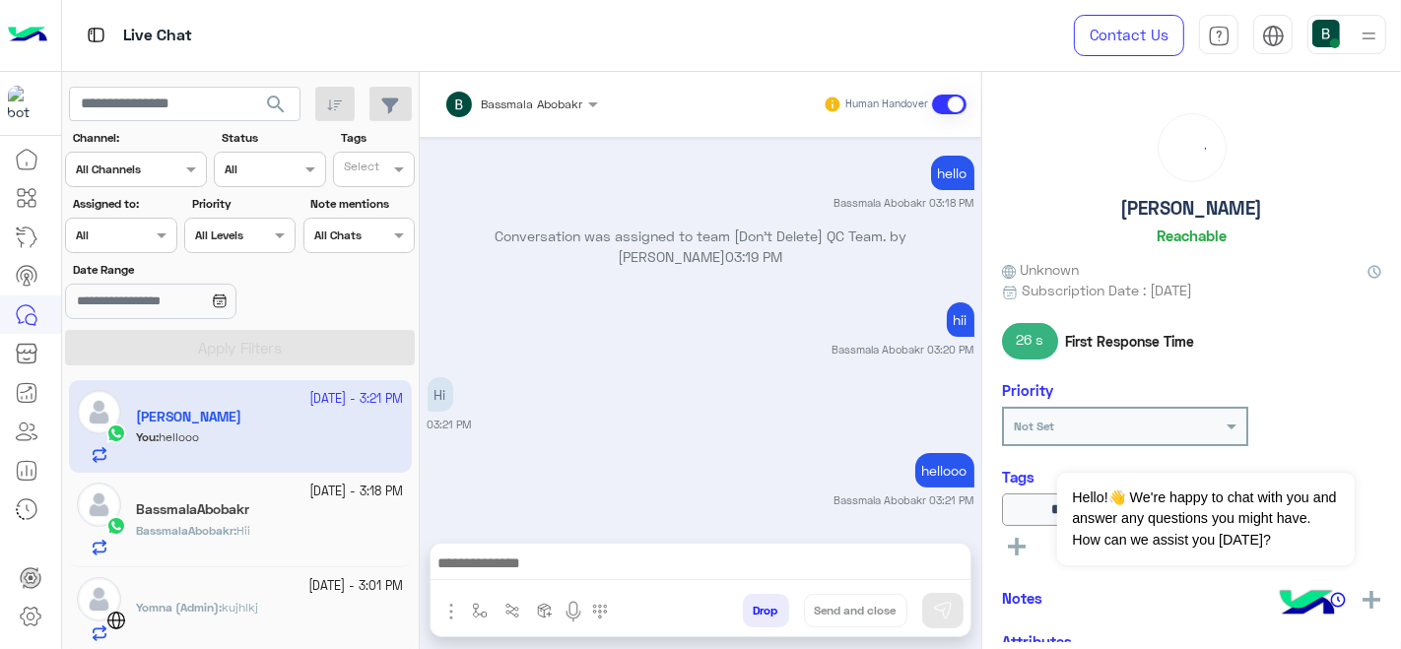
scroll to position [297, 0]
click at [484, 81] on div "Bassmala Abobakr Human Handover" at bounding box center [700, 104] width 561 height 65
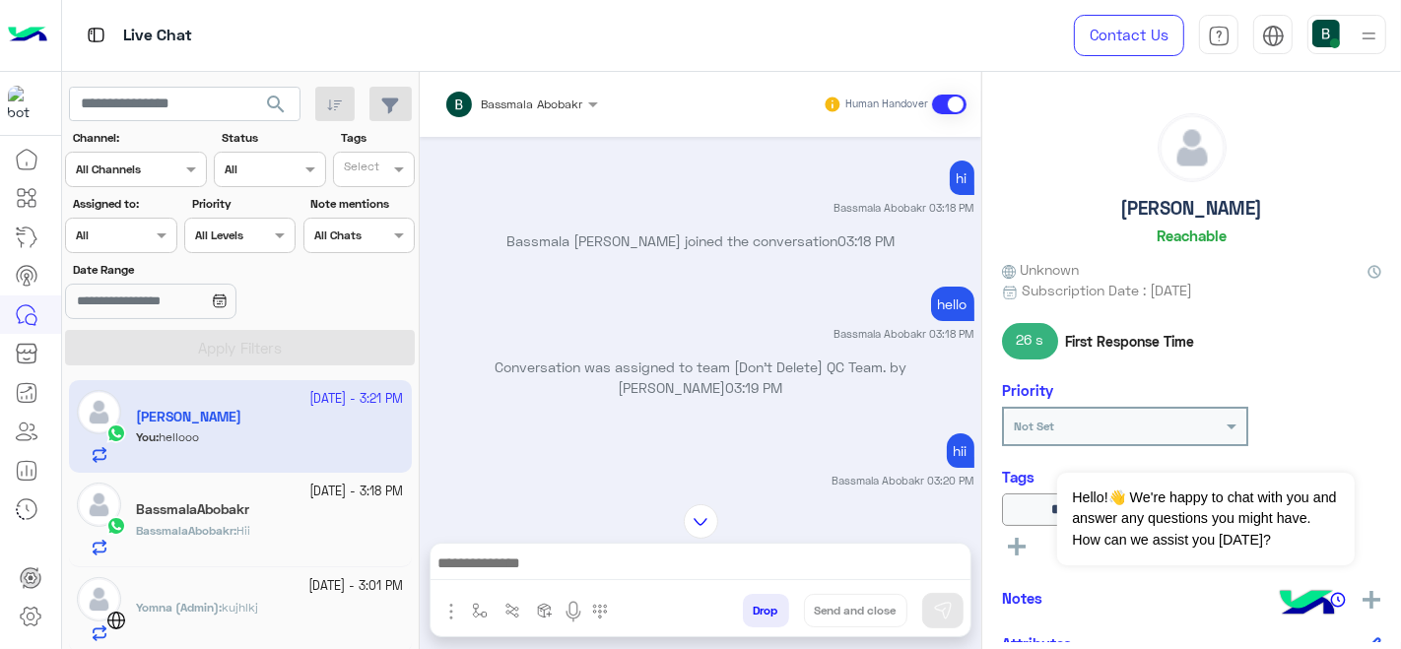
scroll to position [165, 0]
click at [554, 92] on div at bounding box center [520, 101] width 173 height 19
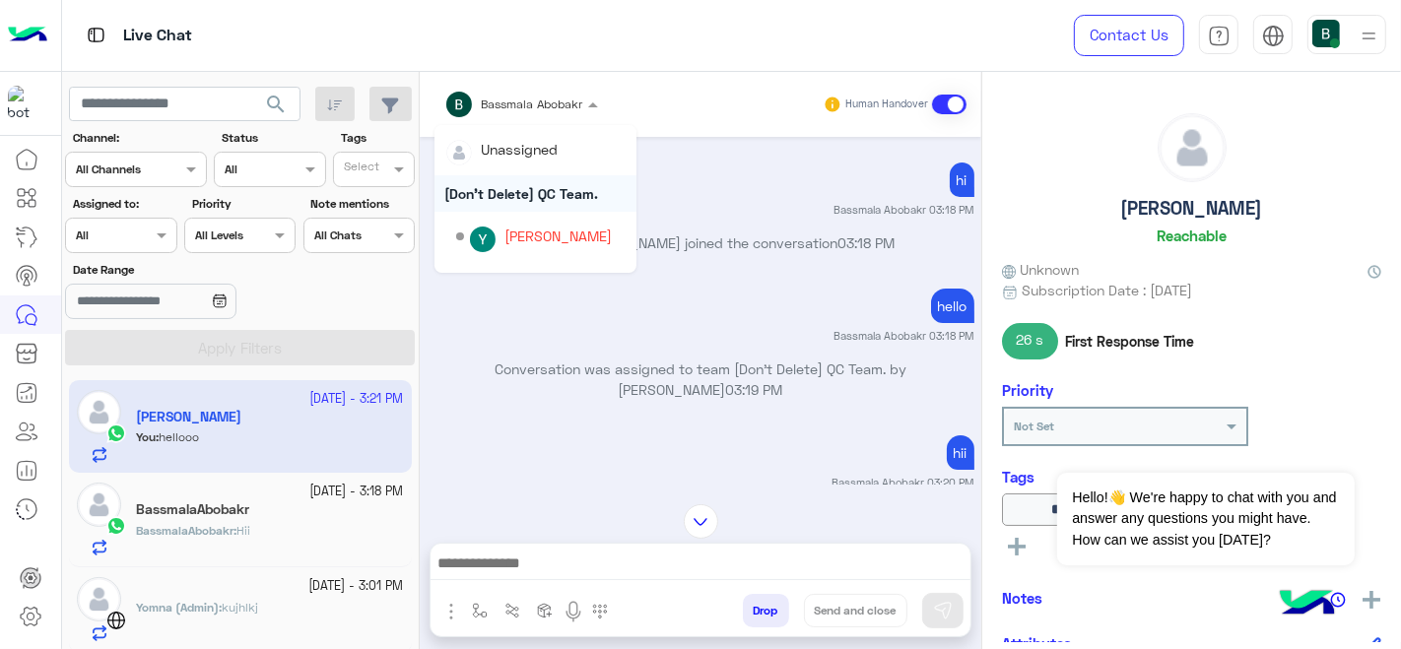
click at [512, 197] on div "[Don't Delete] QC Team." at bounding box center [535, 193] width 202 height 36
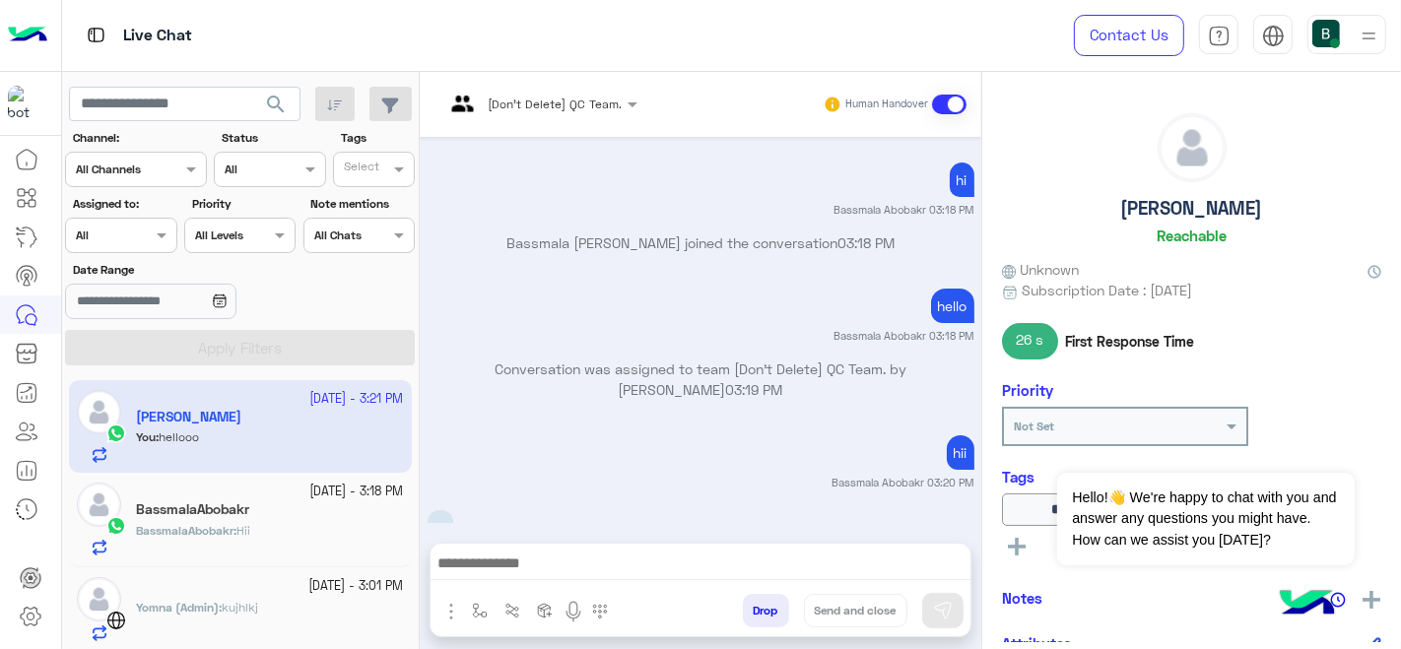
scroll to position [368, 0]
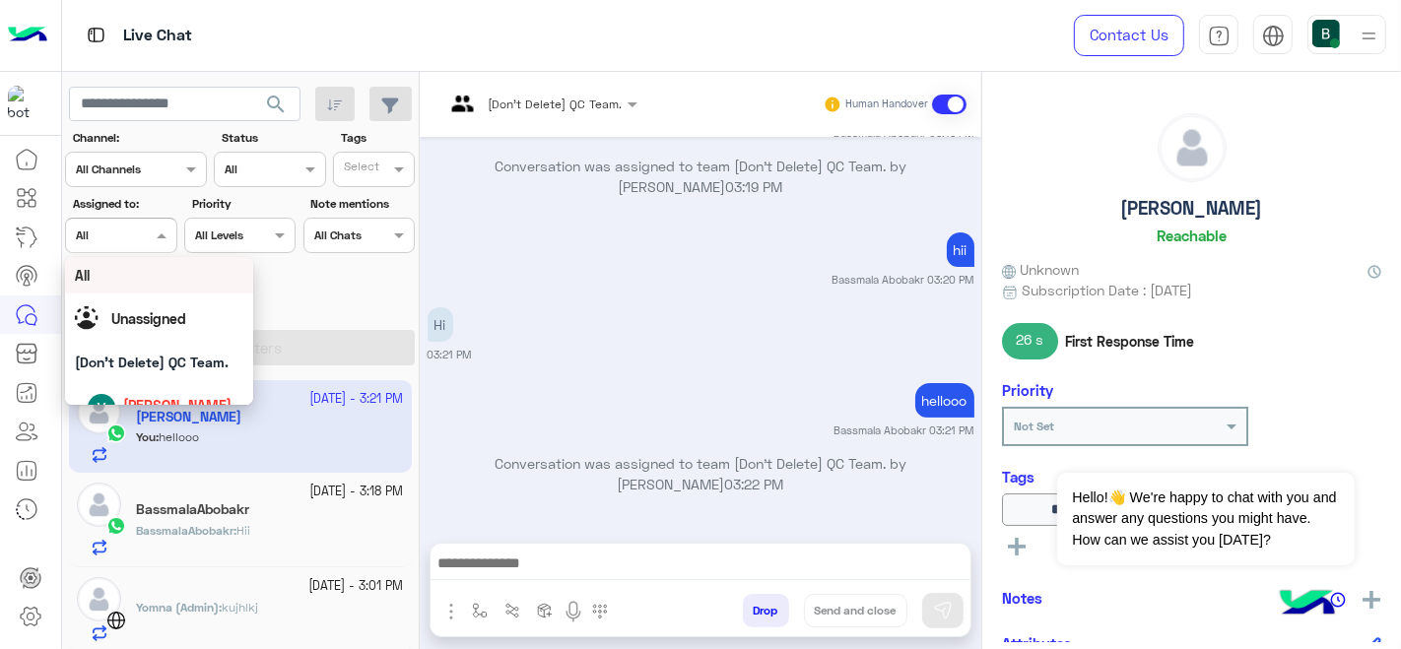
click at [143, 229] on div at bounding box center [120, 233] width 109 height 19
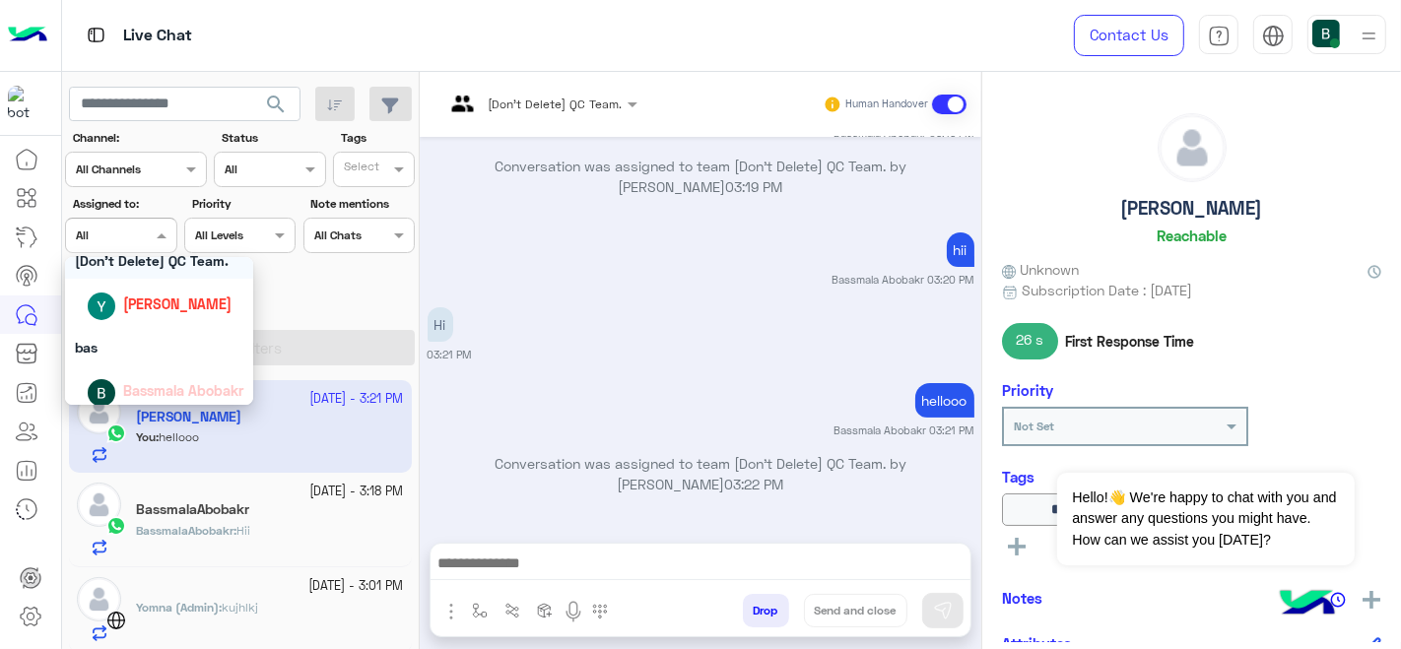
scroll to position [112, 0]
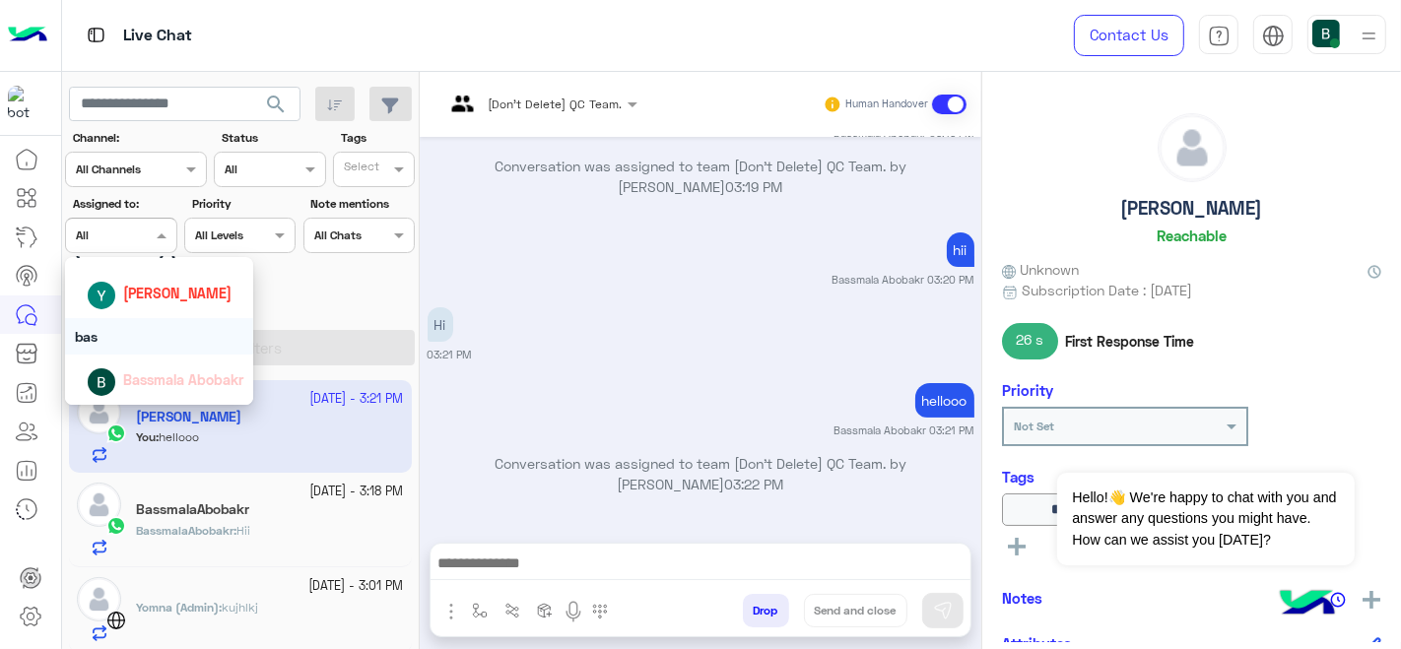
click at [132, 334] on div "bas" at bounding box center [159, 336] width 189 height 36
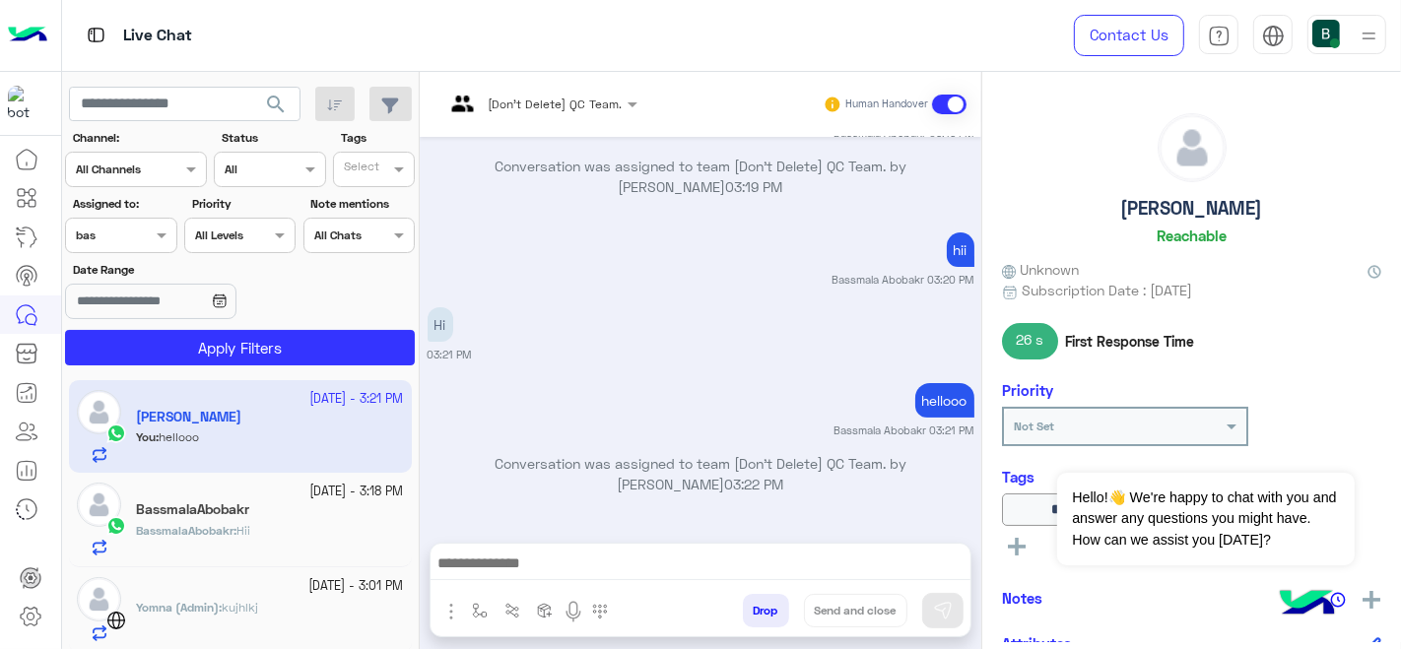
click at [529, 118] on div "[Don't Delete] QC Team." at bounding box center [533, 104] width 178 height 47
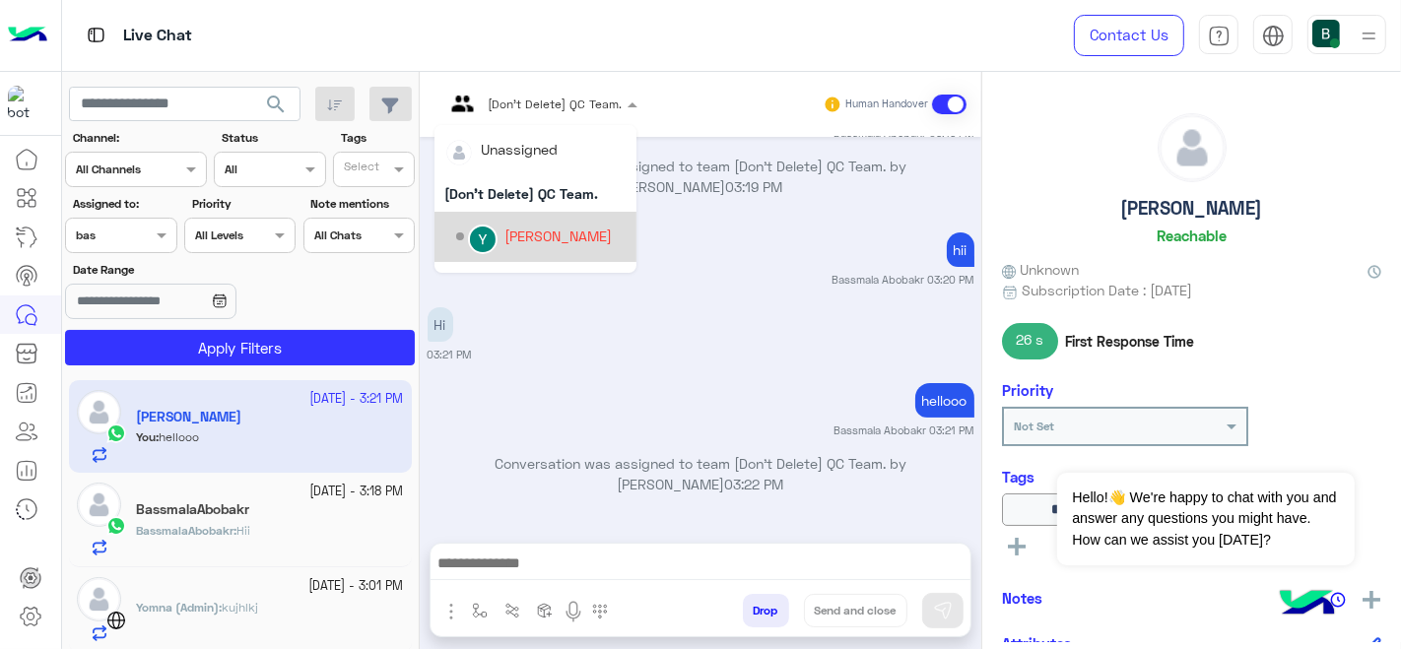
scroll to position [76, 0]
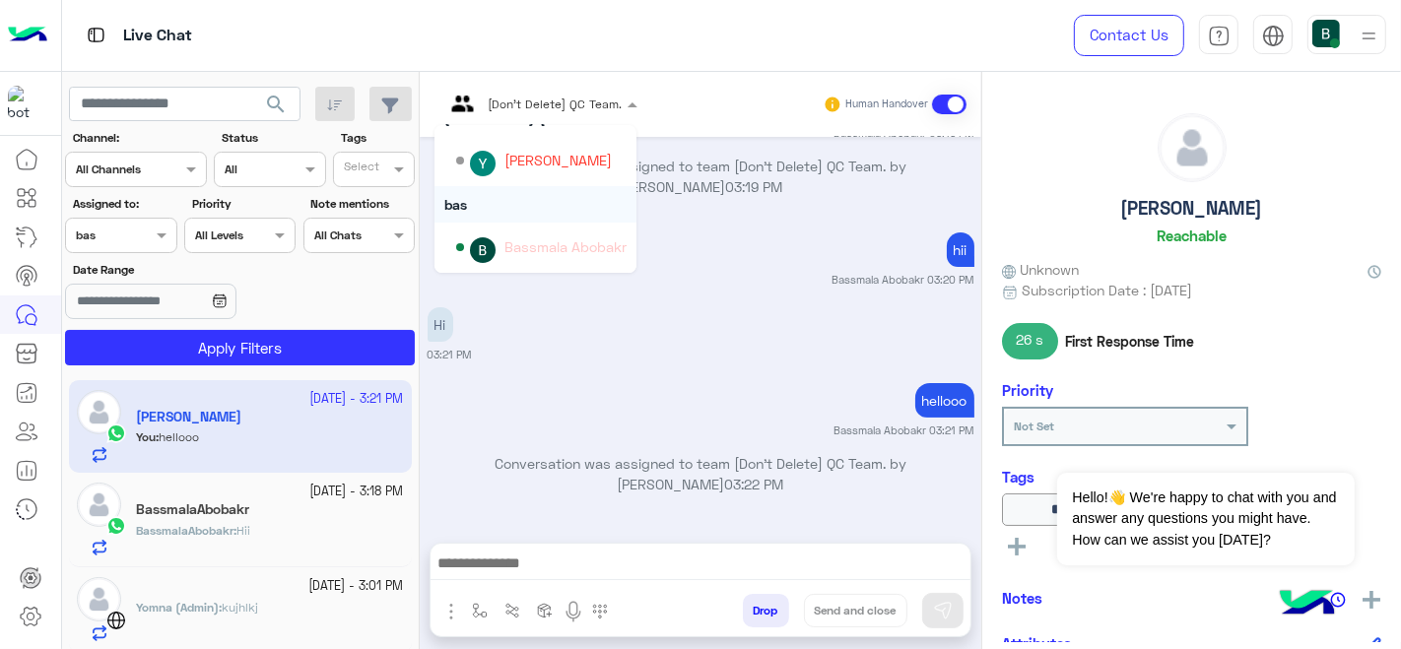
click at [504, 192] on div "bas" at bounding box center [535, 204] width 202 height 36
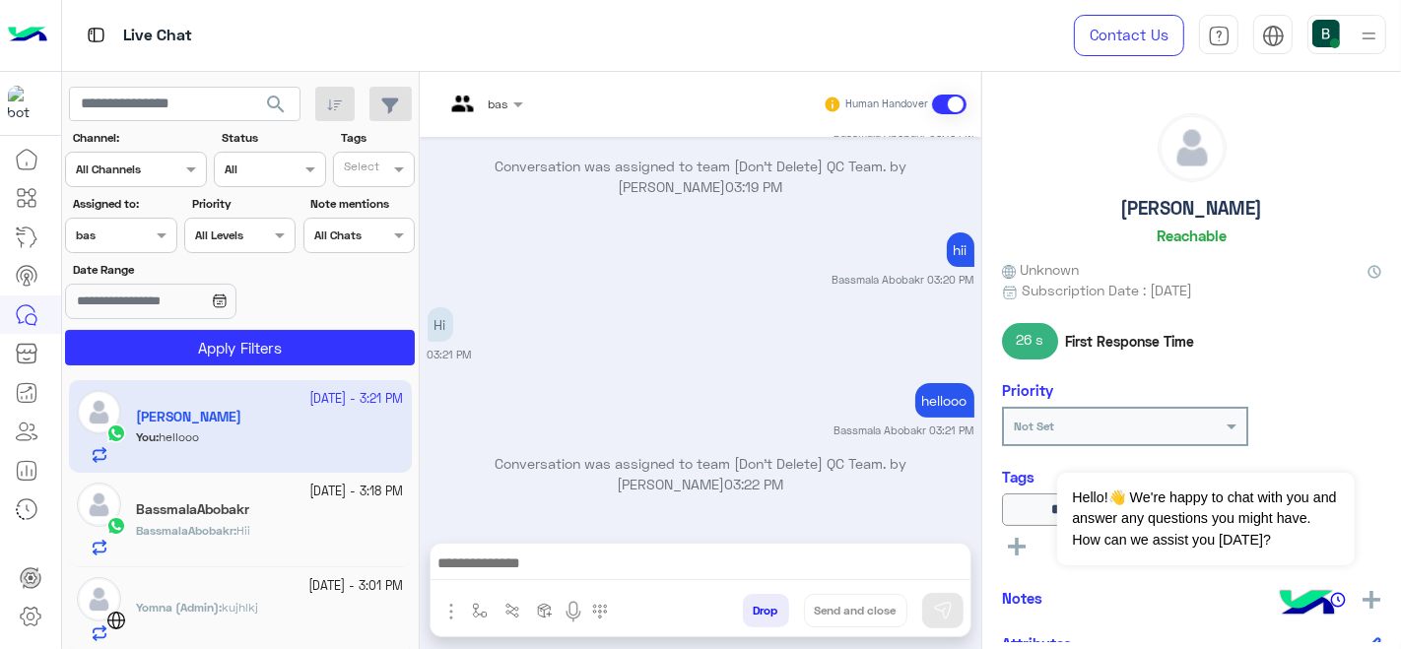
scroll to position [419, 0]
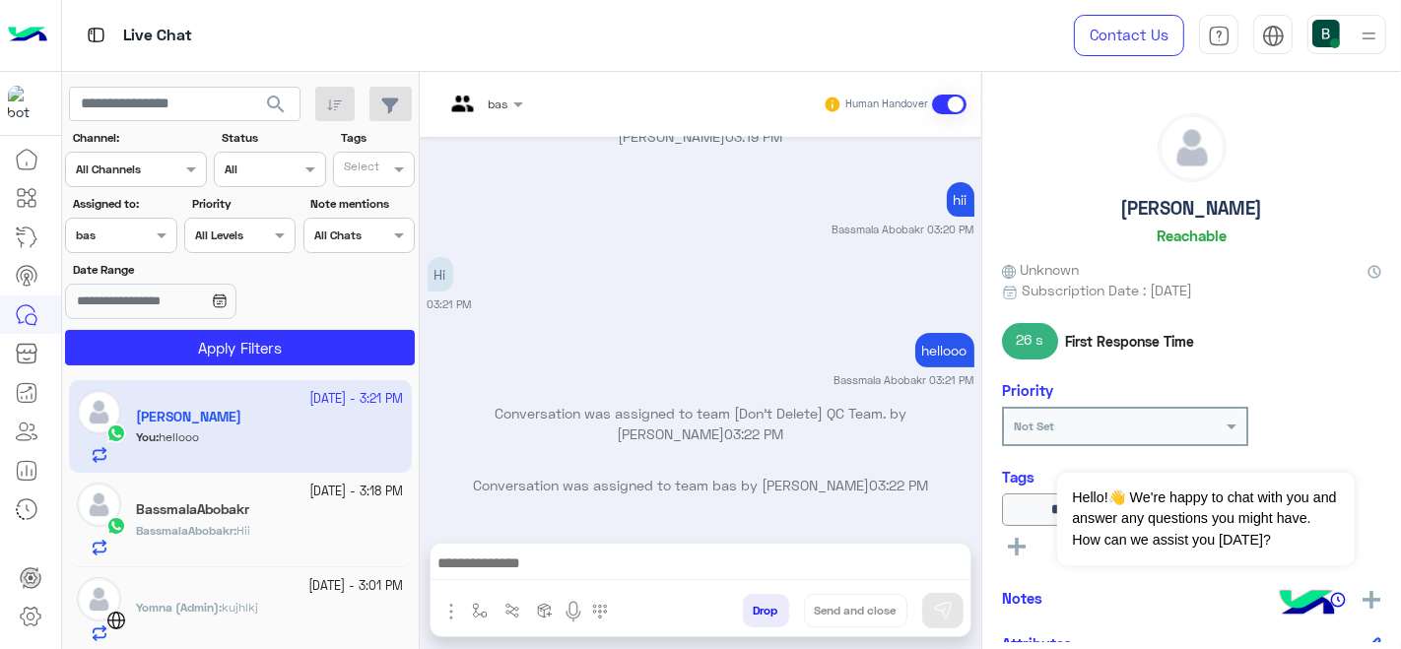
click at [196, 542] on div "BassmalaAbobakr : Hii" at bounding box center [270, 539] width 268 height 34
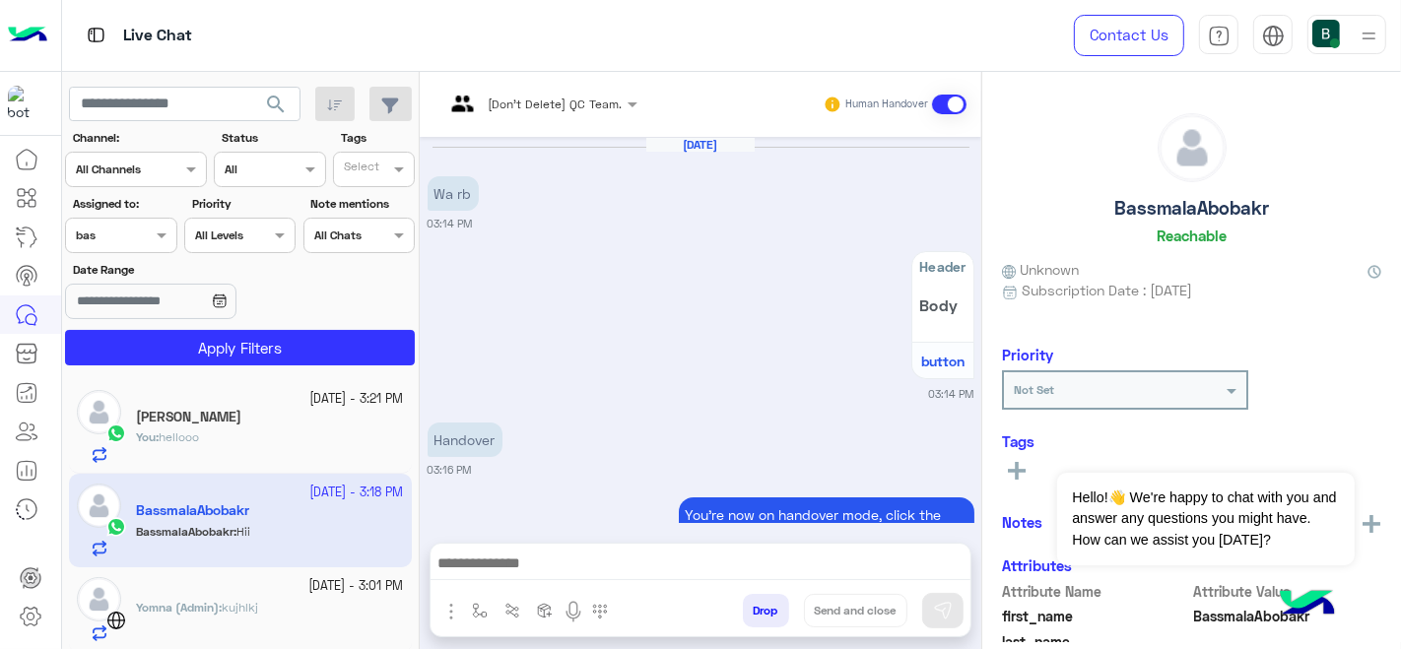
scroll to position [475, 0]
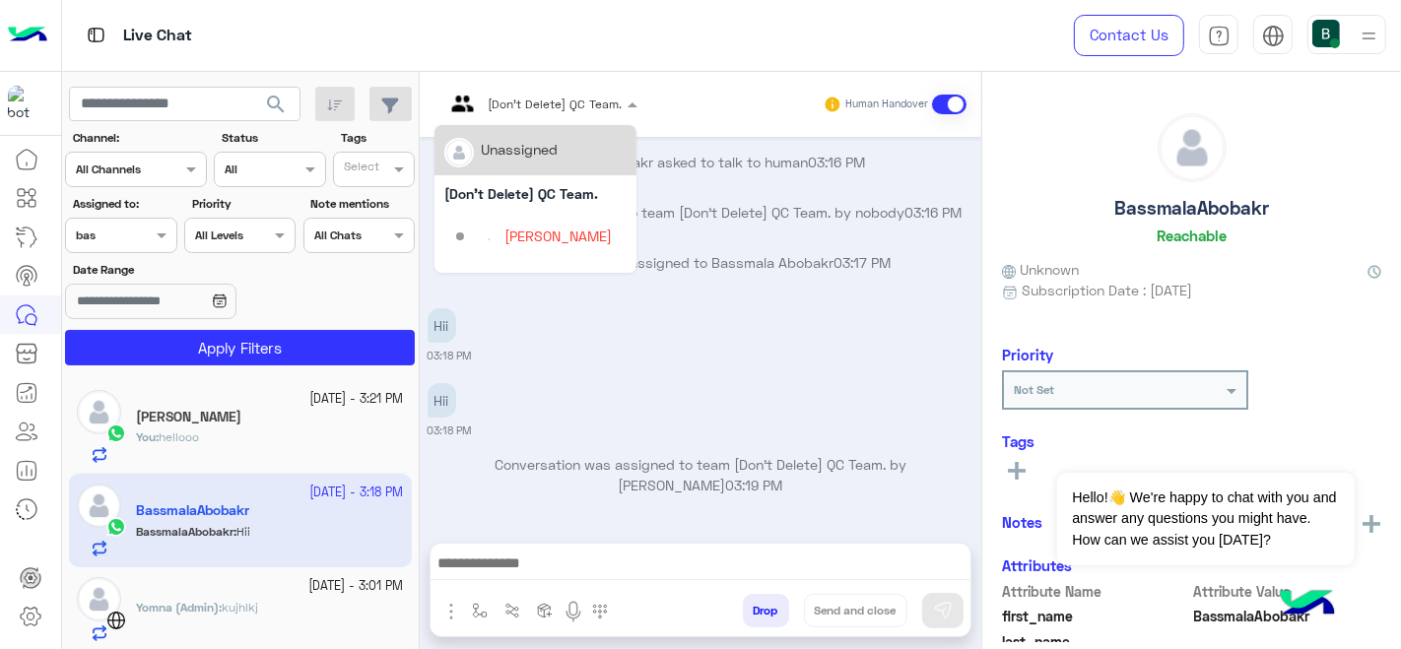
click at [512, 97] on input "text" at bounding box center [513, 102] width 138 height 18
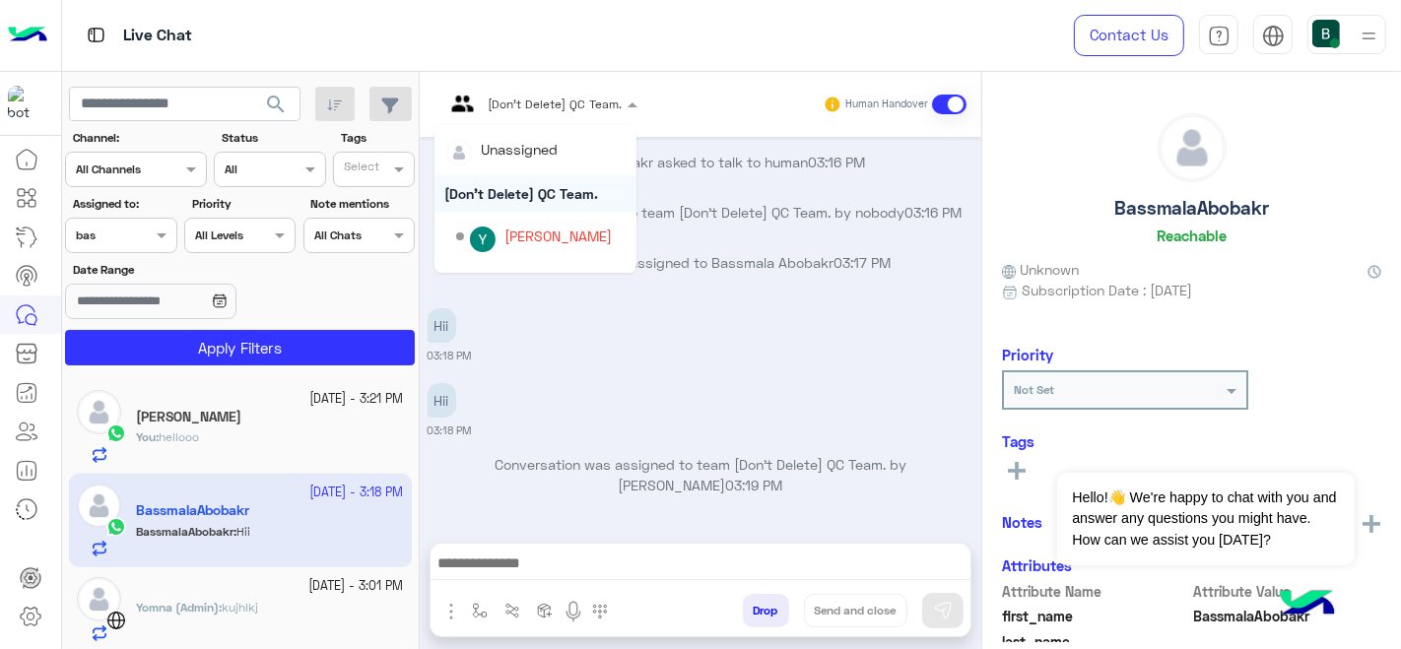
scroll to position [76, 0]
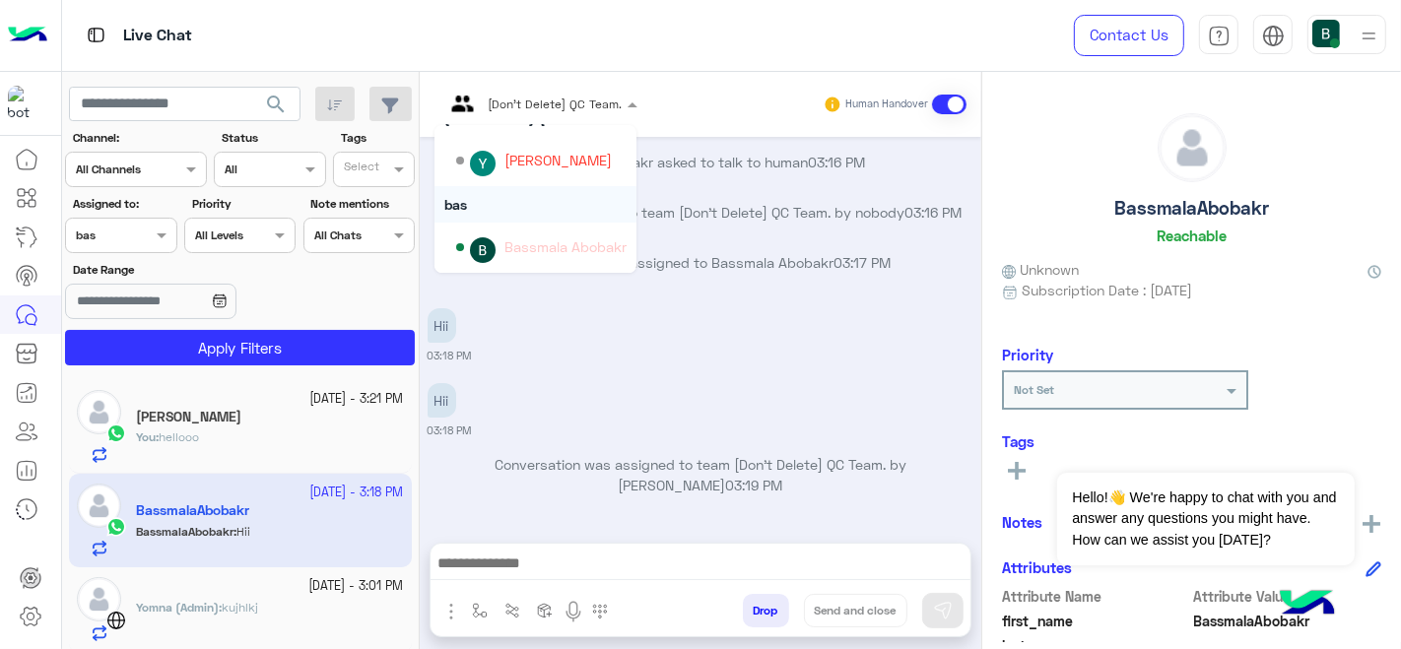
click at [499, 189] on div "bas" at bounding box center [535, 204] width 202 height 36
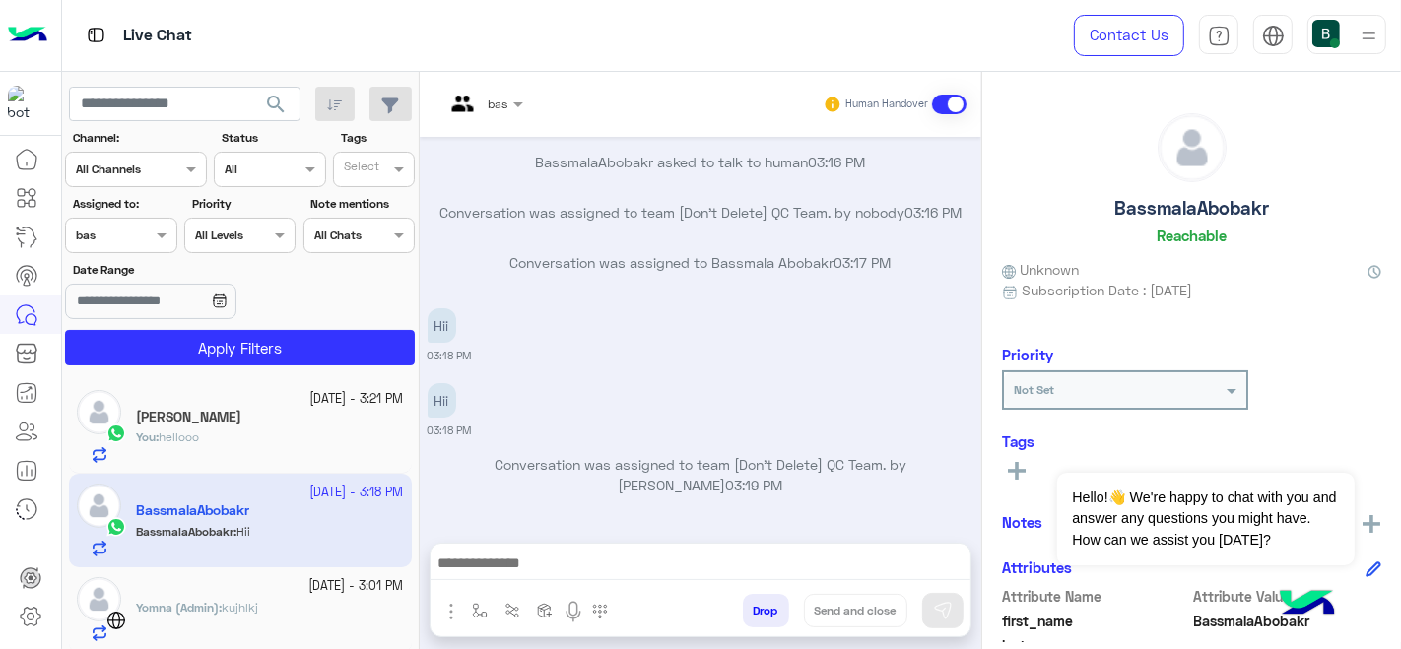
scroll to position [525, 0]
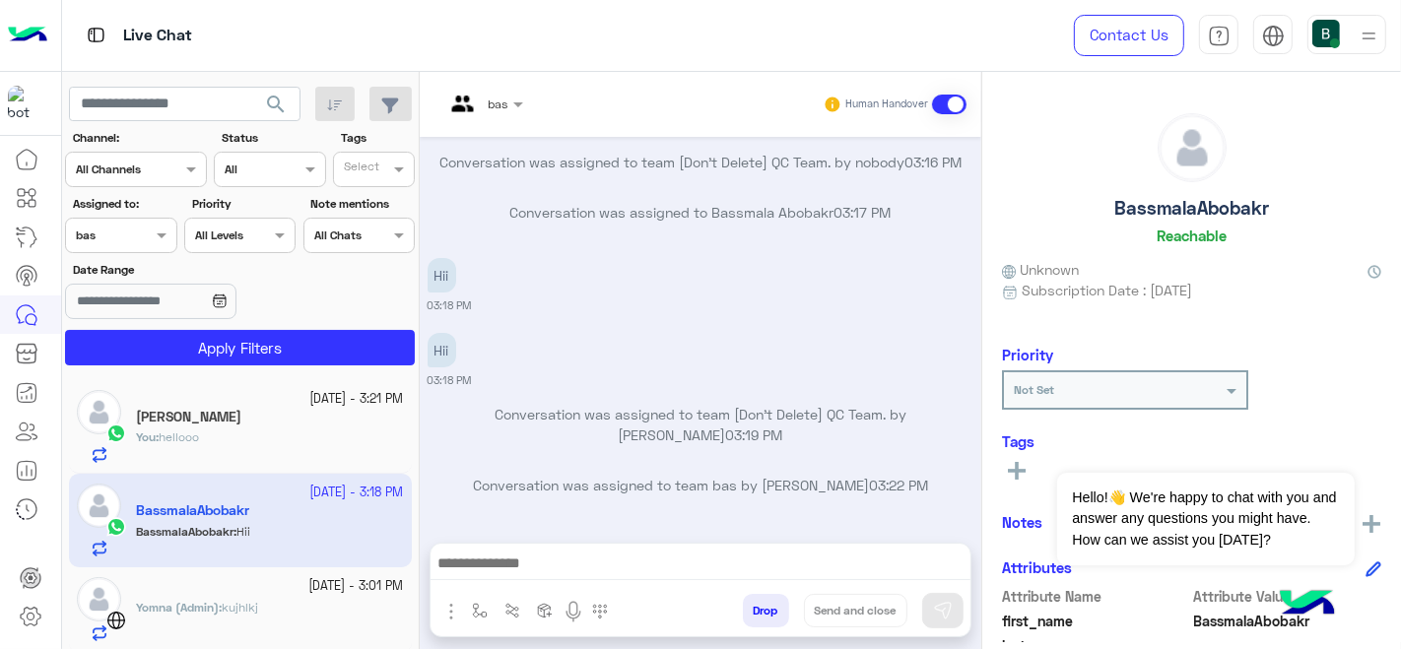
click at [206, 595] on div at bounding box center [270, 597] width 268 height 4
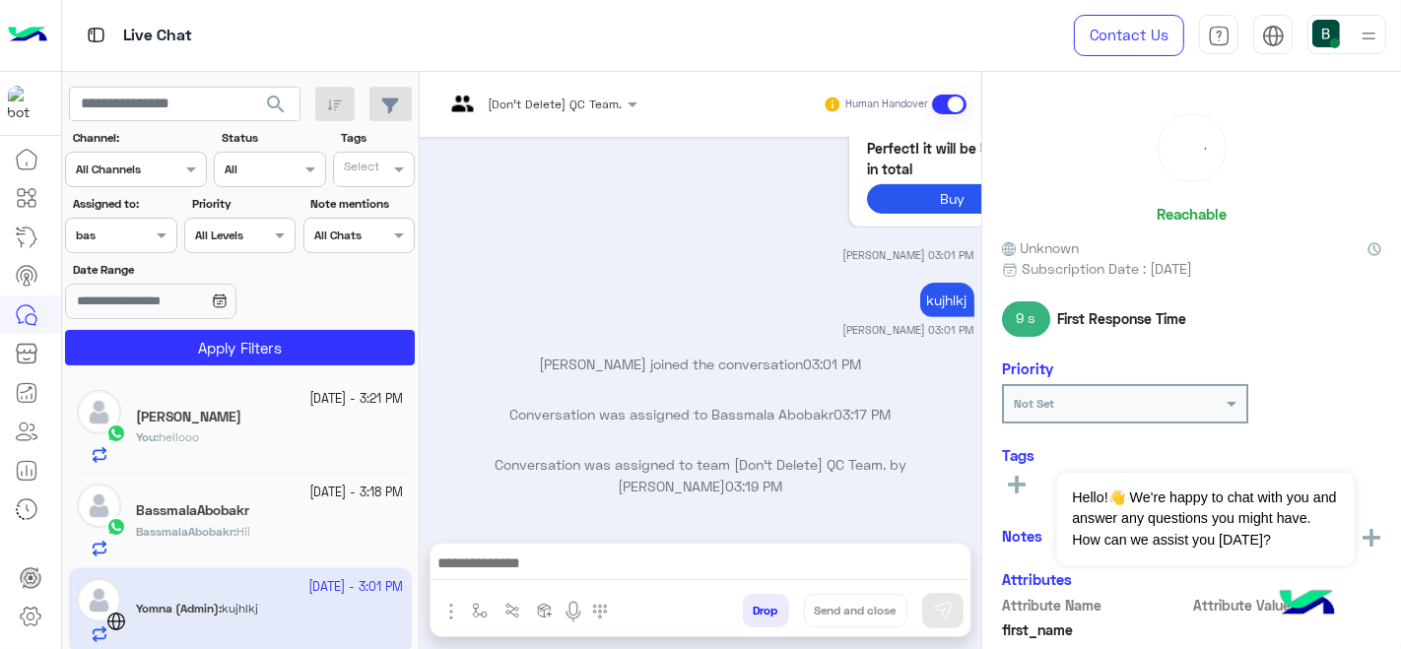
scroll to position [624, 0]
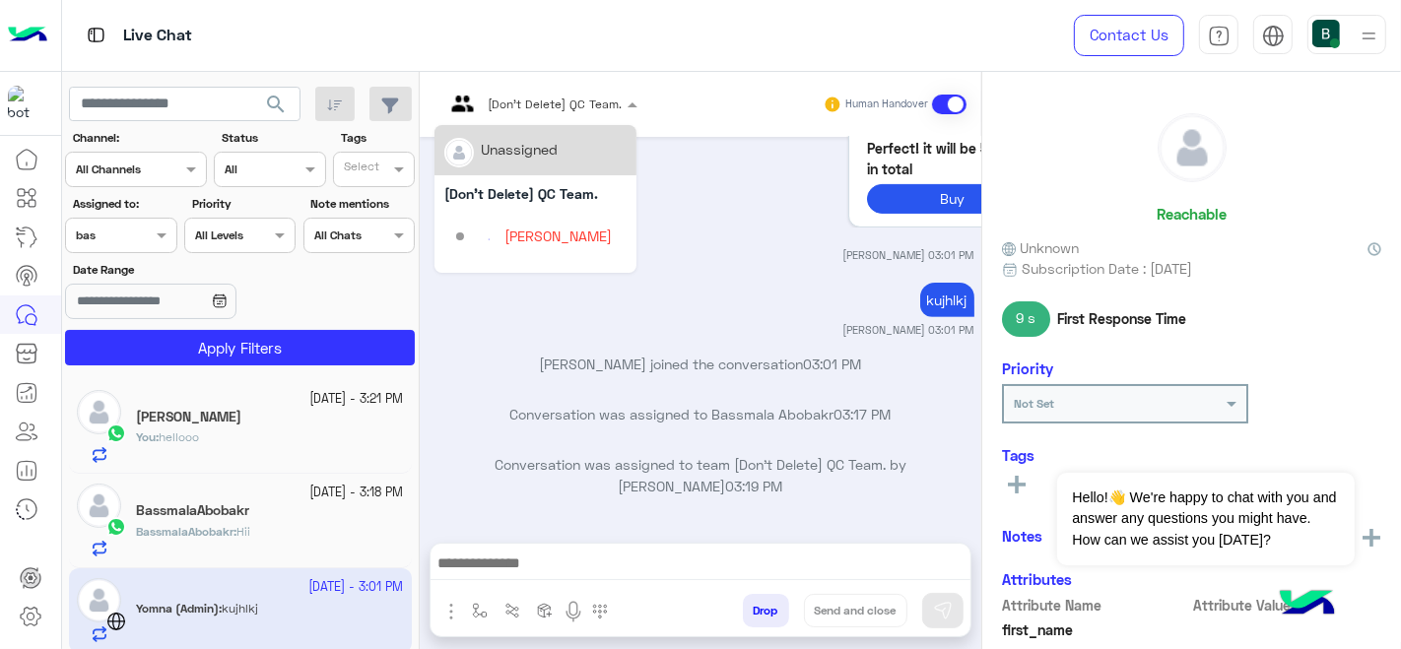
click at [514, 99] on input "text" at bounding box center [513, 102] width 138 height 18
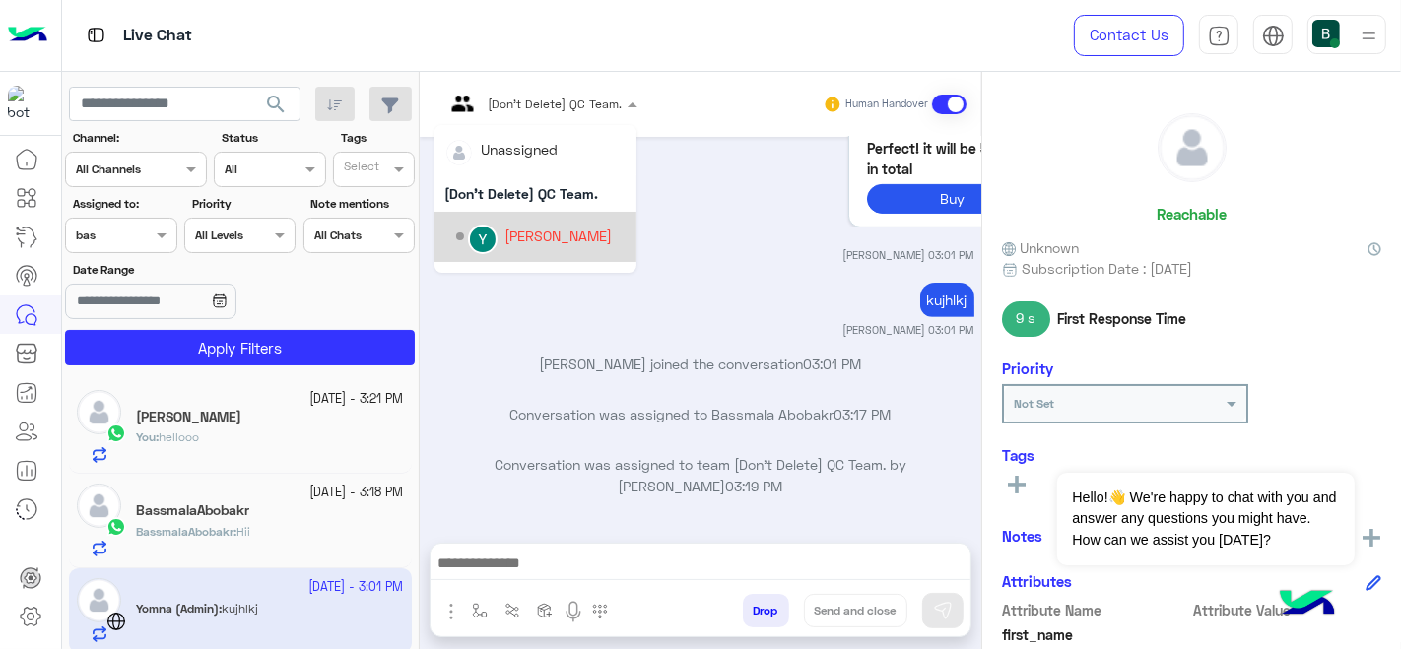
scroll to position [76, 0]
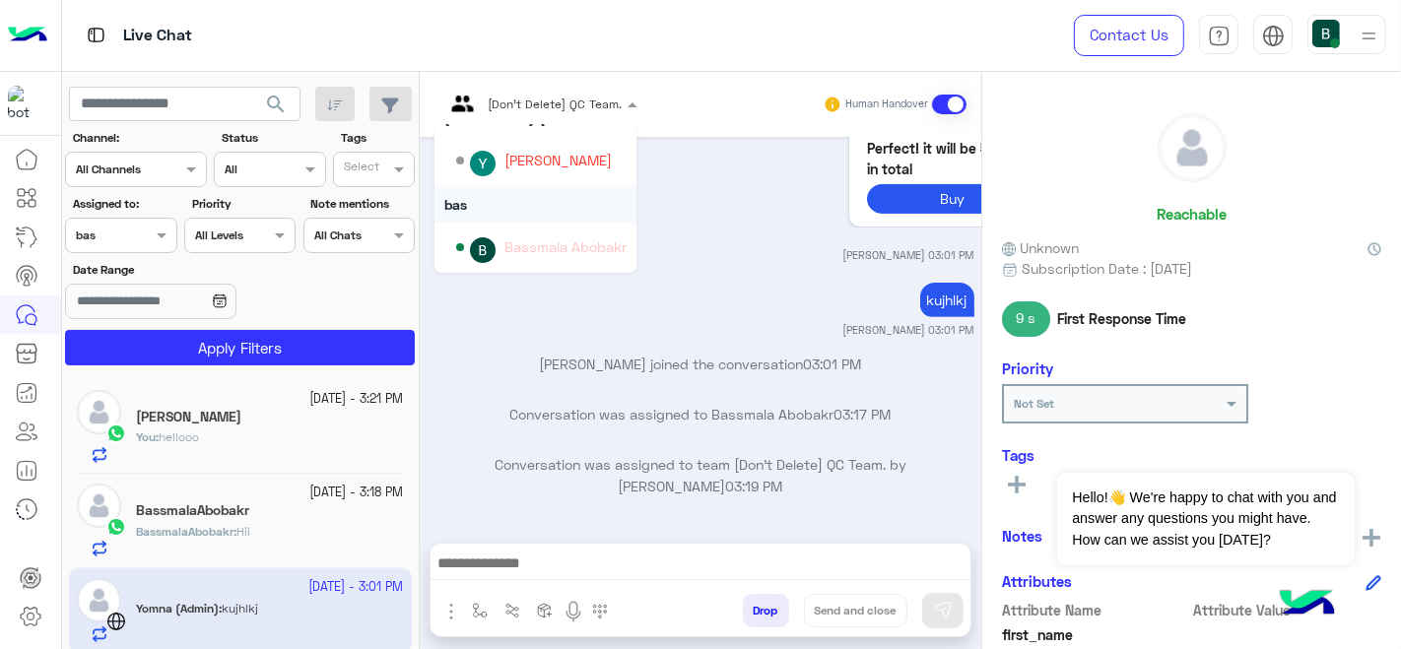
click at [503, 201] on div "bas" at bounding box center [535, 204] width 202 height 36
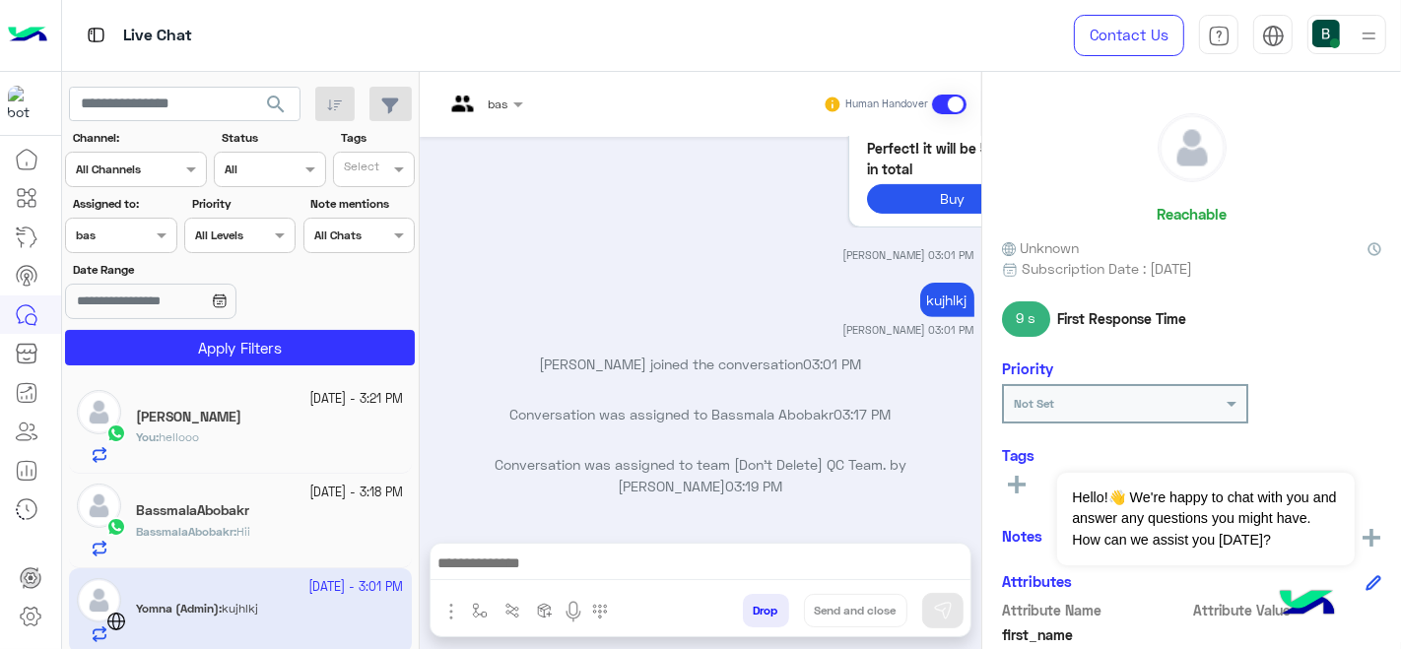
scroll to position [676, 0]
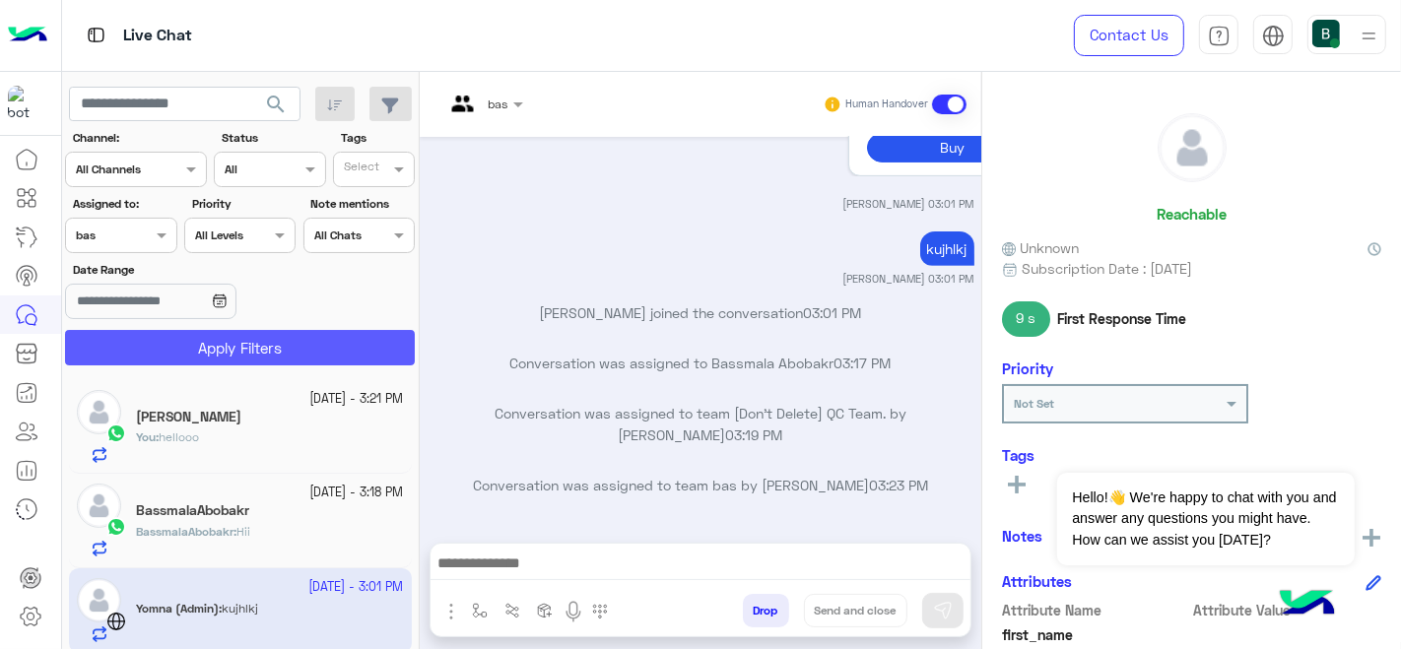
click at [206, 350] on button "Apply Filters" at bounding box center [240, 347] width 350 height 35
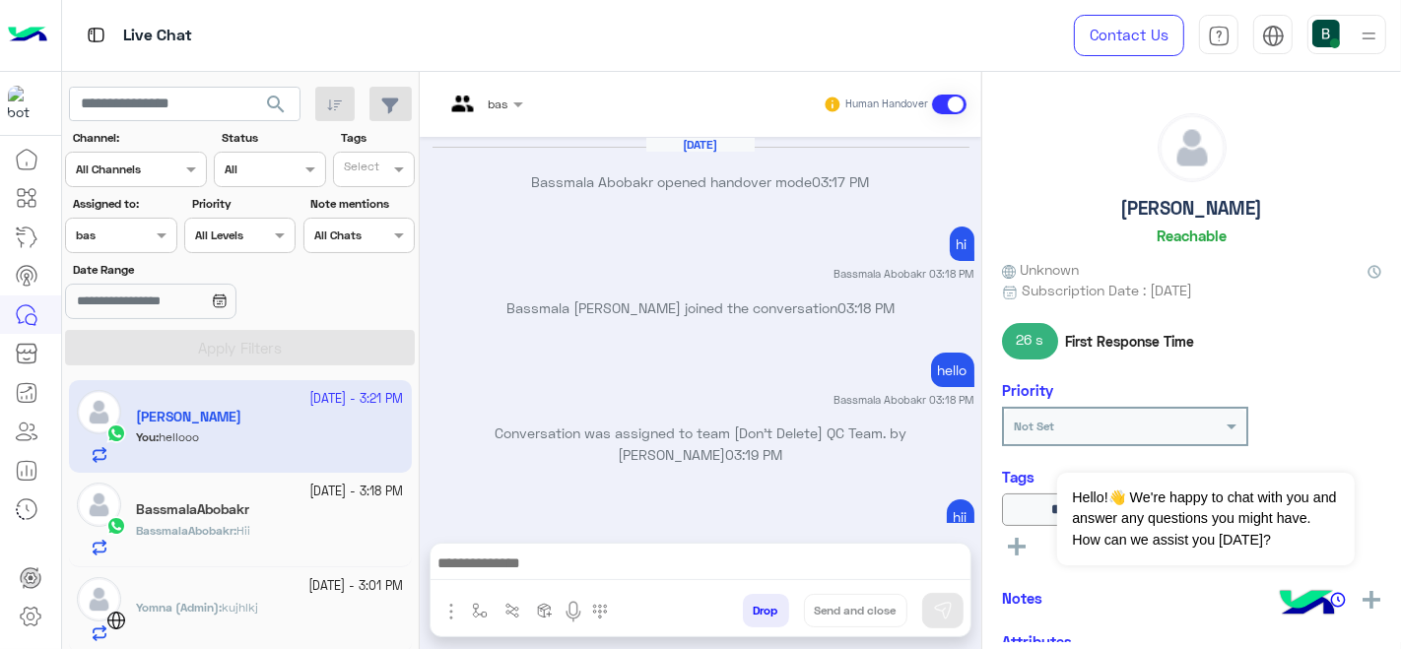
scroll to position [318, 0]
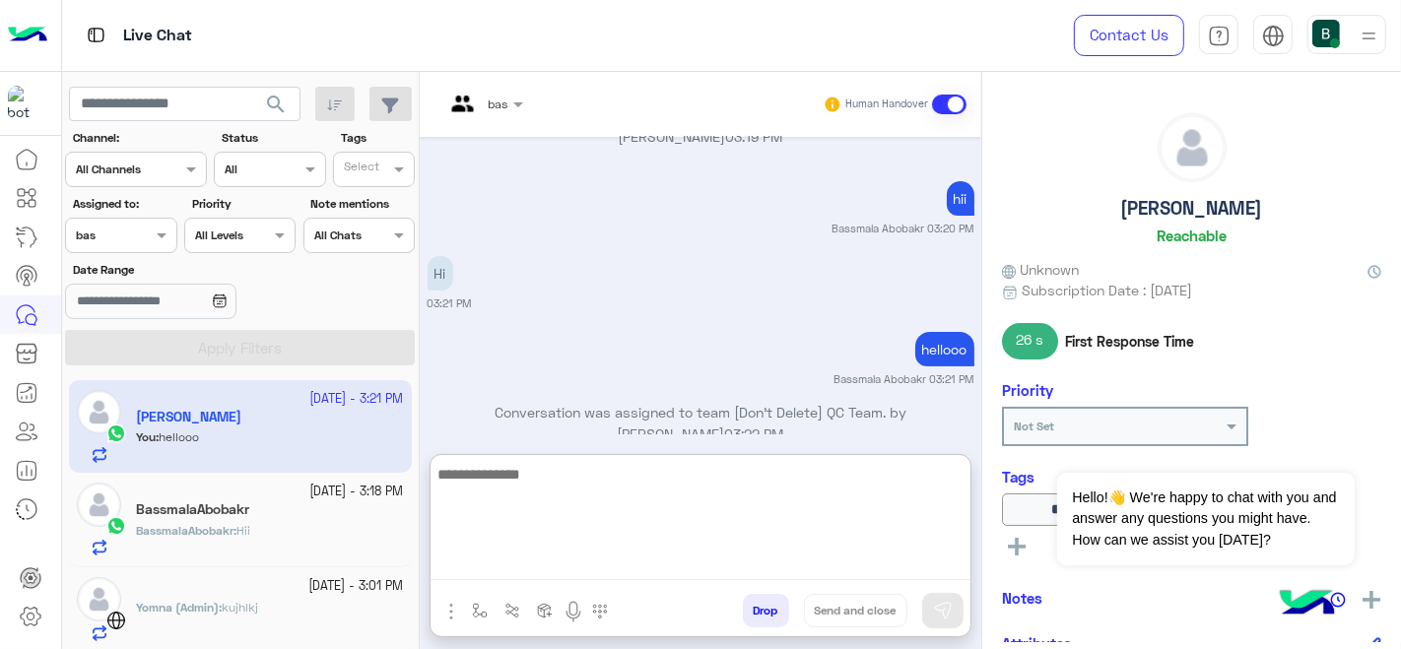
click at [526, 572] on textarea at bounding box center [700, 521] width 540 height 118
click at [558, 572] on textarea at bounding box center [700, 521] width 540 height 118
type textarea "*****"
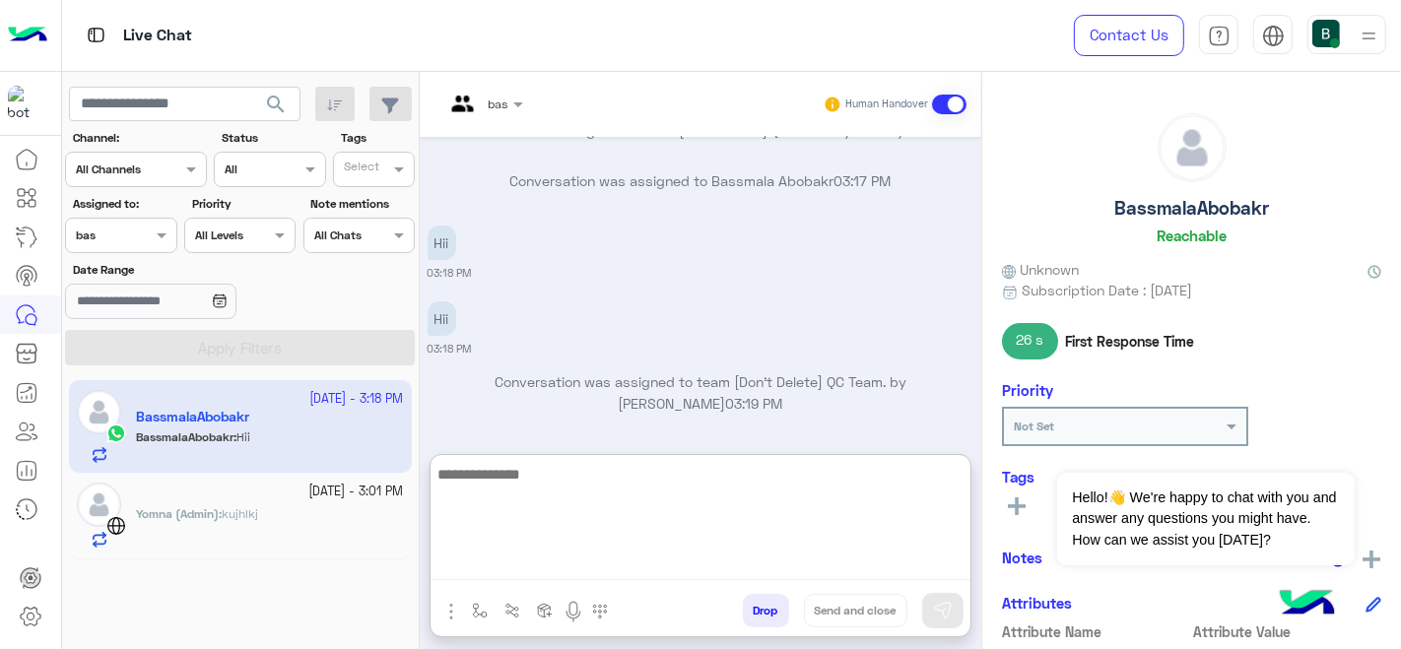
scroll to position [538, 0]
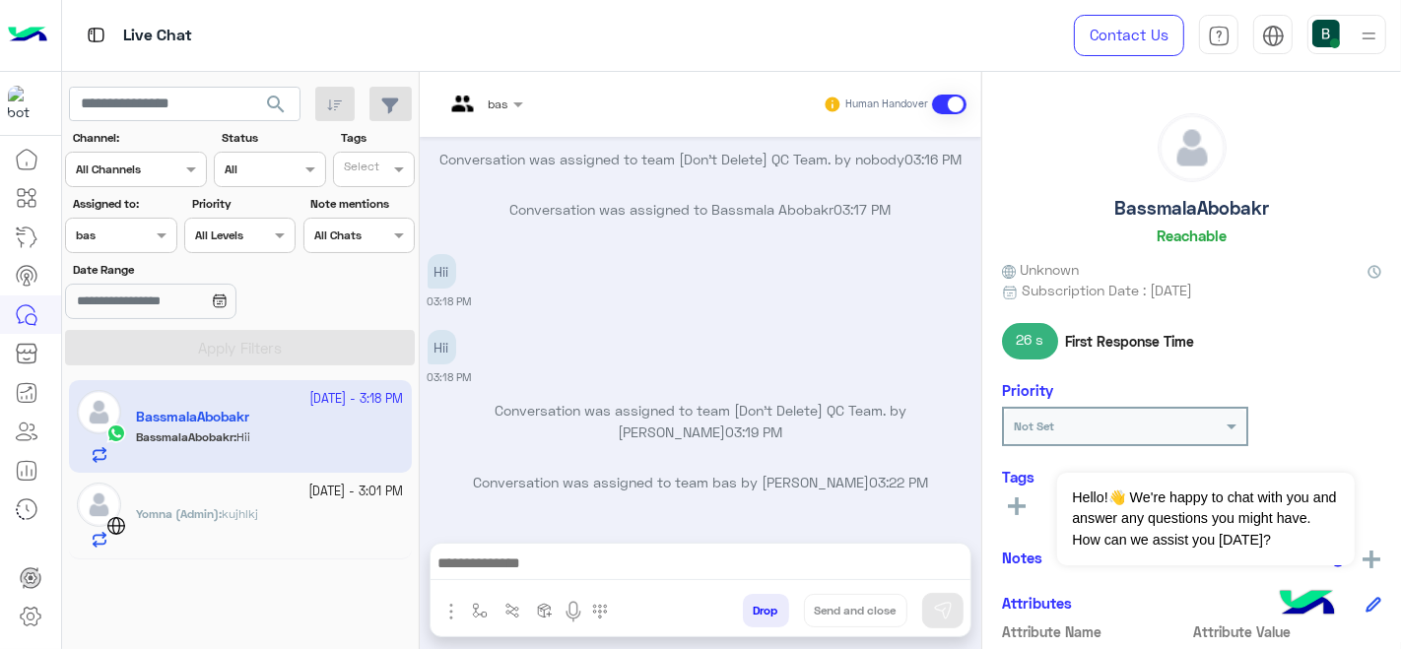
click at [278, 106] on span "search" at bounding box center [276, 105] width 24 height 24
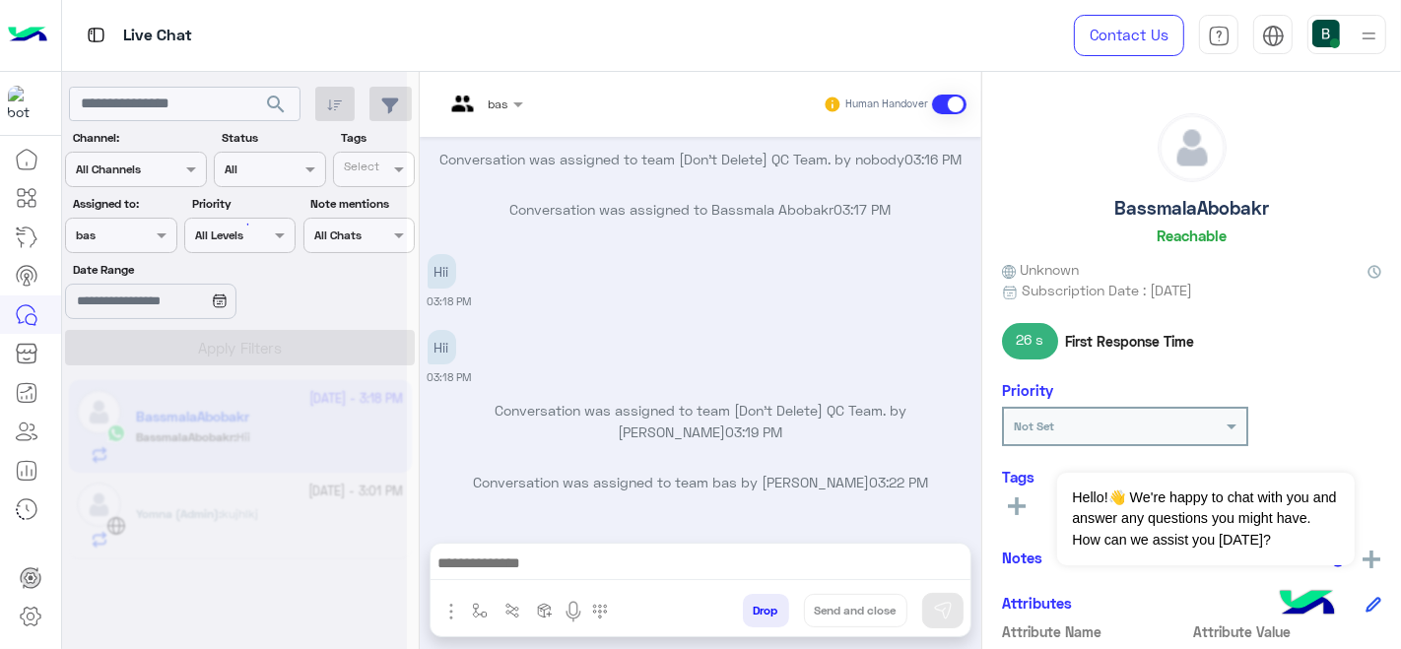
scroll to position [450, 0]
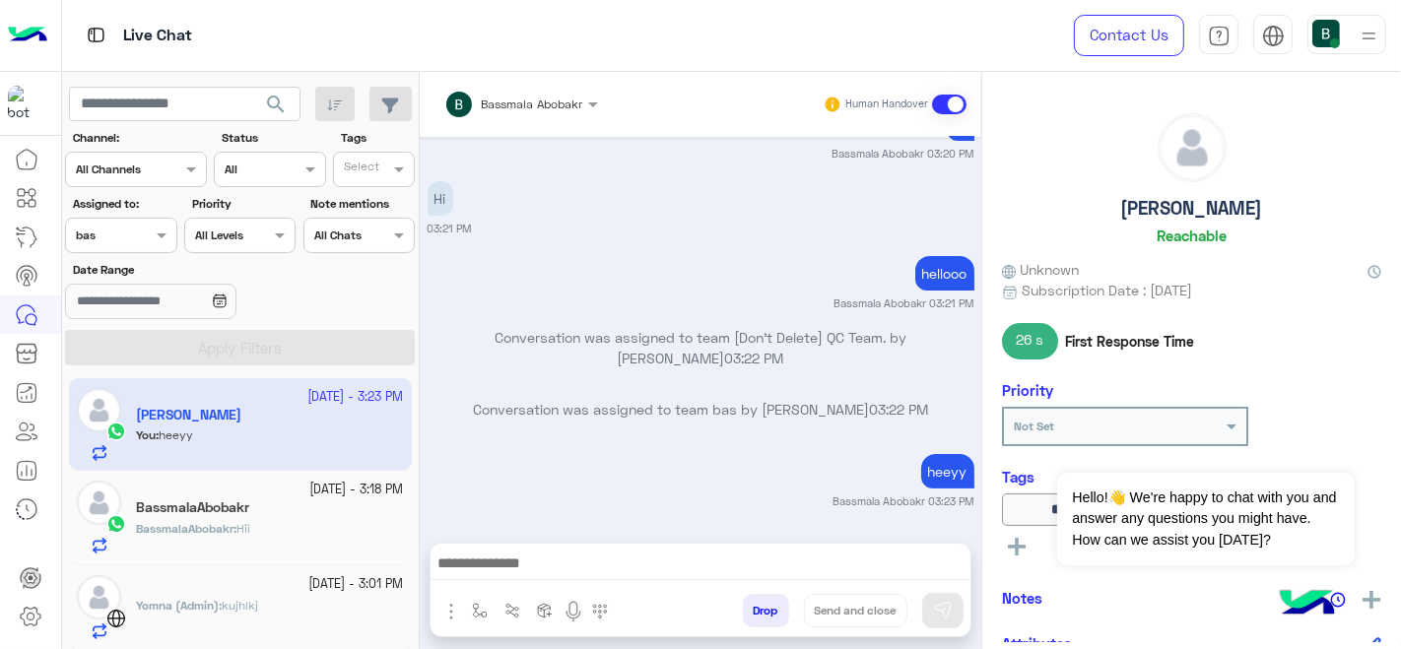
scroll to position [3, 0]
click at [293, 113] on button "search" at bounding box center [276, 108] width 48 height 42
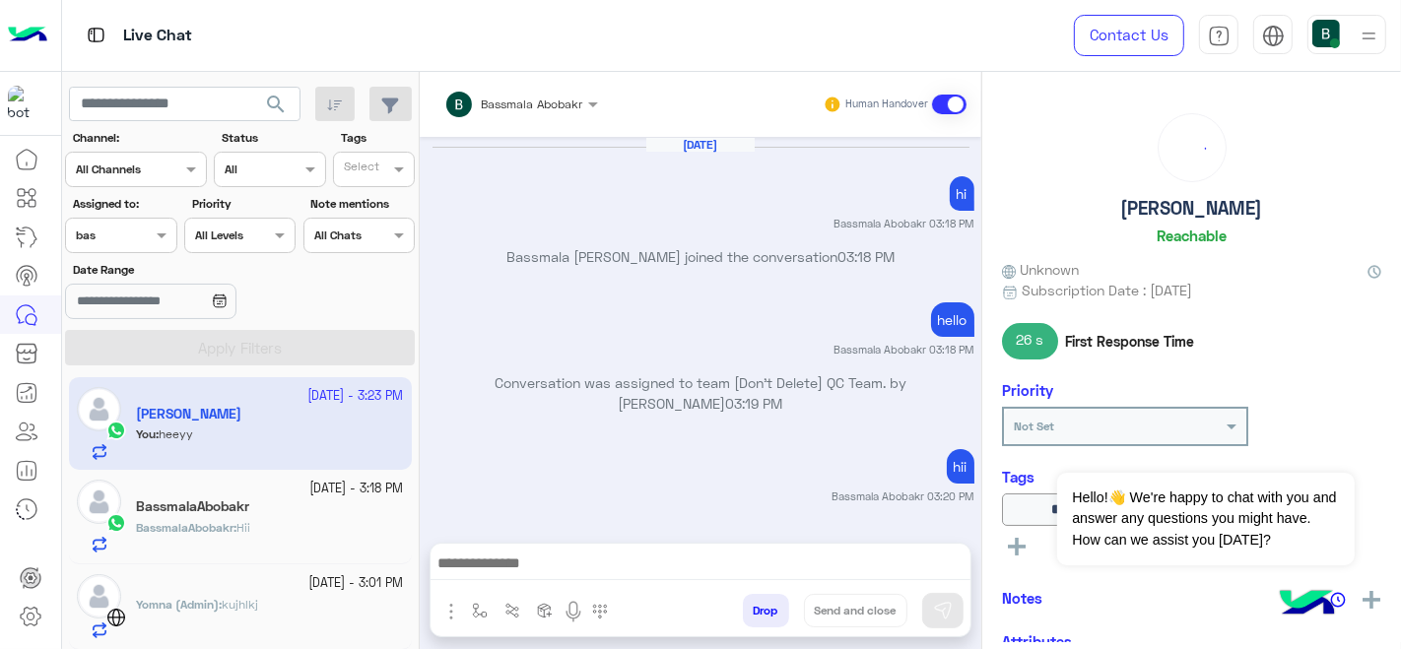
scroll to position [343, 0]
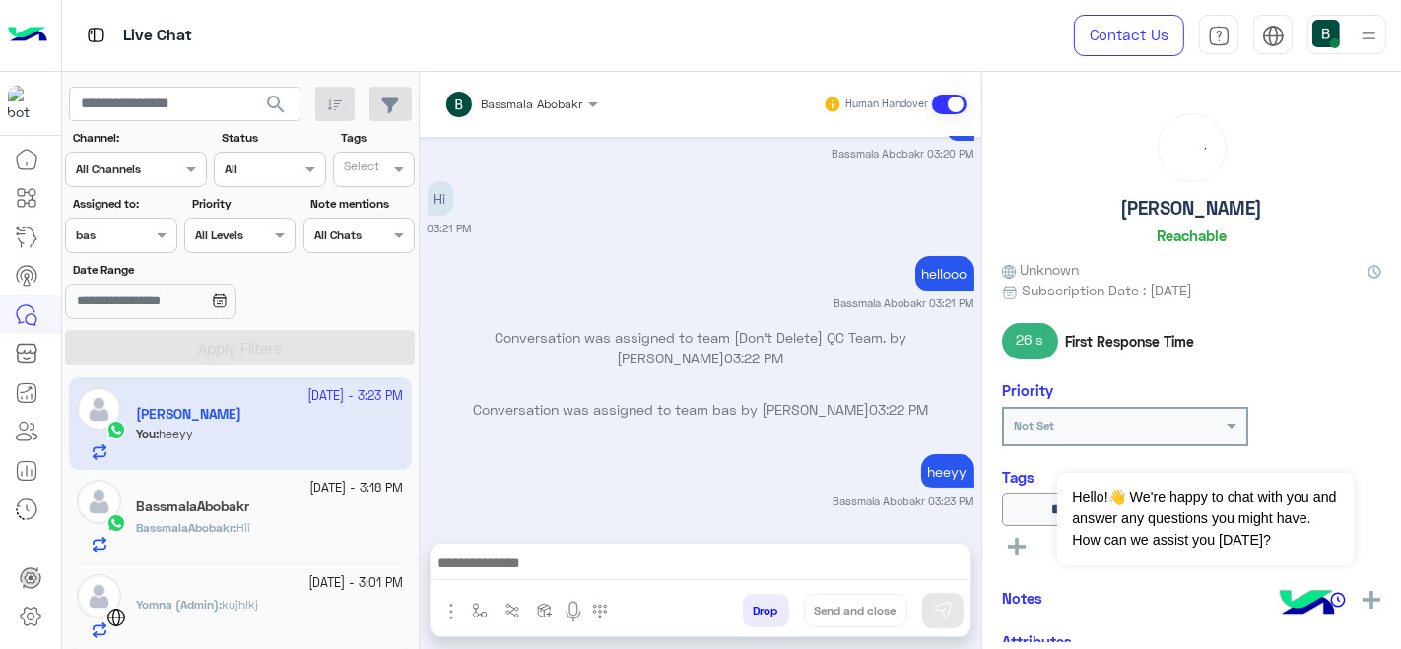
click at [293, 113] on button "search" at bounding box center [276, 108] width 48 height 42
click at [272, 496] on div "[DATE] - 3:18 PM" at bounding box center [270, 489] width 268 height 19
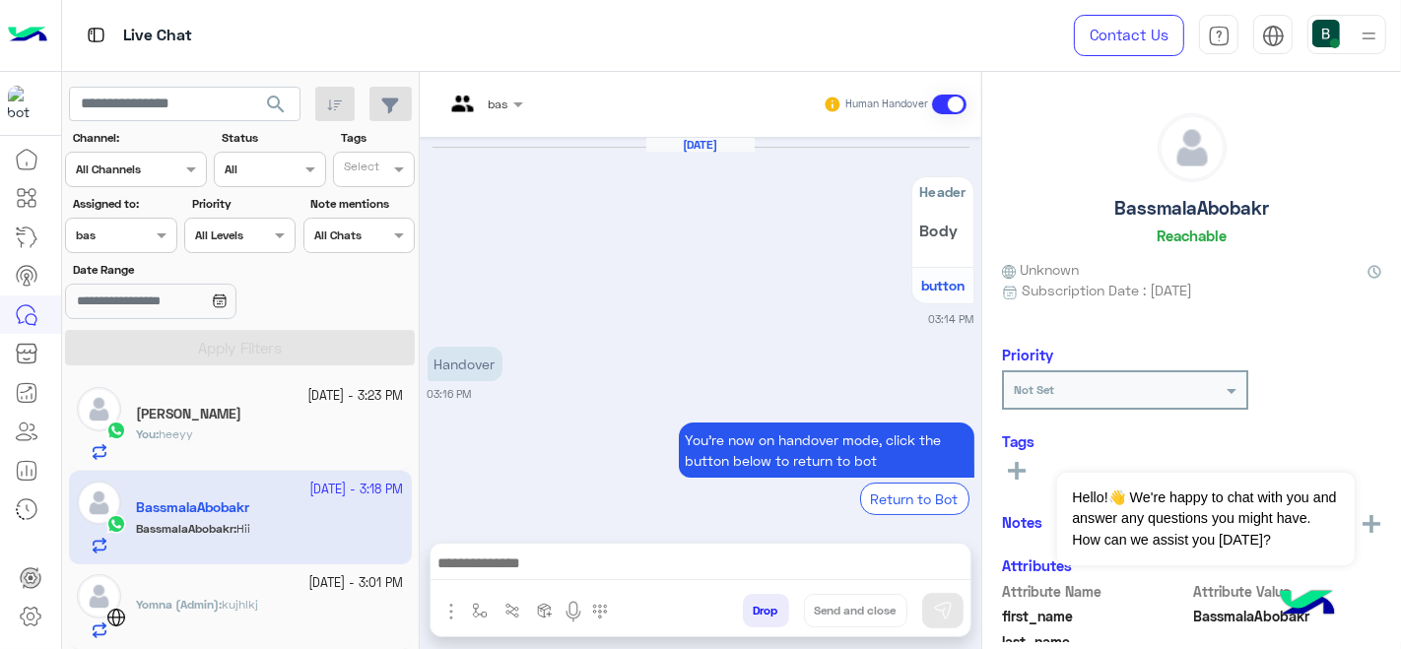
scroll to position [450, 0]
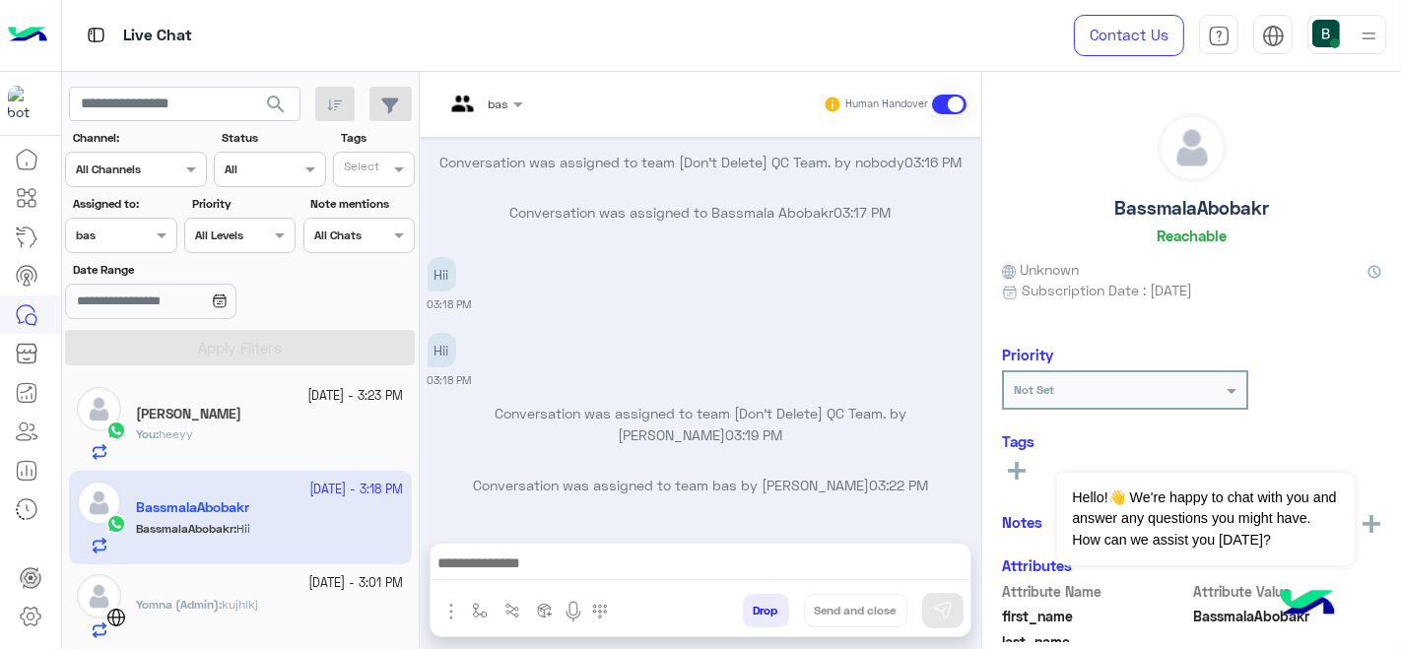
click at [273, 572] on div "5 October - 3:01 PM Yomna (Admin) : kujhlkj" at bounding box center [240, 607] width 343 height 86
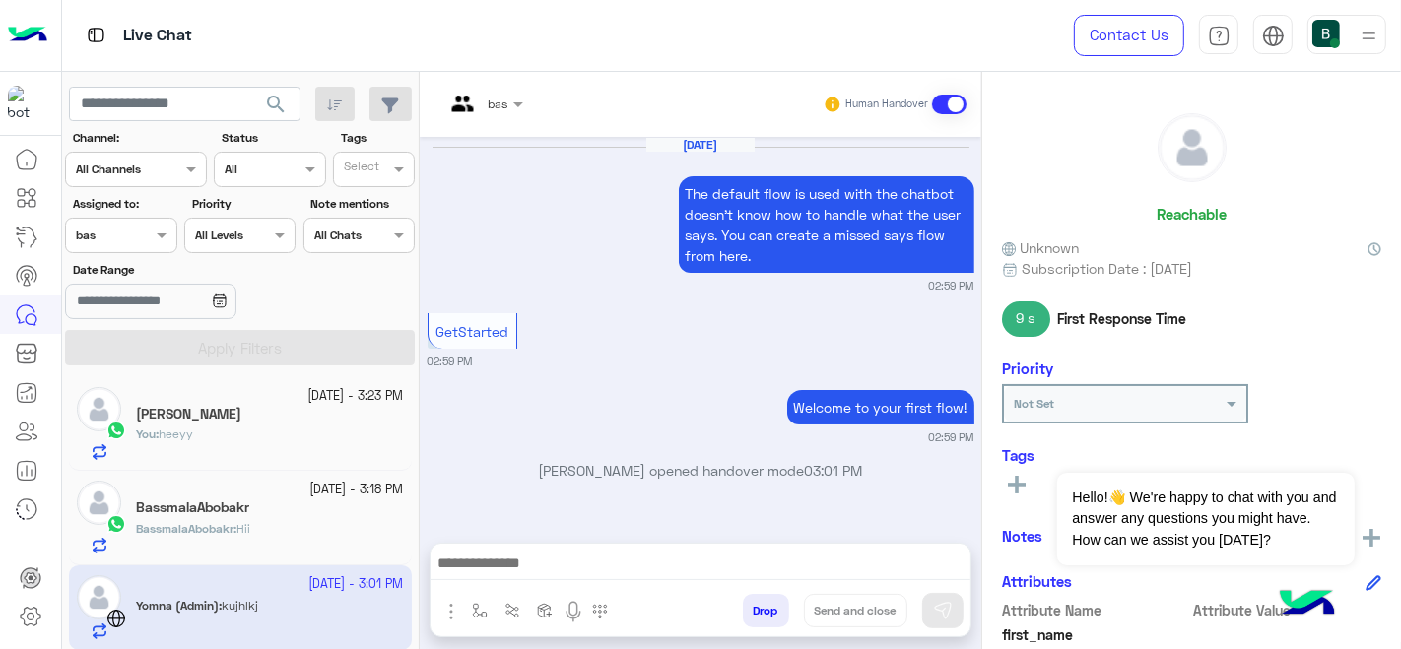
scroll to position [601, 0]
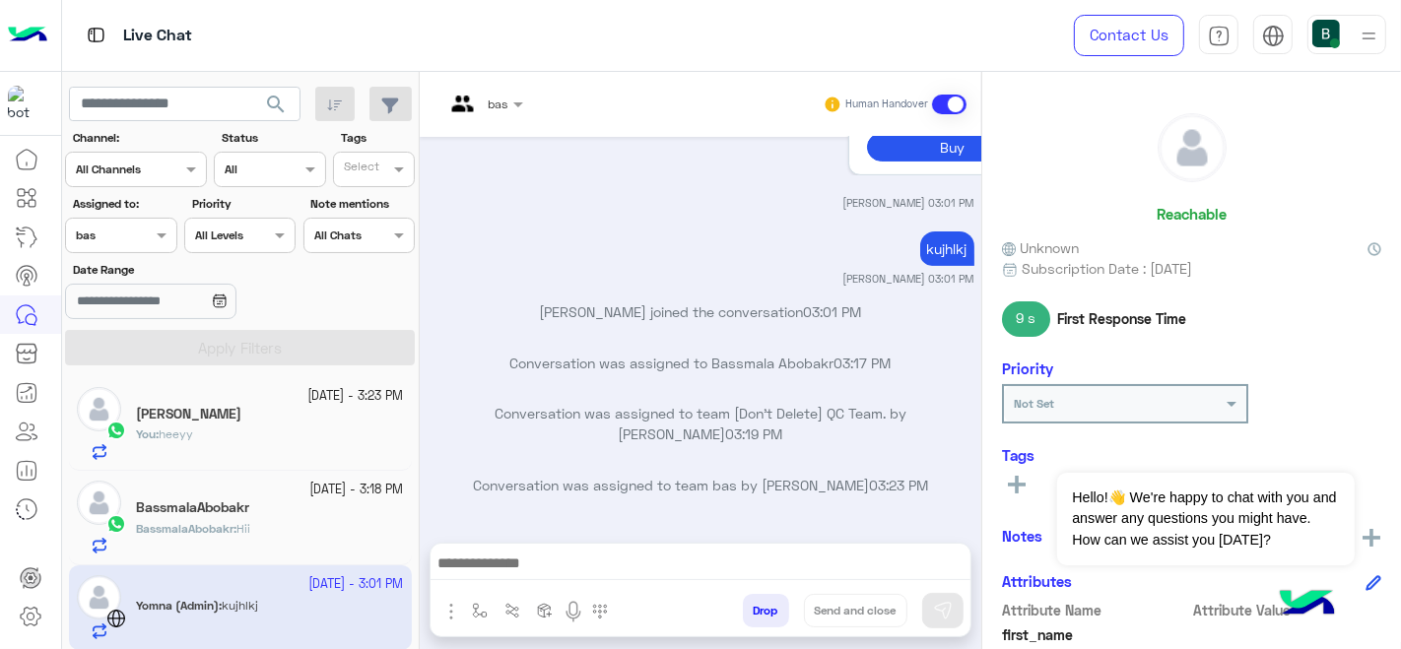
click at [250, 403] on div "5 October - 3:23 PM" at bounding box center [270, 396] width 268 height 19
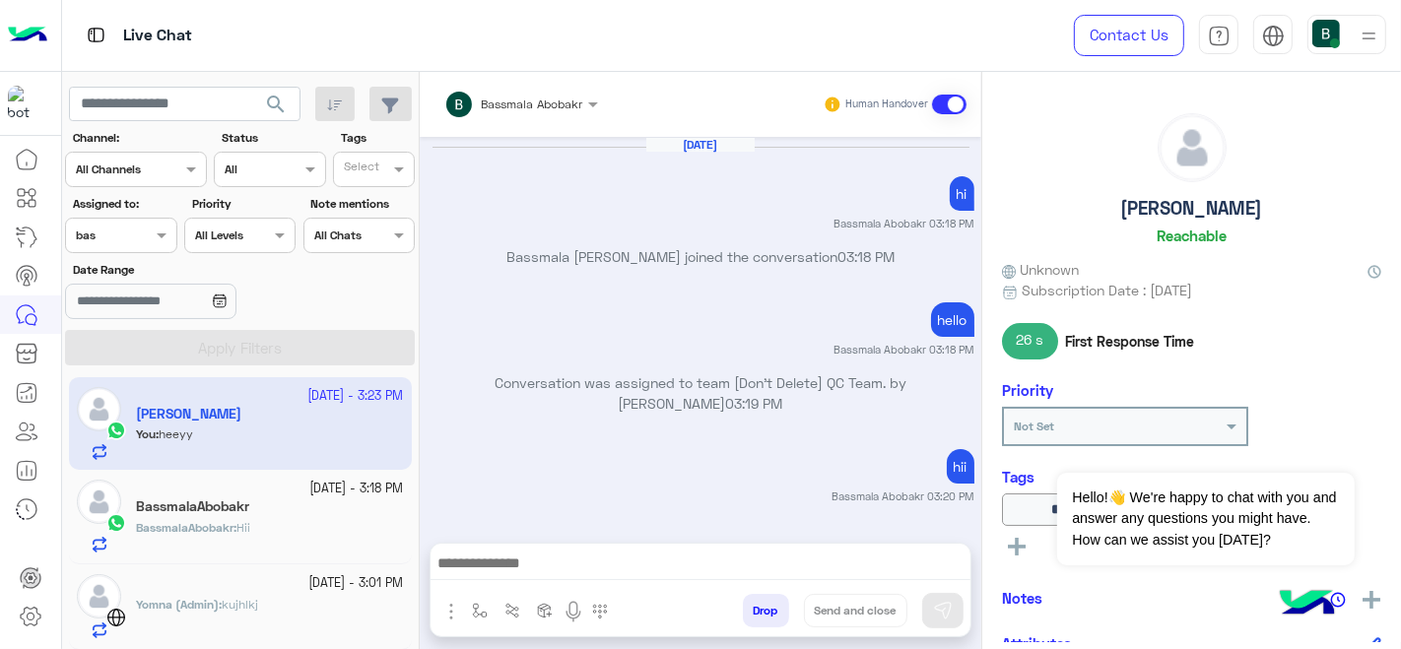
scroll to position [343, 0]
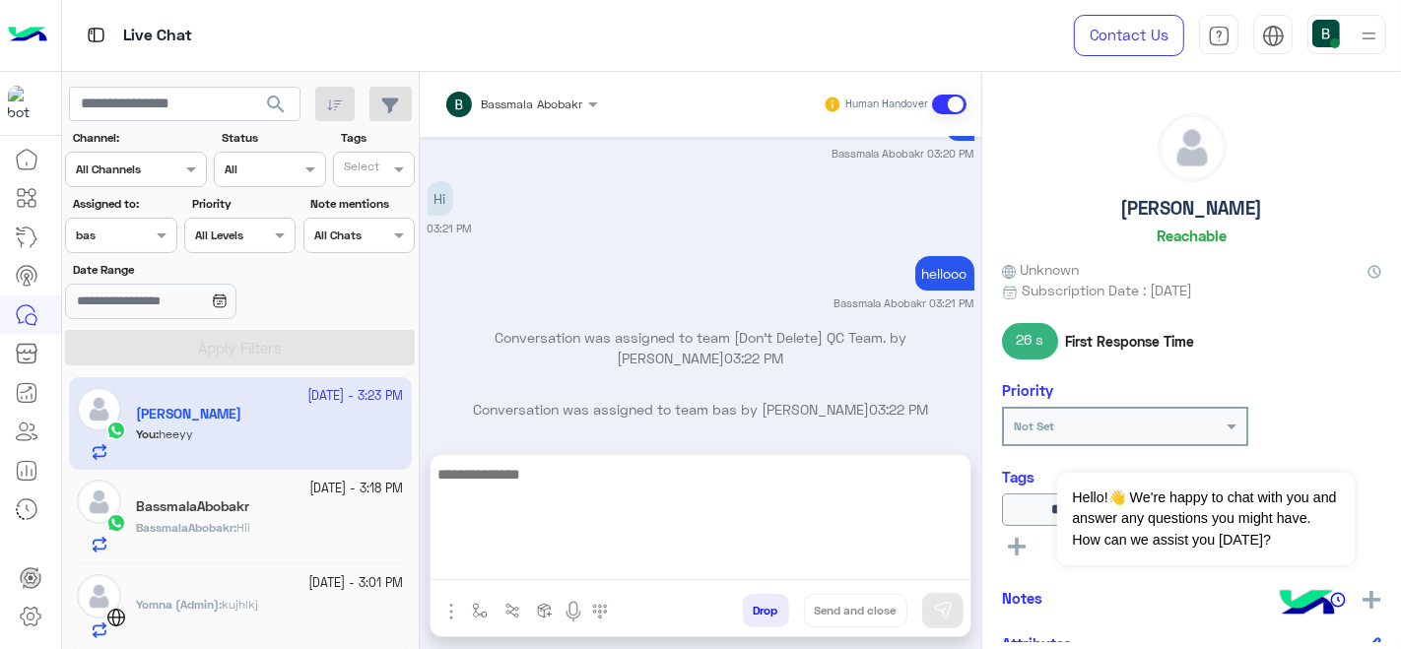
click at [585, 578] on textarea at bounding box center [700, 521] width 540 height 118
type textarea "****"
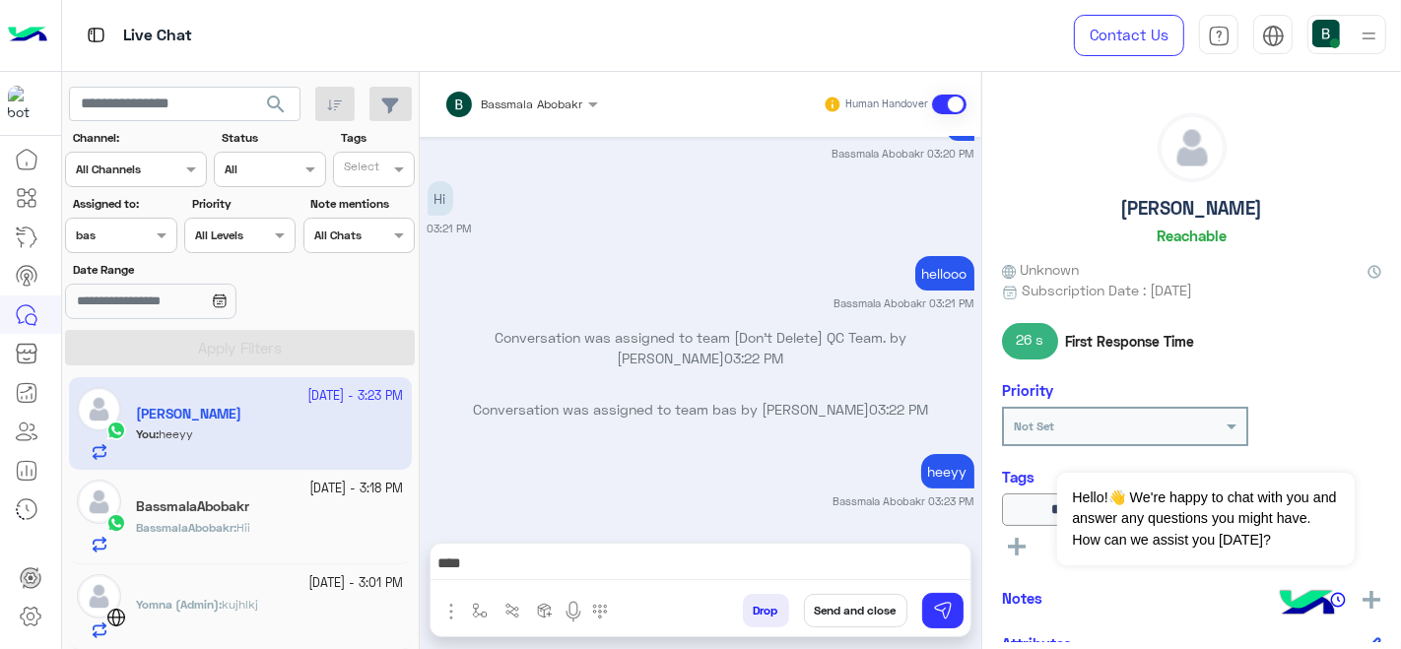
click at [835, 608] on button "Send and close" at bounding box center [855, 610] width 103 height 33
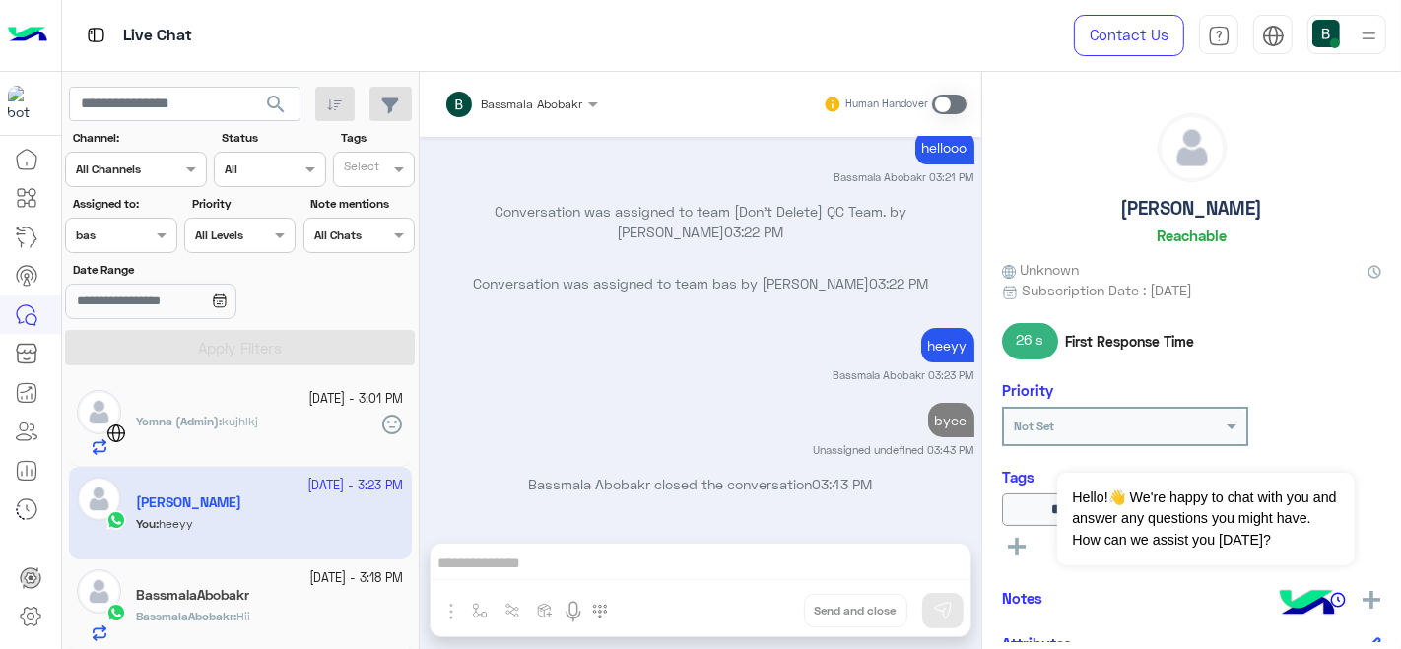
scroll to position [3, 0]
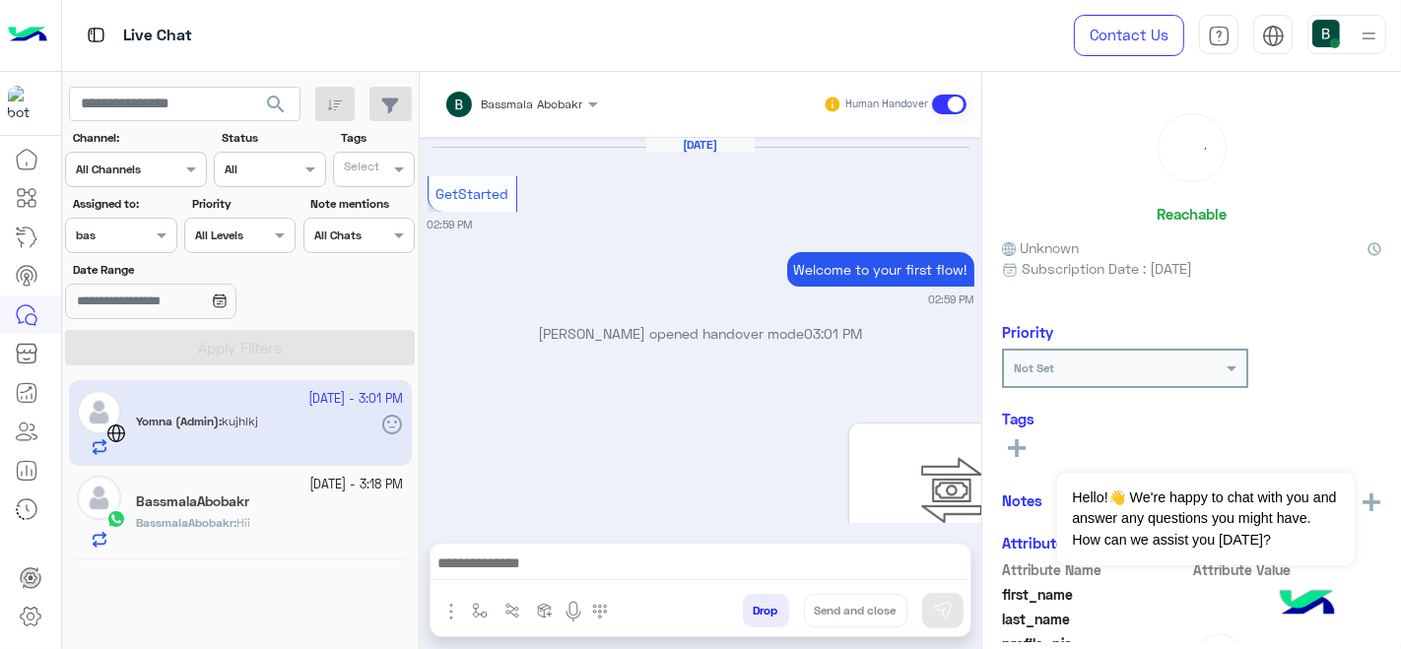
scroll to position [514, 0]
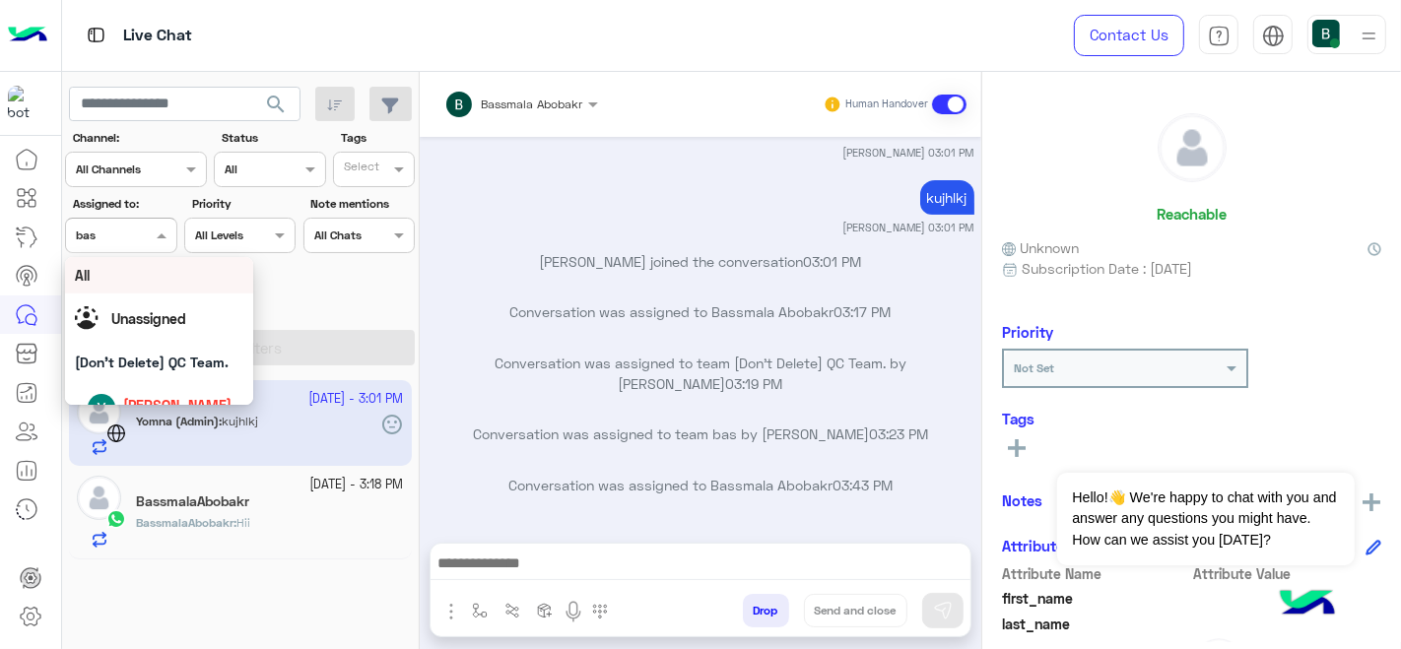
click at [114, 236] on input "text" at bounding box center [98, 234] width 45 height 18
click at [143, 271] on div "All" at bounding box center [159, 275] width 169 height 21
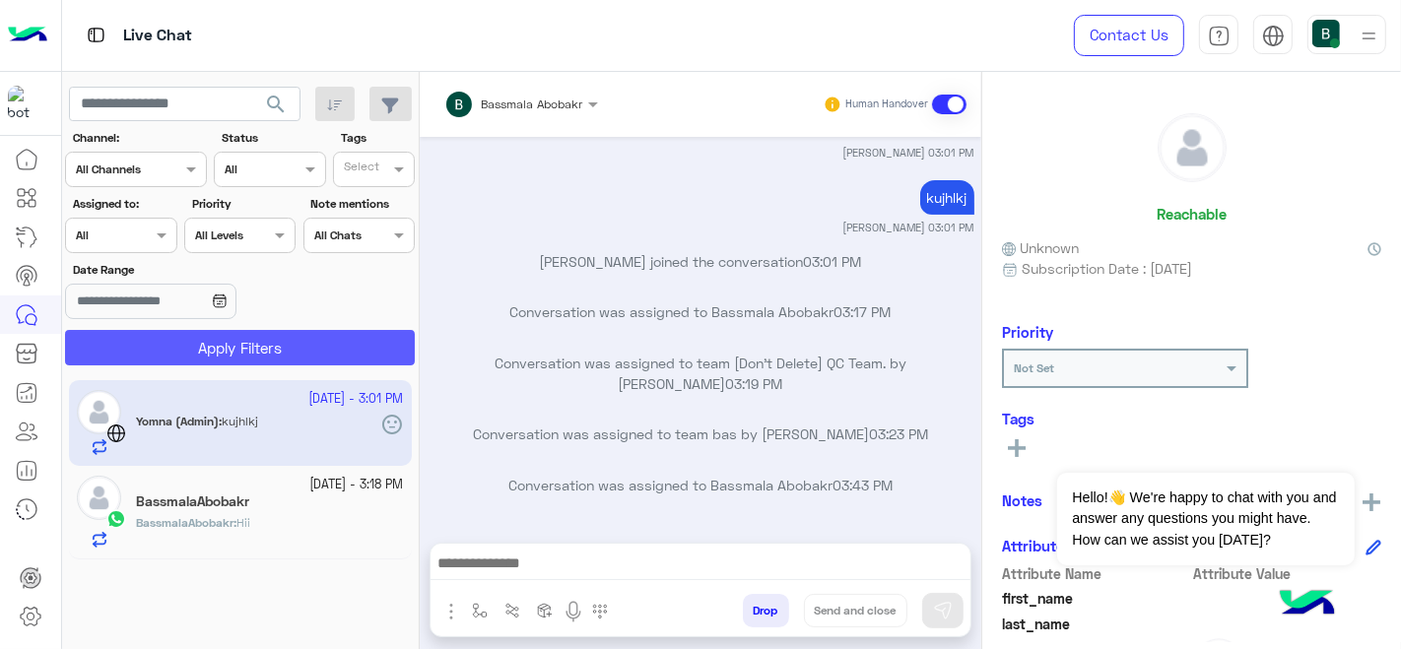
click at [230, 353] on button "Apply Filters" at bounding box center [240, 347] width 350 height 35
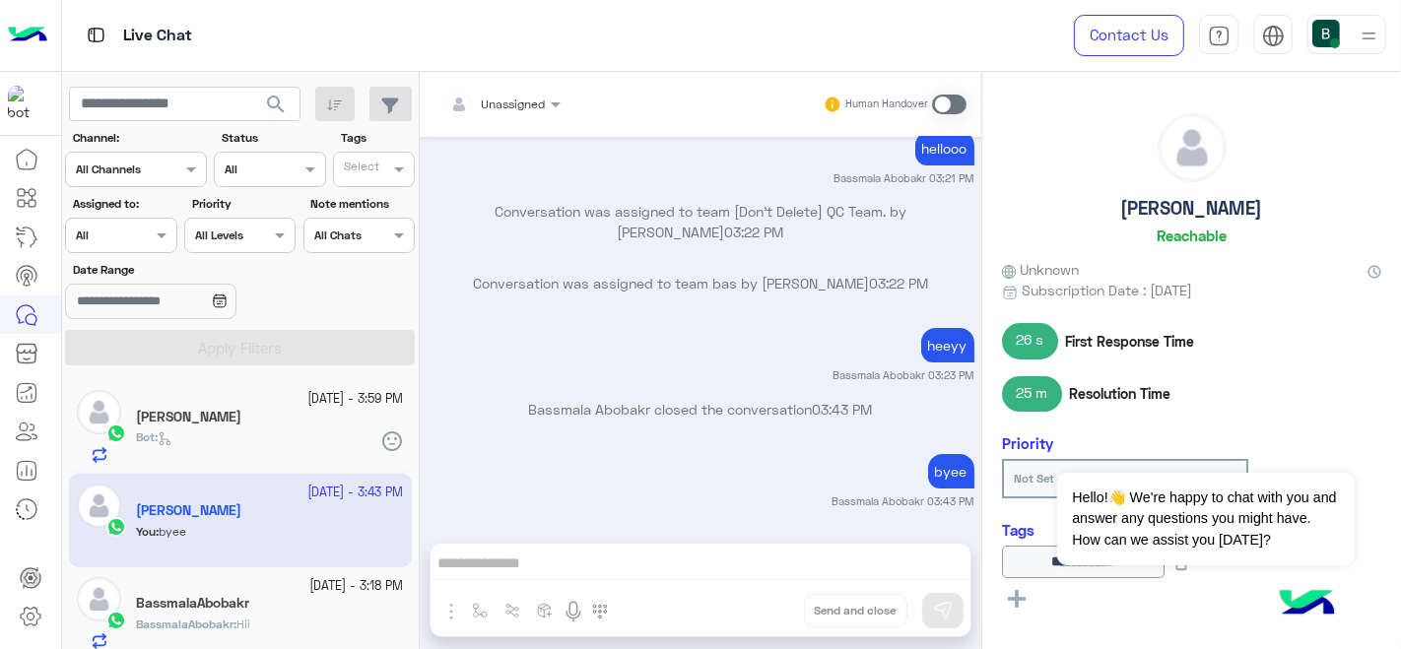
click at [1347, 39] on div at bounding box center [1346, 34] width 79 height 39
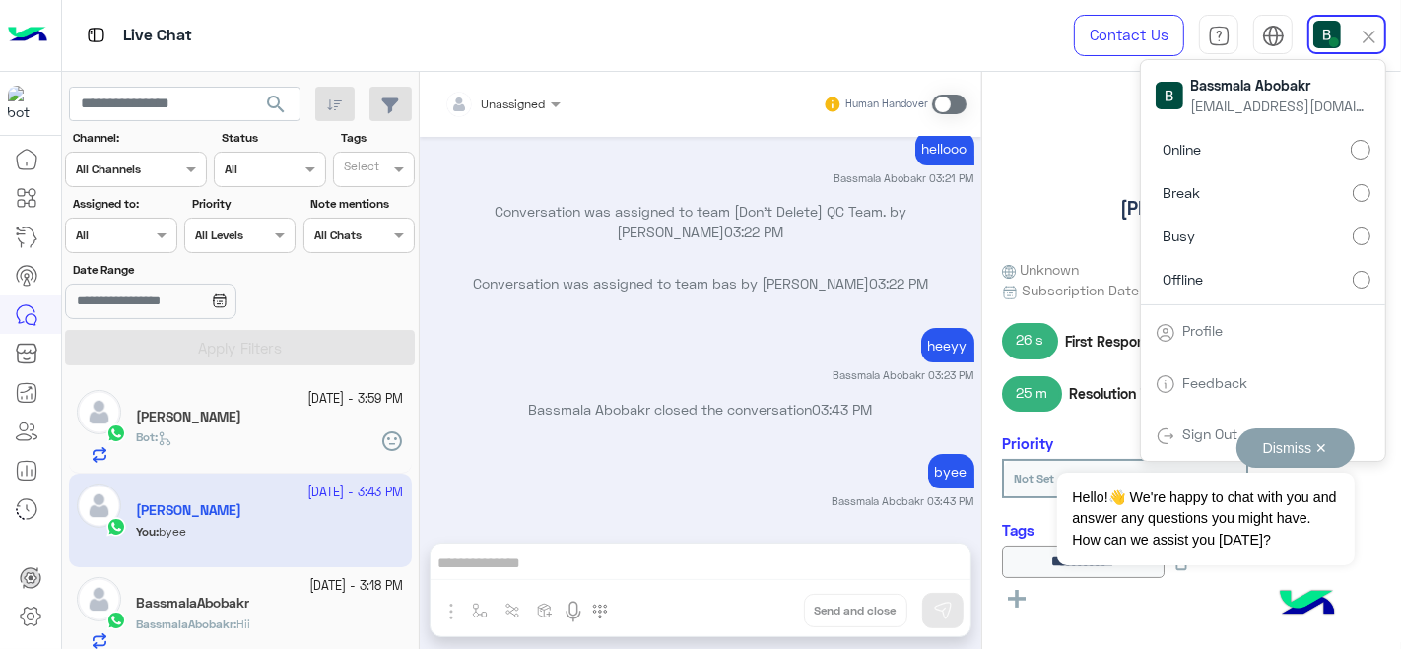
click at [1206, 436] on div "Dismiss ✕ Hello!👋 We're happy to chat with you and answer any questions you mig…" at bounding box center [1205, 496] width 296 height 137
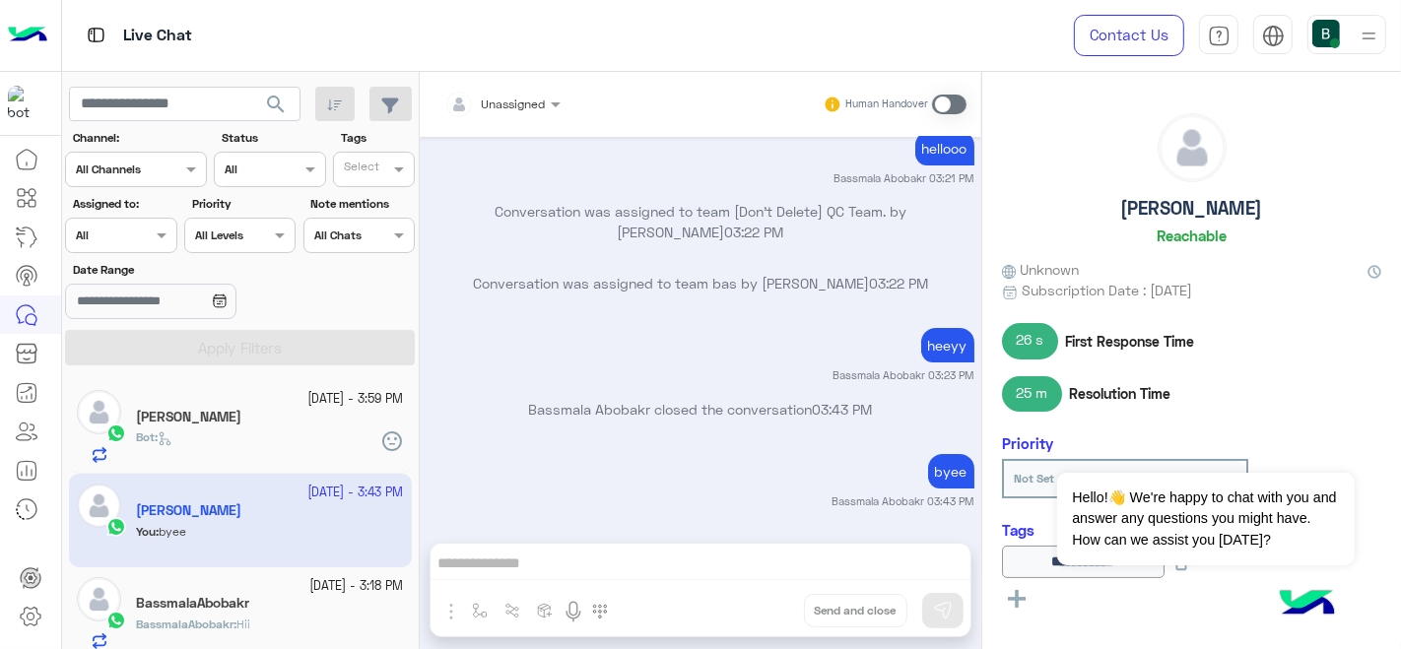
click at [1371, 28] on img at bounding box center [1368, 36] width 25 height 25
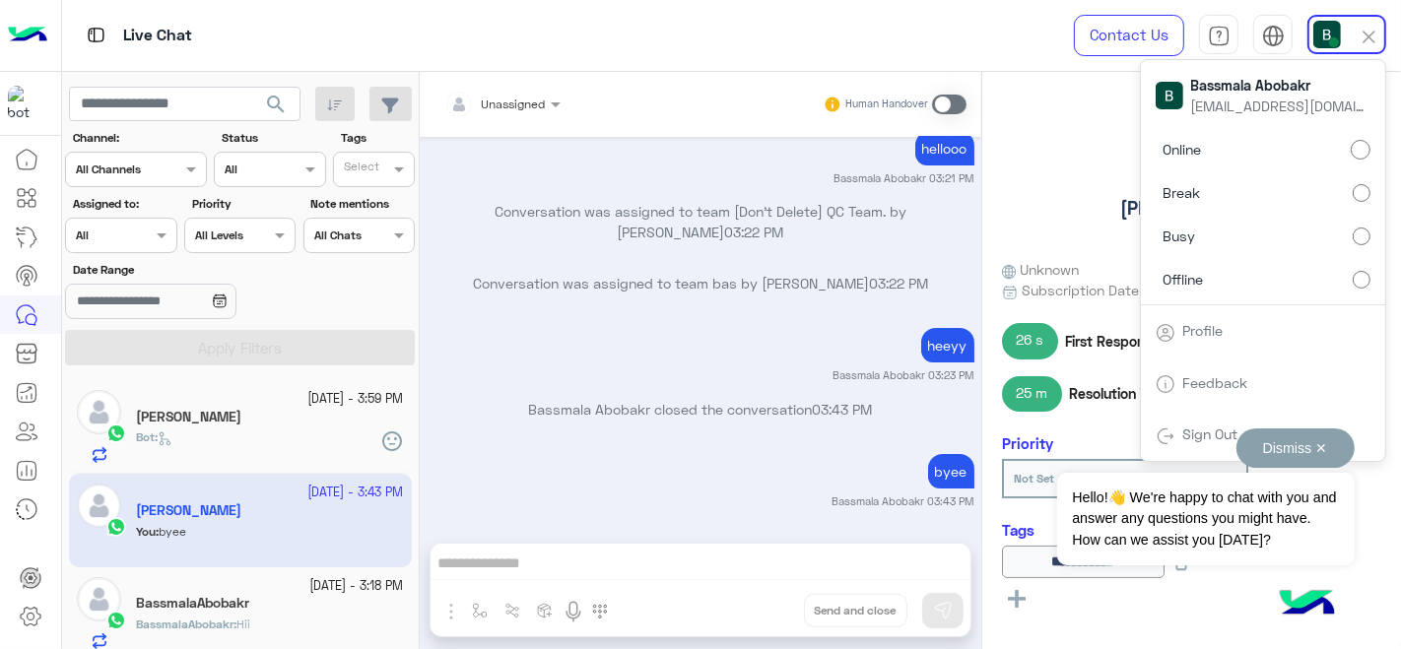
click at [1209, 428] on div "Dismiss ✕ Hello!👋 We're happy to chat with you and answer any questions you mig…" at bounding box center [1205, 496] width 296 height 137
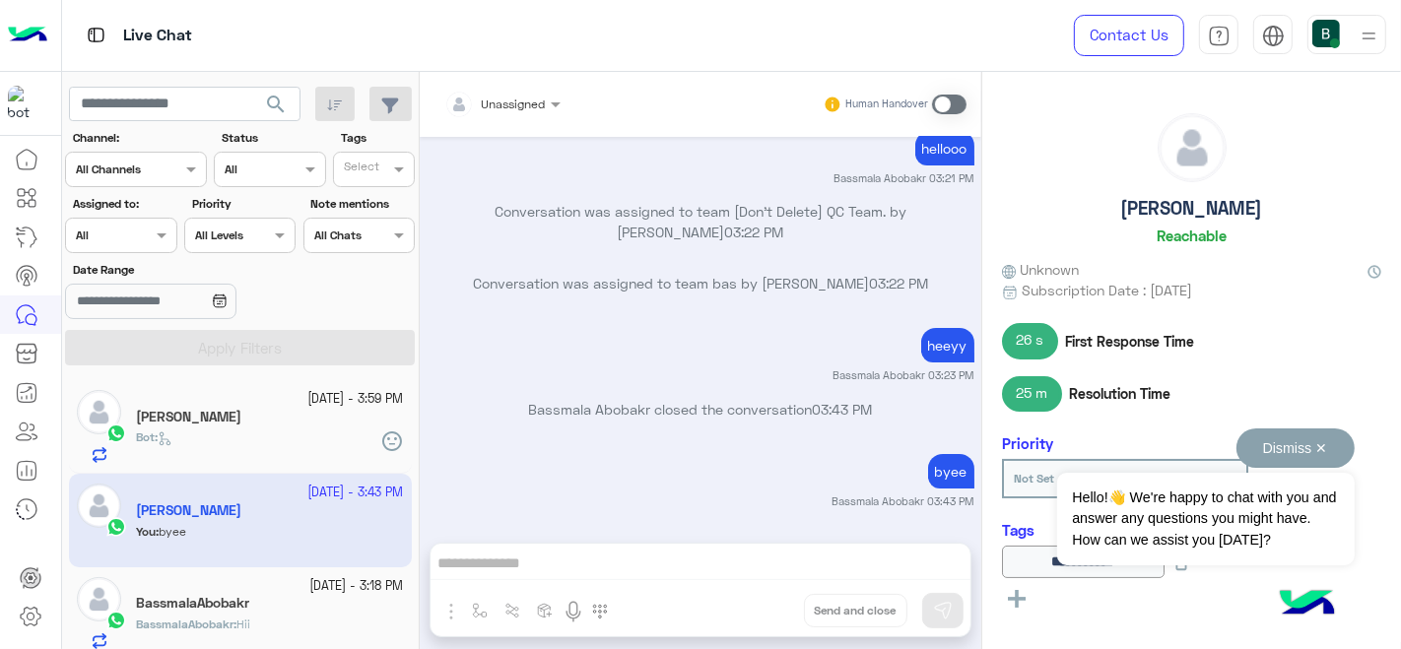
click at [1321, 443] on button "Dismiss ✕" at bounding box center [1295, 447] width 118 height 39
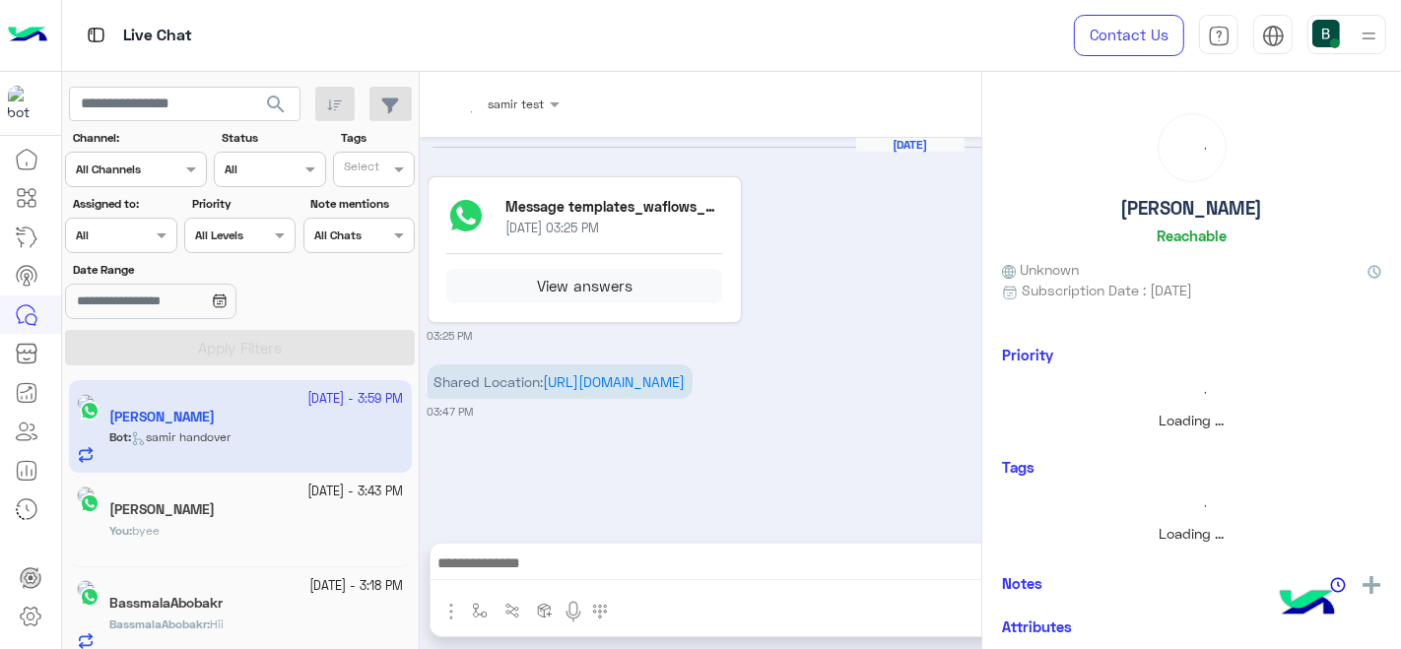
click at [1329, 34] on img at bounding box center [1326, 34] width 28 height 28
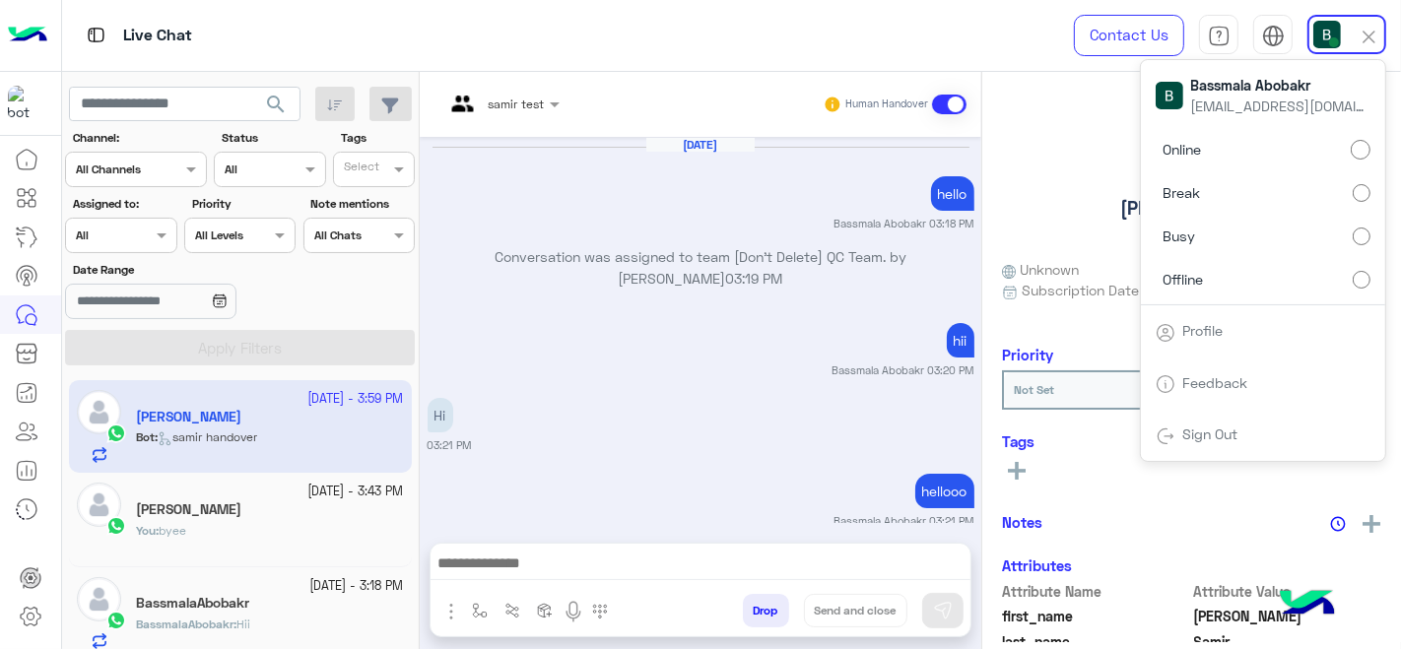
scroll to position [1244, 0]
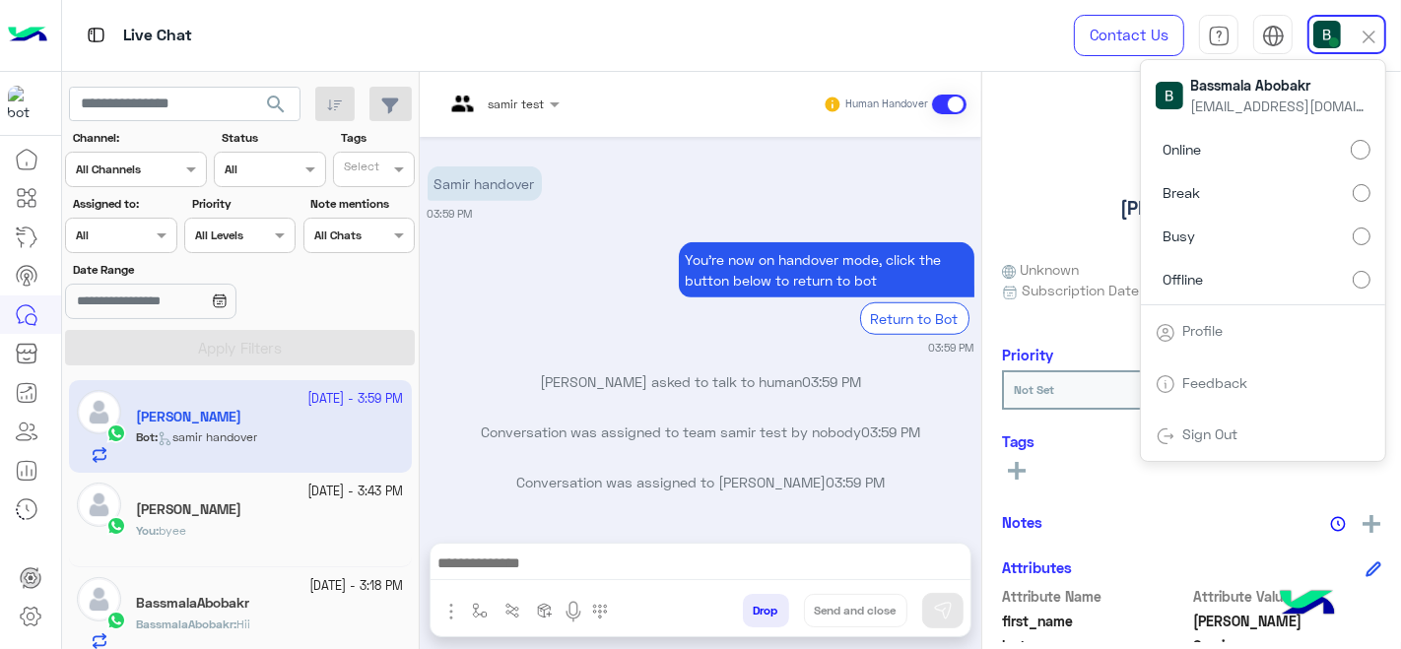
click at [1199, 426] on link "Sign Out" at bounding box center [1210, 434] width 55 height 17
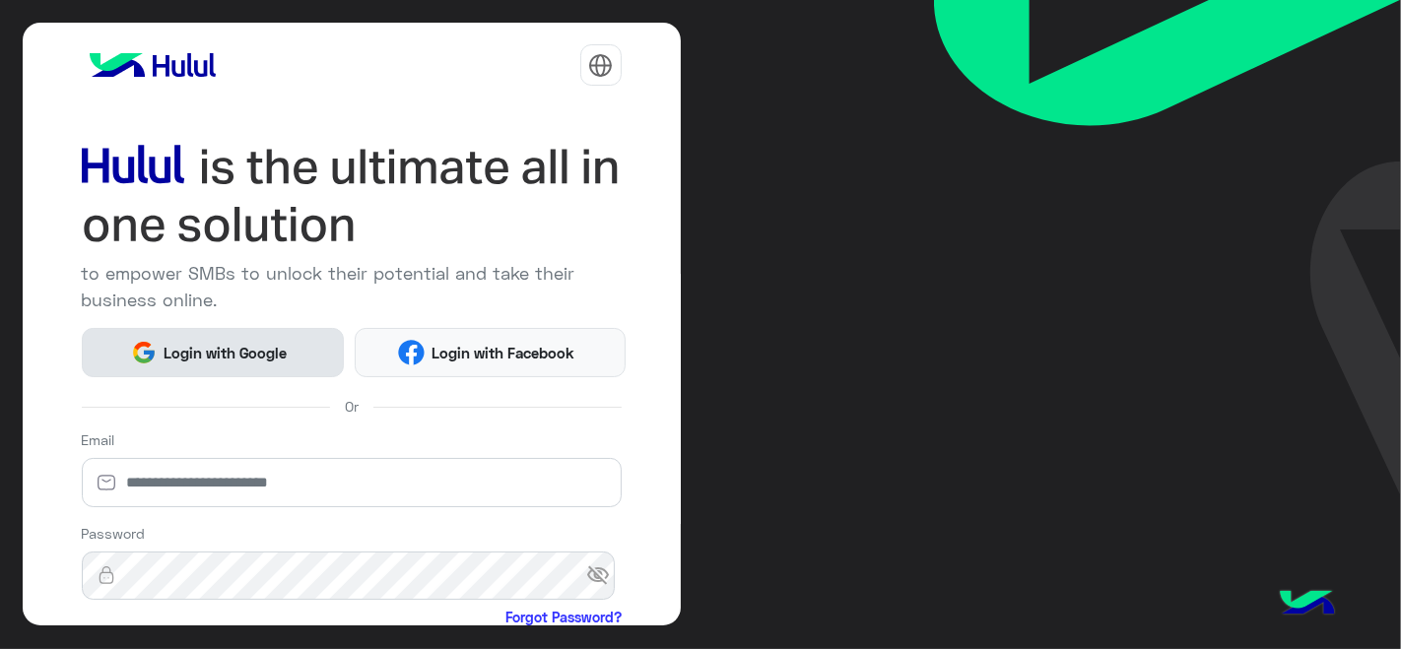
scroll to position [220, 0]
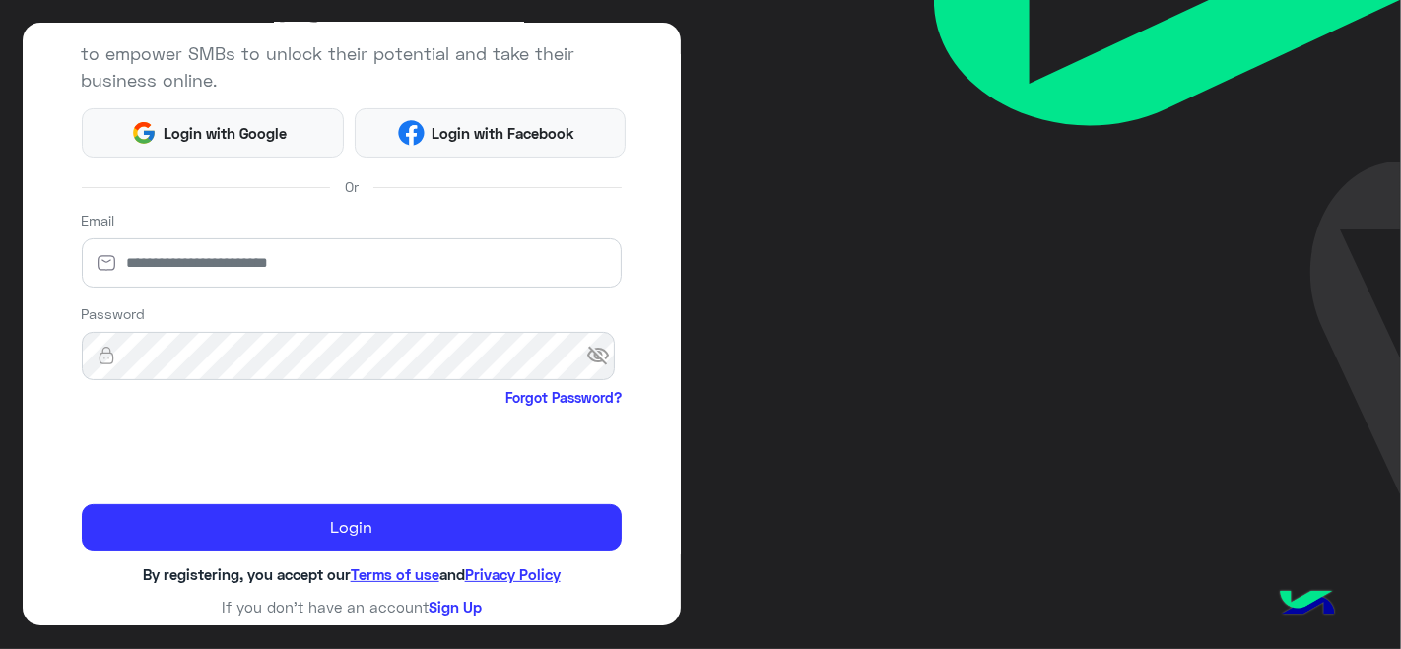
click at [445, 612] on h6 "If you don’t have an account Sign Up" at bounding box center [352, 607] width 540 height 18
